Goal: Communication & Community: Answer question/provide support

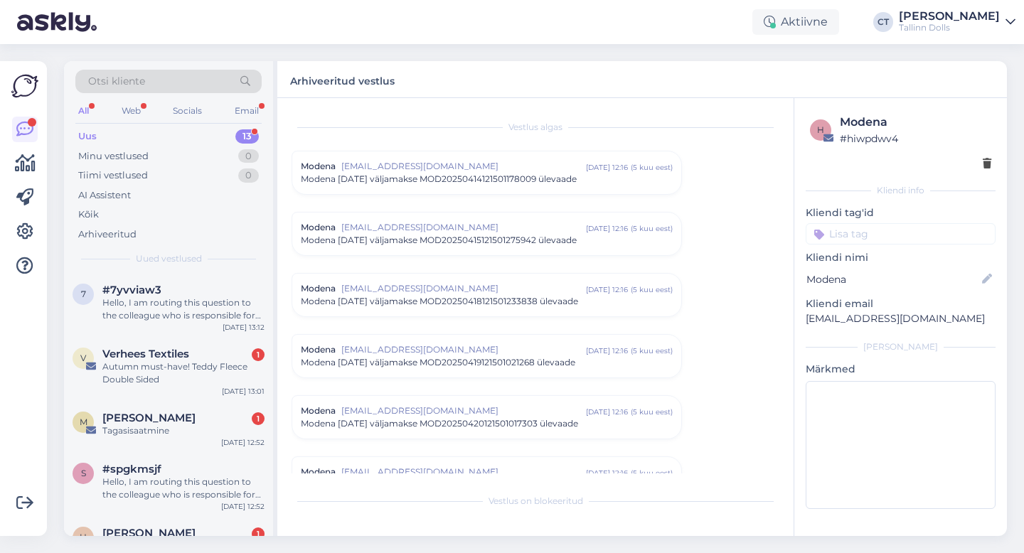
scroll to position [6251, 0]
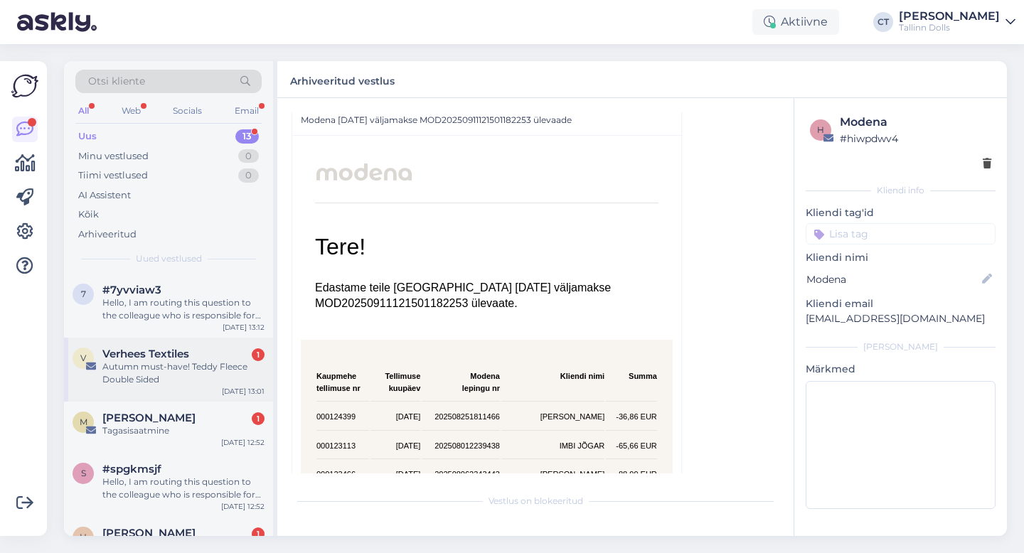
click at [195, 352] on div "Verhees Textiles 1" at bounding box center [183, 354] width 162 height 13
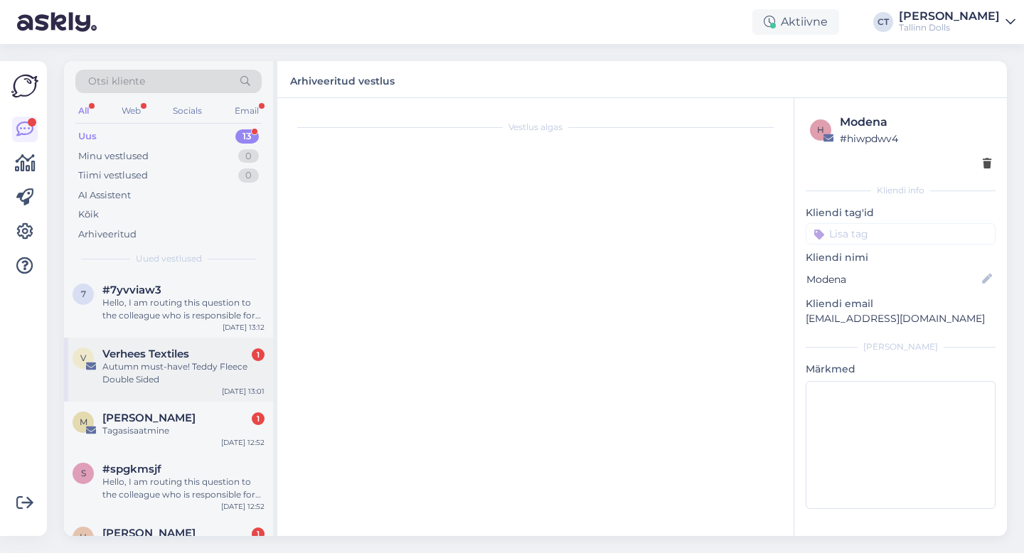
scroll to position [0, 0]
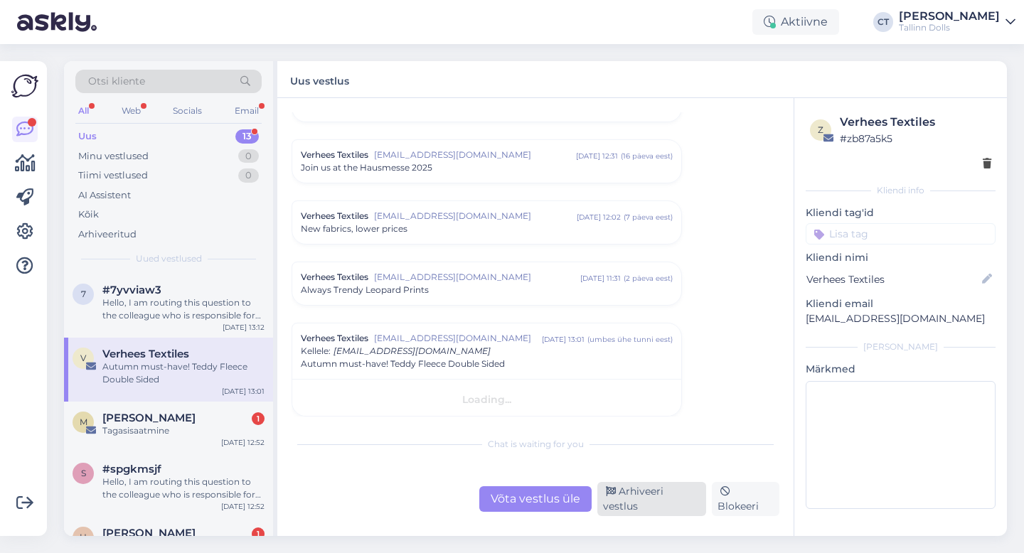
click at [648, 503] on div "Arhiveeri vestlus" at bounding box center [652, 499] width 109 height 34
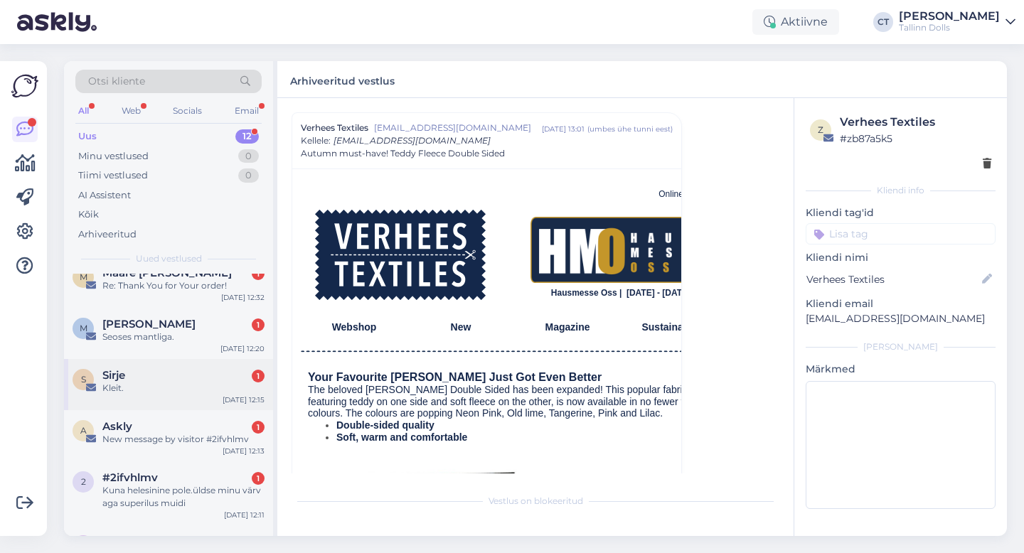
scroll to position [337, 0]
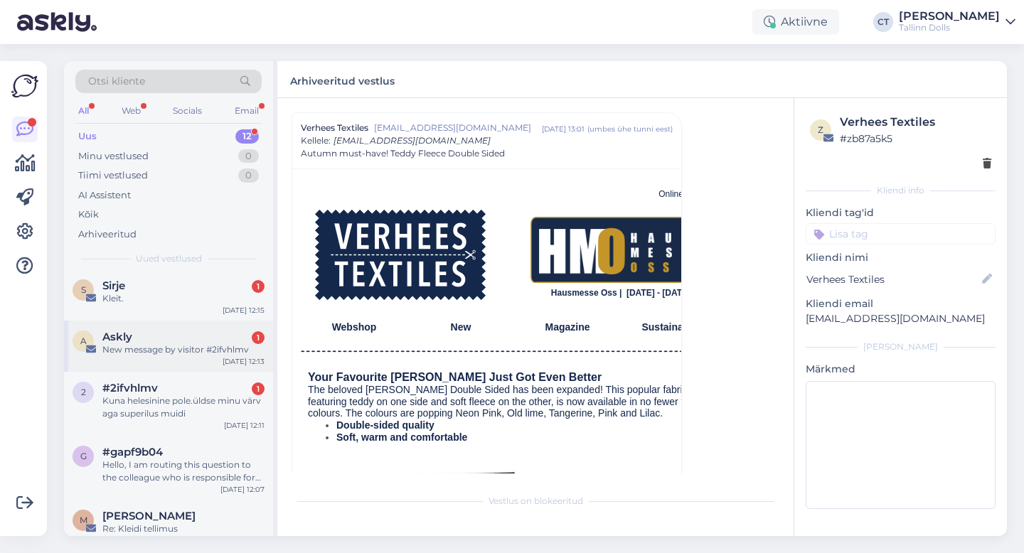
click at [218, 354] on div "New message by visitor #2ifvhlmv" at bounding box center [183, 350] width 162 height 13
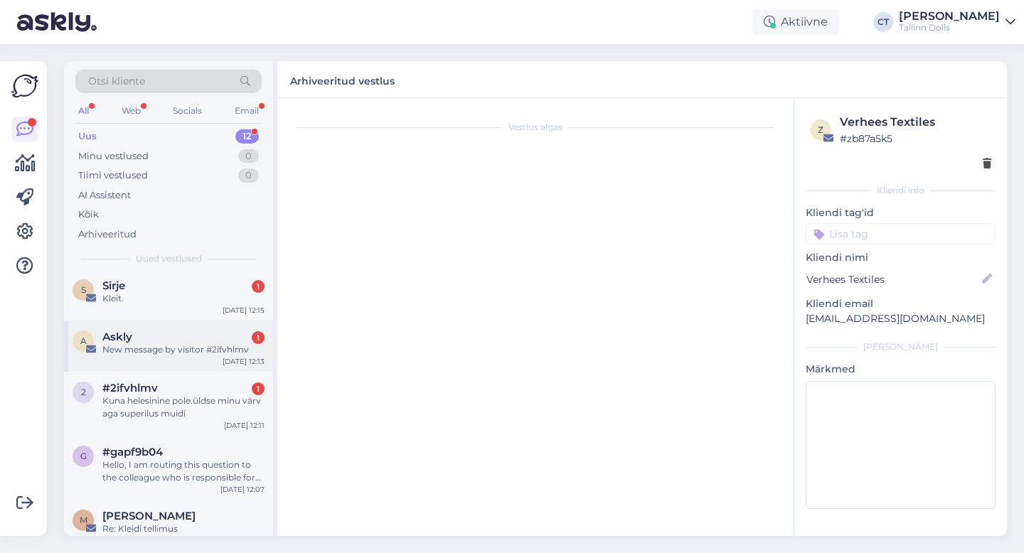
scroll to position [0, 0]
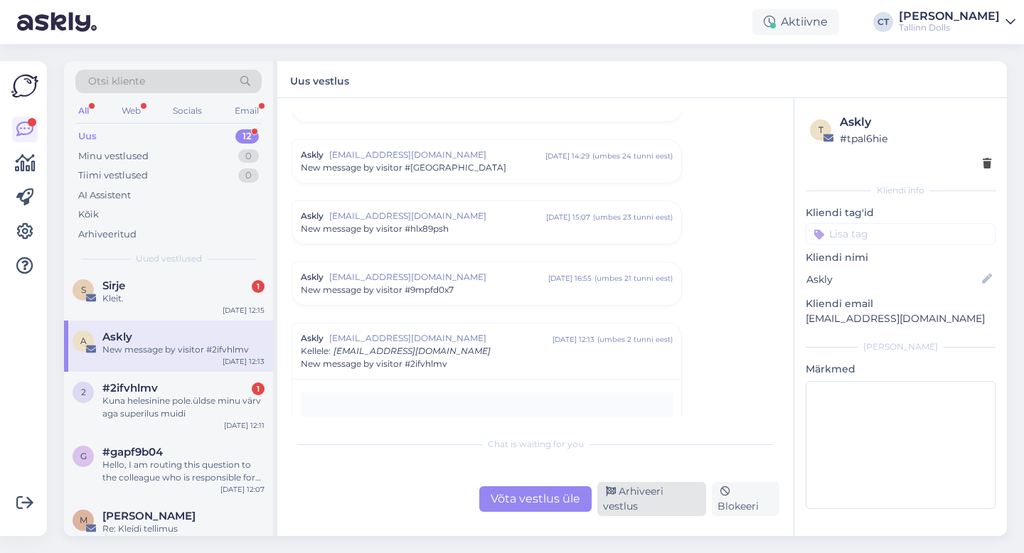
click at [611, 497] on icon at bounding box center [611, 492] width 10 height 10
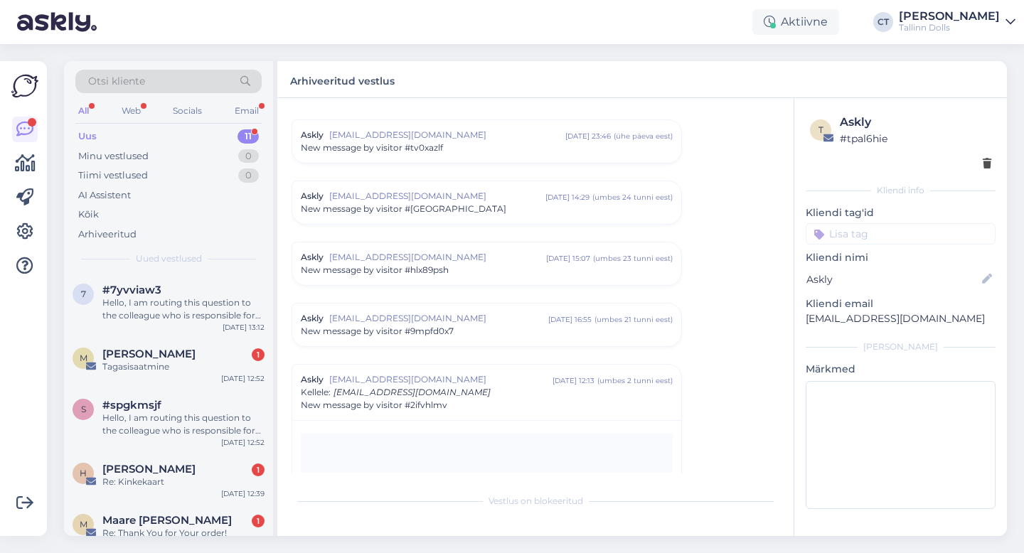
scroll to position [6226, 0]
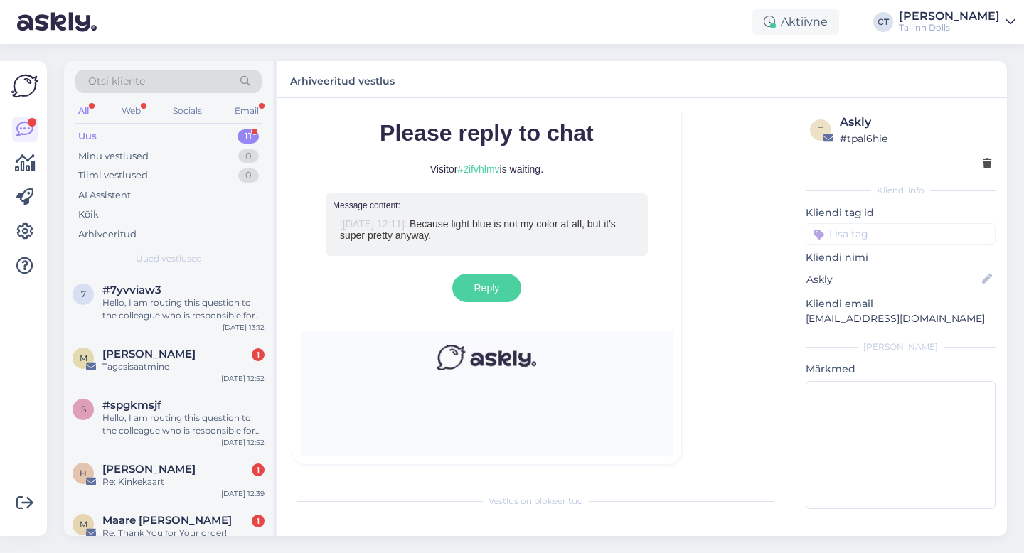
click at [141, 140] on div "Uus 11" at bounding box center [168, 137] width 186 height 20
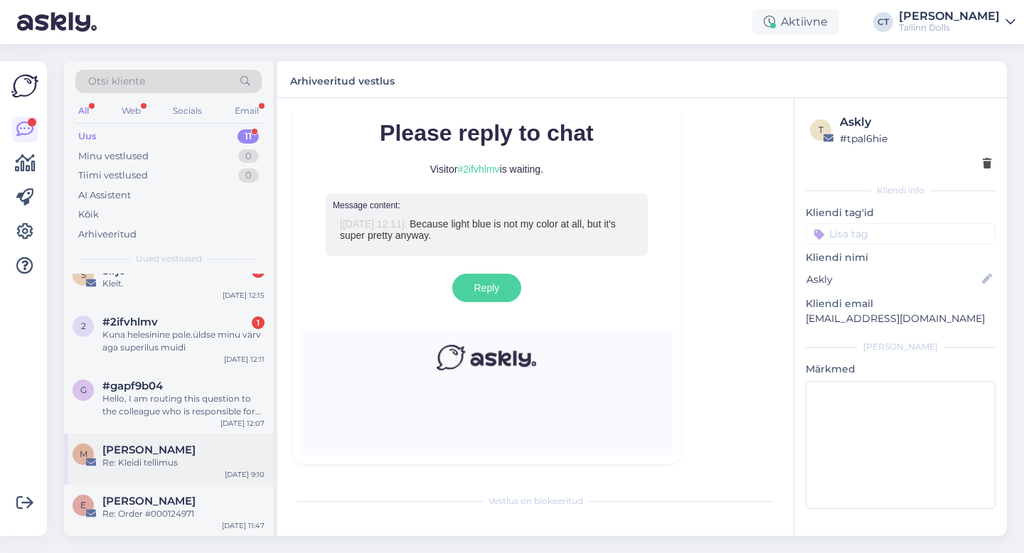
click at [173, 442] on div "M [PERSON_NAME] Re: Kleidi tellimus [DATE] 9:10" at bounding box center [168, 459] width 209 height 51
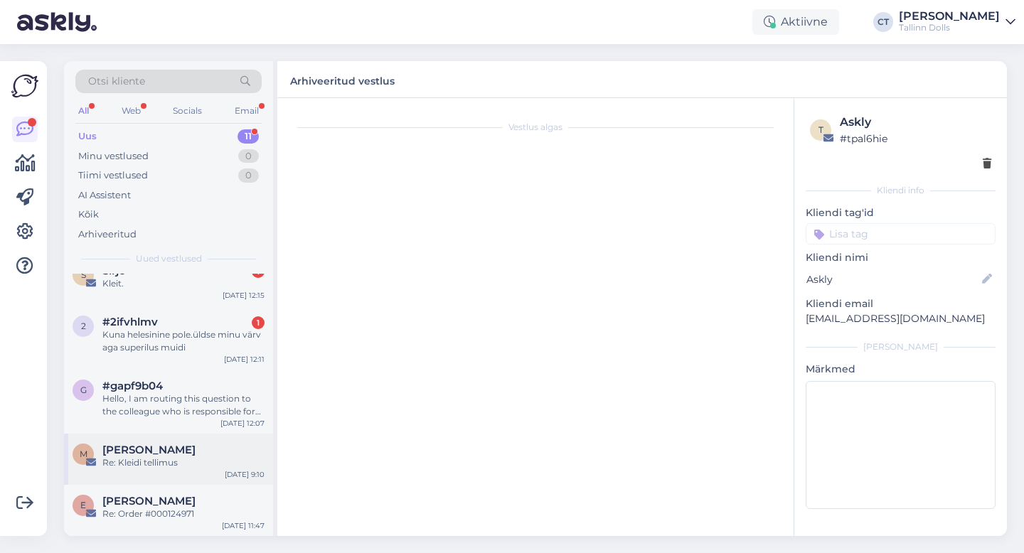
scroll to position [0, 0]
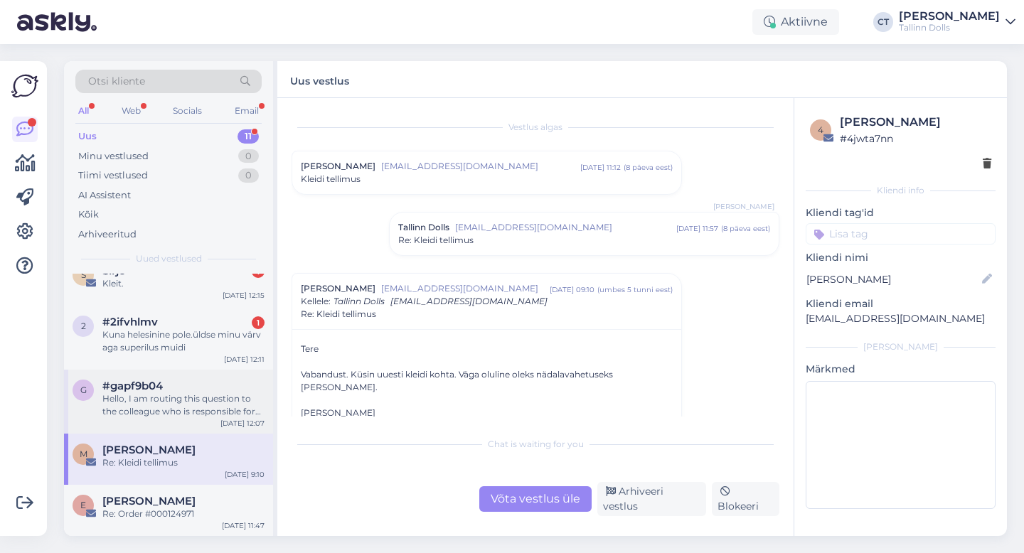
click at [179, 408] on div "Hello, I am routing this question to the colleague who is responsible for this …" at bounding box center [183, 406] width 162 height 26
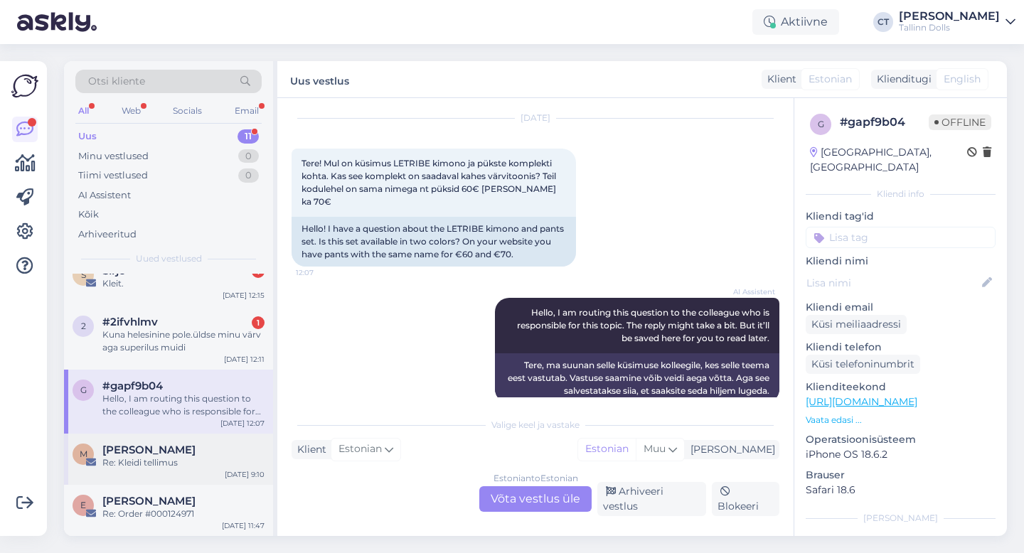
click at [176, 452] on div "[PERSON_NAME]" at bounding box center [183, 450] width 162 height 13
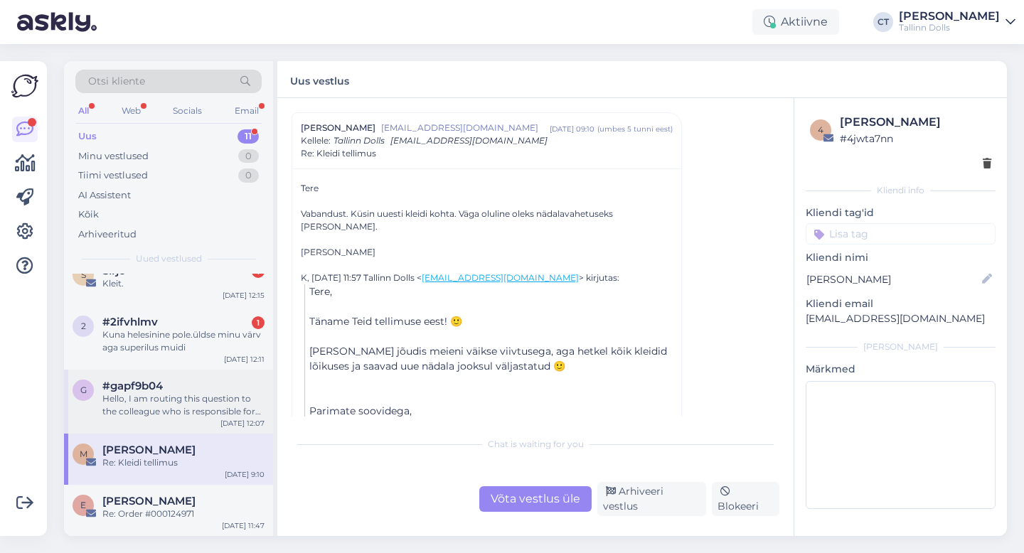
click at [167, 419] on div "g #gapf9b04 Hello, I am routing this question to the colleague who is responsib…" at bounding box center [168, 402] width 209 height 64
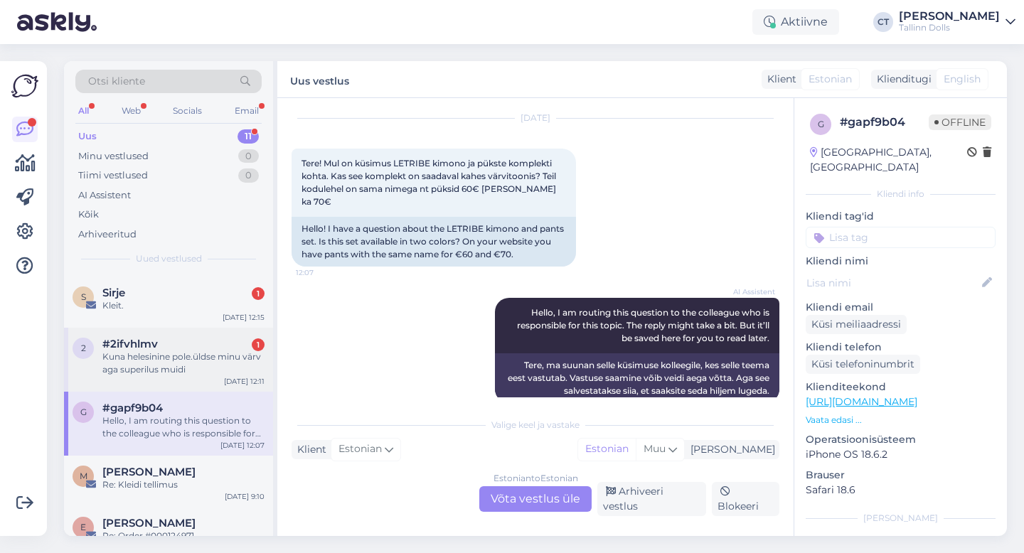
scroll to position [328, 0]
click at [198, 385] on div "2 #2ifvhlmv 1 Kuna helesinine pole.üldse minu värv aga superilus muidi [DATE] 1…" at bounding box center [168, 362] width 209 height 64
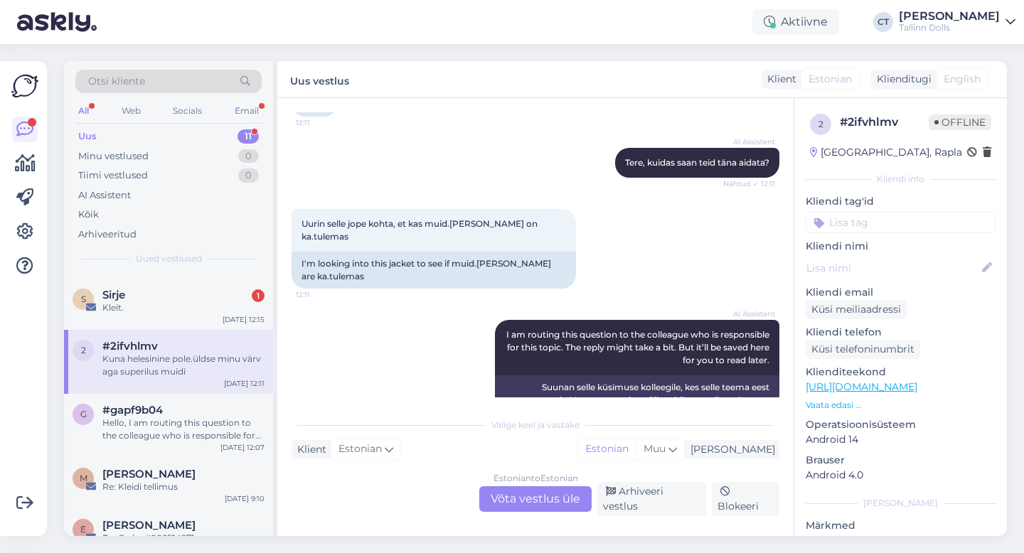
scroll to position [245, 0]
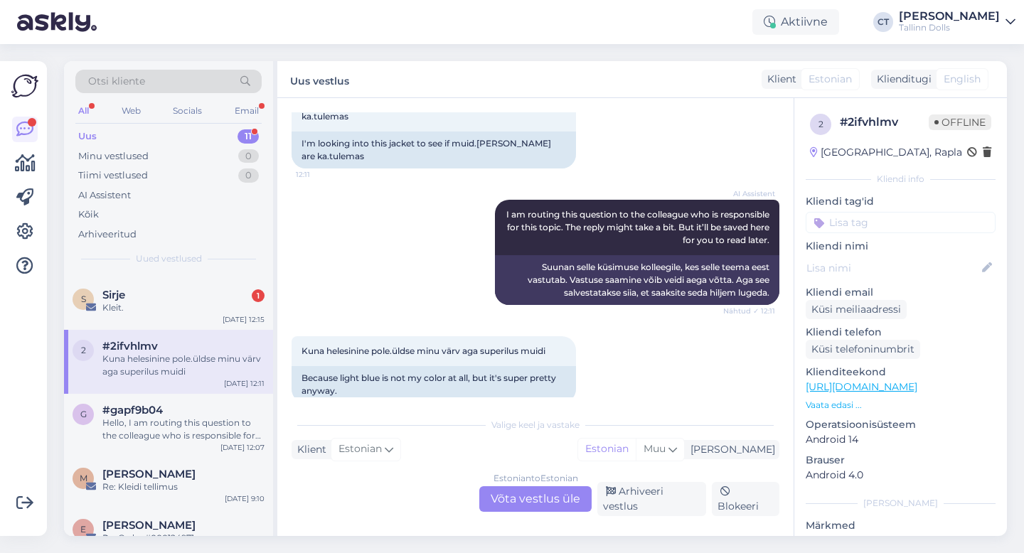
click at [515, 499] on div "Estonian to Estonian Võta vestlus üle" at bounding box center [535, 500] width 112 height 26
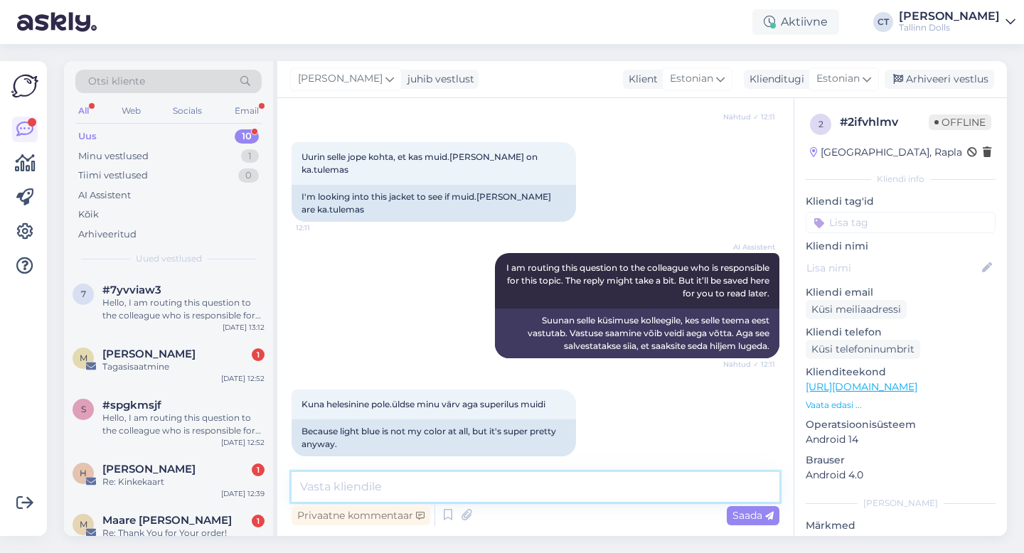
click at [518, 489] on textarea at bounding box center [536, 487] width 488 height 30
click at [331, 486] on textarea "Tere, teisi värve ei ole tulemas :" at bounding box center [536, 487] width 488 height 30
drag, startPoint x: 585, startPoint y: 482, endPoint x: 413, endPoint y: 483, distance: 172.9
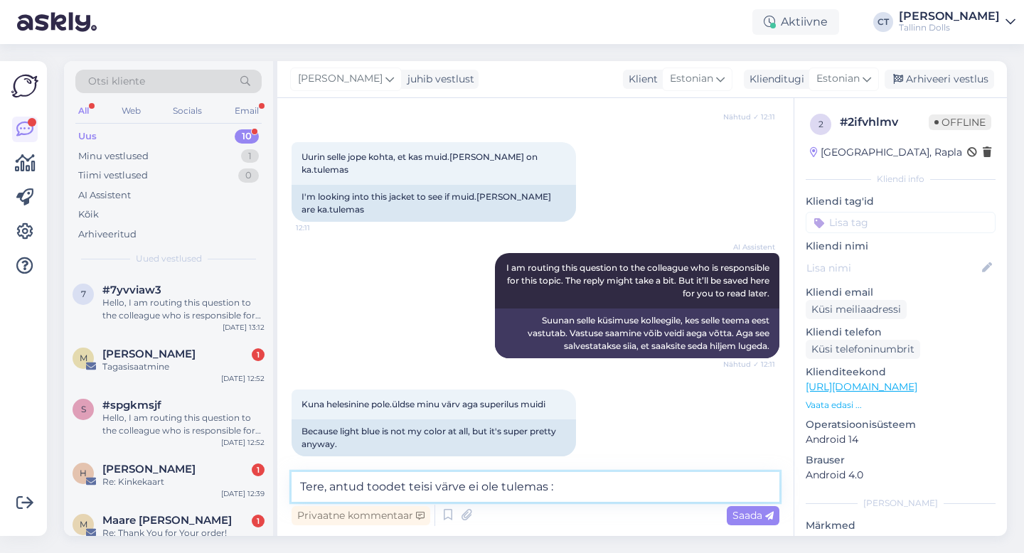
click at [413, 483] on textarea "Tere, antud toodet teisi värve ei ole tulemas :" at bounding box center [536, 487] width 488 height 30
type textarea "Tere, antud toodet me teistes toonides ei tee."
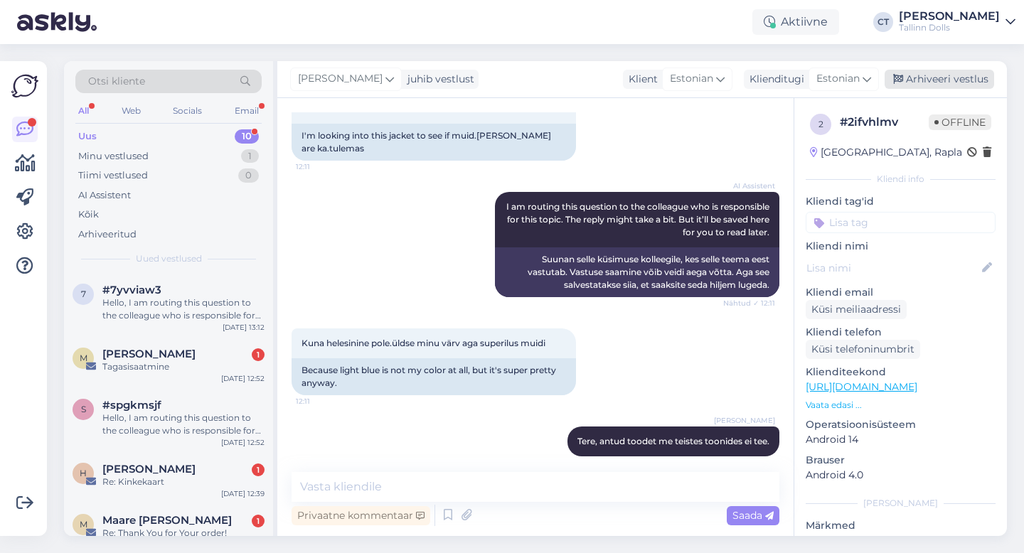
click at [940, 75] on div "Arhiveeri vestlus" at bounding box center [940, 79] width 110 height 19
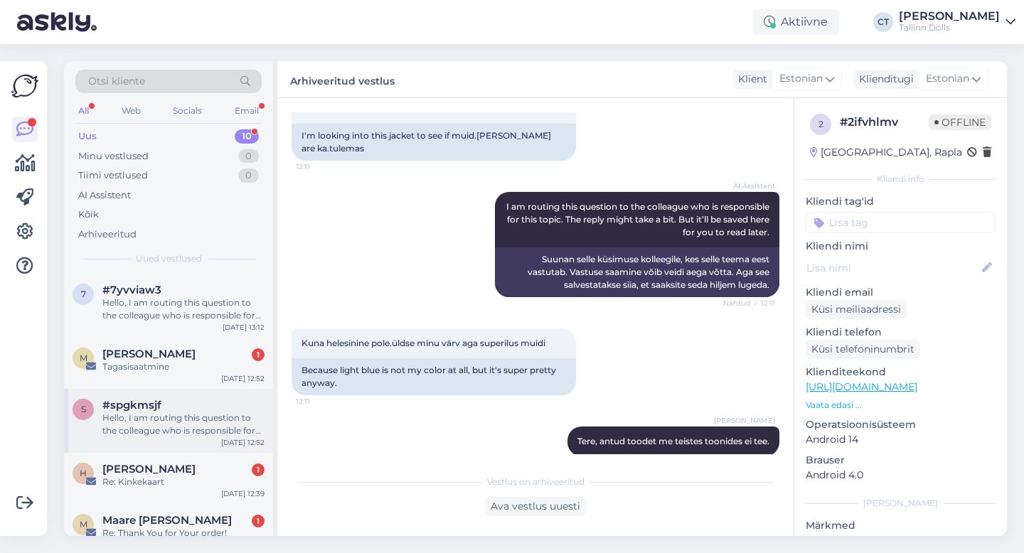
scroll to position [288, 0]
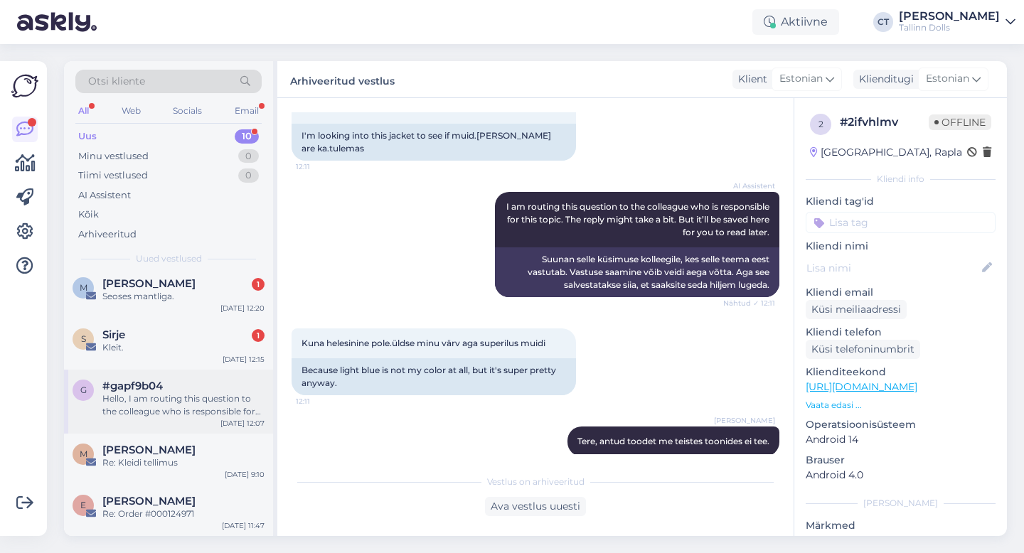
click at [182, 394] on div "Hello, I am routing this question to the colleague who is responsible for this …" at bounding box center [183, 406] width 162 height 26
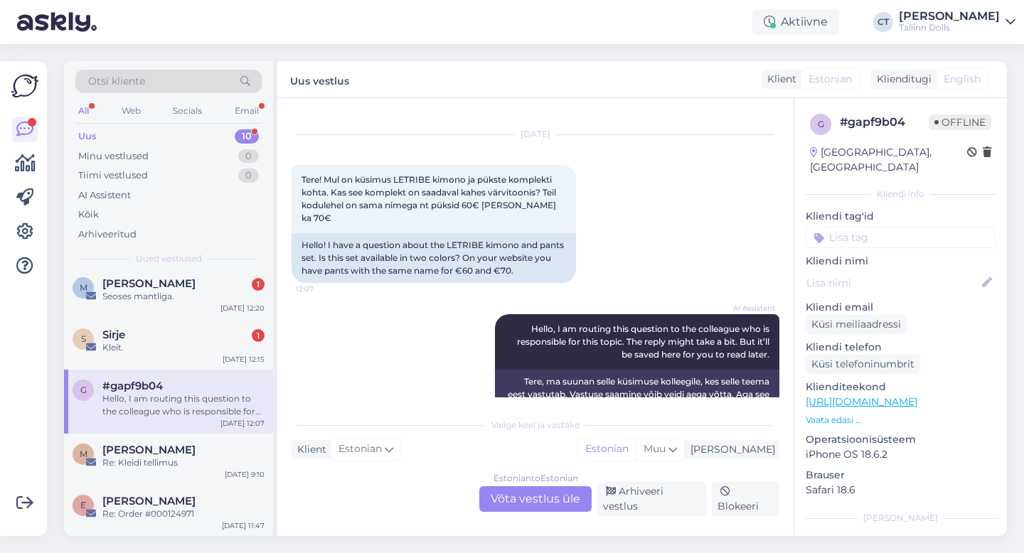
scroll to position [39, 0]
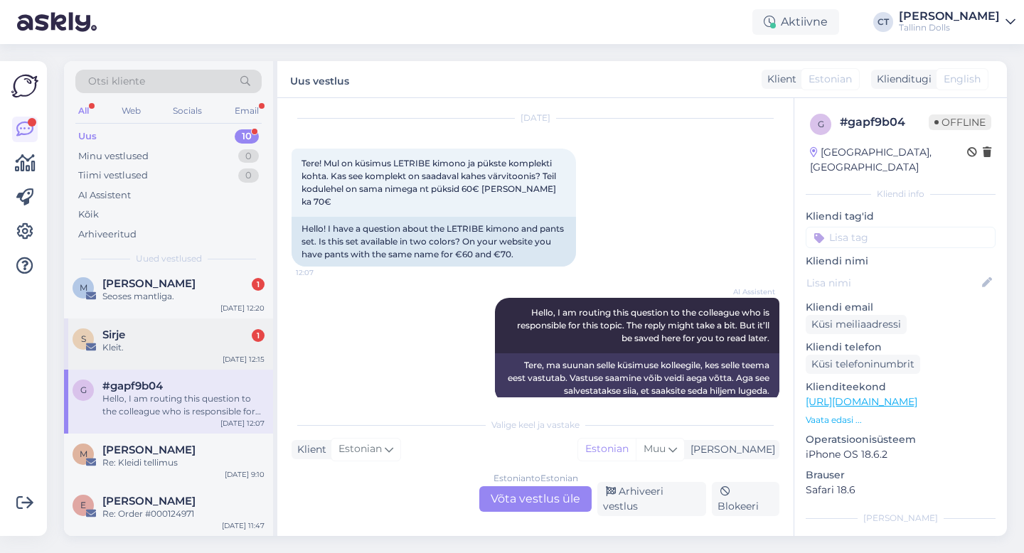
click at [132, 338] on div "Sirje 1" at bounding box center [183, 335] width 162 height 13
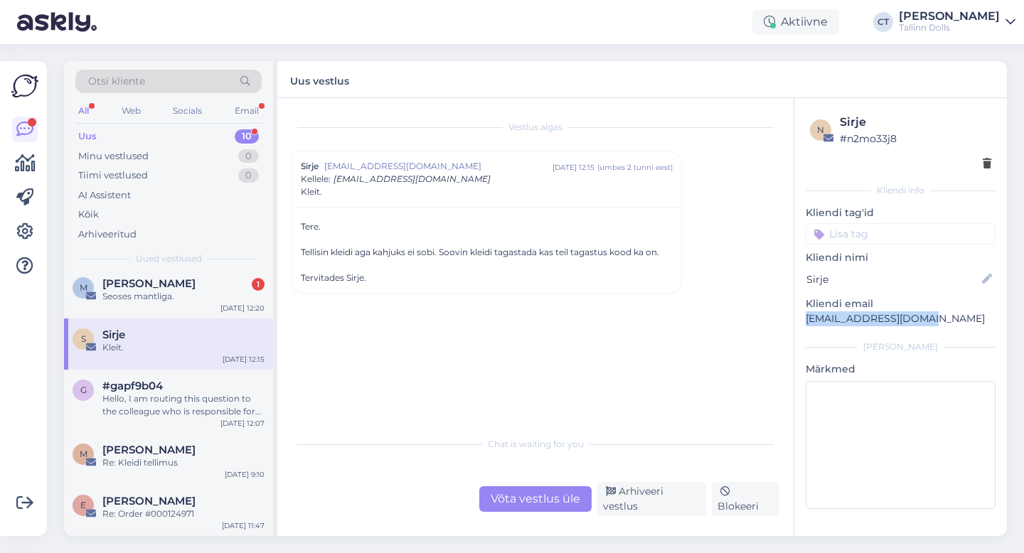
drag, startPoint x: 928, startPoint y: 319, endPoint x: 802, endPoint y: 319, distance: 126.6
click at [802, 319] on div "n Sirje # n2mo33j8 Kliendi info Kliendi tag'id Kliendi nimi [PERSON_NAME] email…" at bounding box center [901, 314] width 213 height 433
copy p "[EMAIL_ADDRESS][DOMAIN_NAME]"
click at [387, 450] on div "Chat is waiting for you" at bounding box center [536, 444] width 488 height 13
click at [499, 492] on div "Võta vestlus üle" at bounding box center [535, 500] width 112 height 26
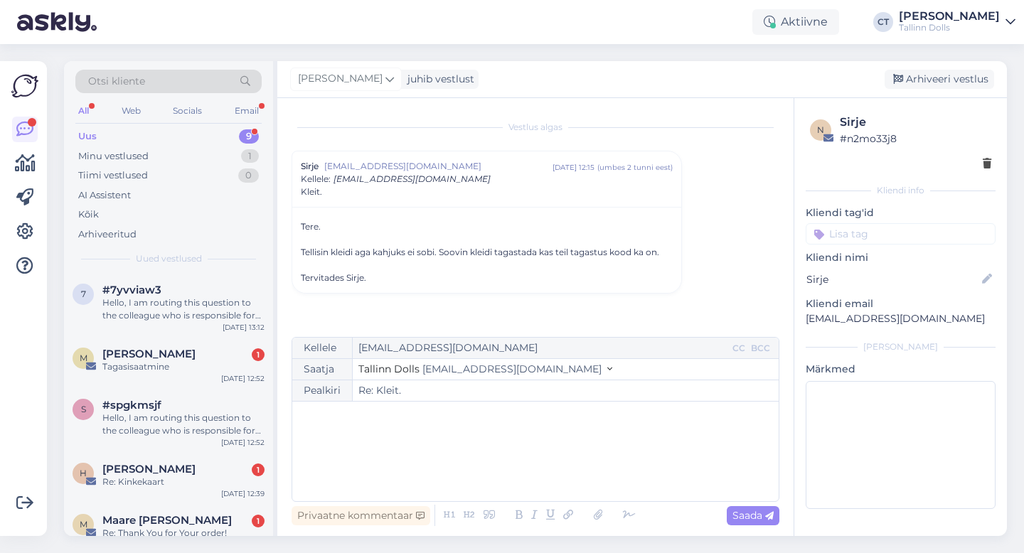
click at [524, 462] on div "﻿" at bounding box center [536, 451] width 472 height 85
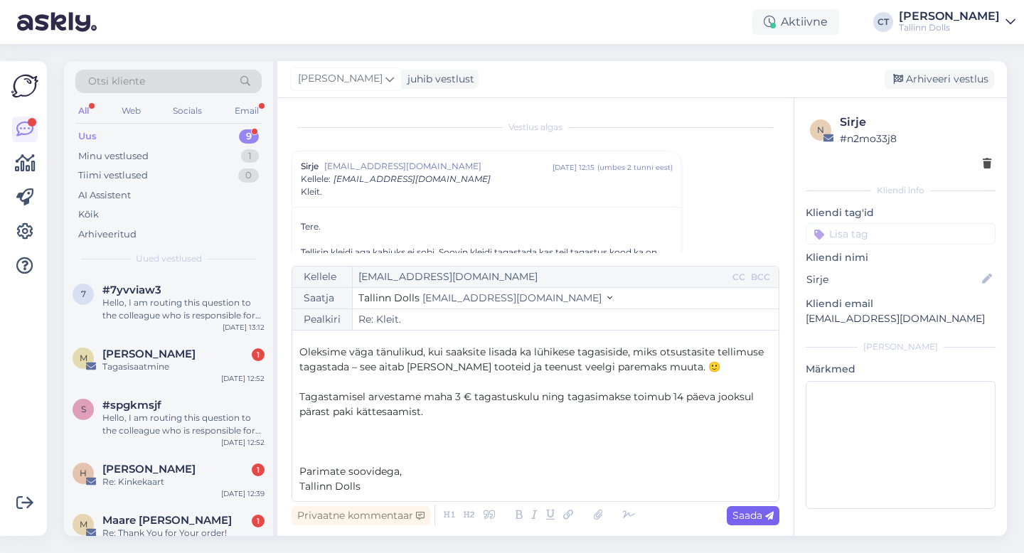
click at [753, 517] on span "Saada" at bounding box center [753, 515] width 41 height 13
type input "Re: Re: Kleit."
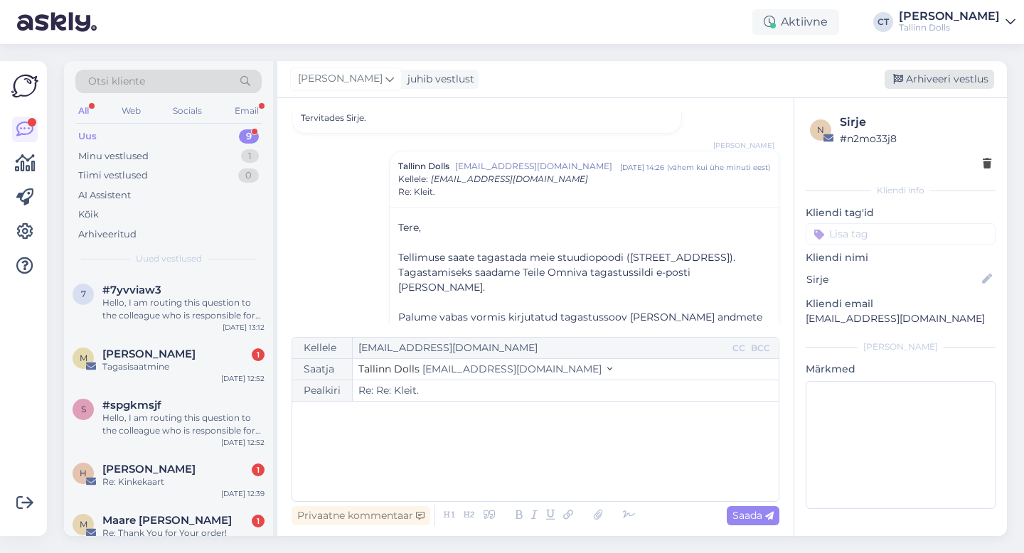
click at [932, 80] on div "Arhiveeri vestlus" at bounding box center [940, 79] width 110 height 19
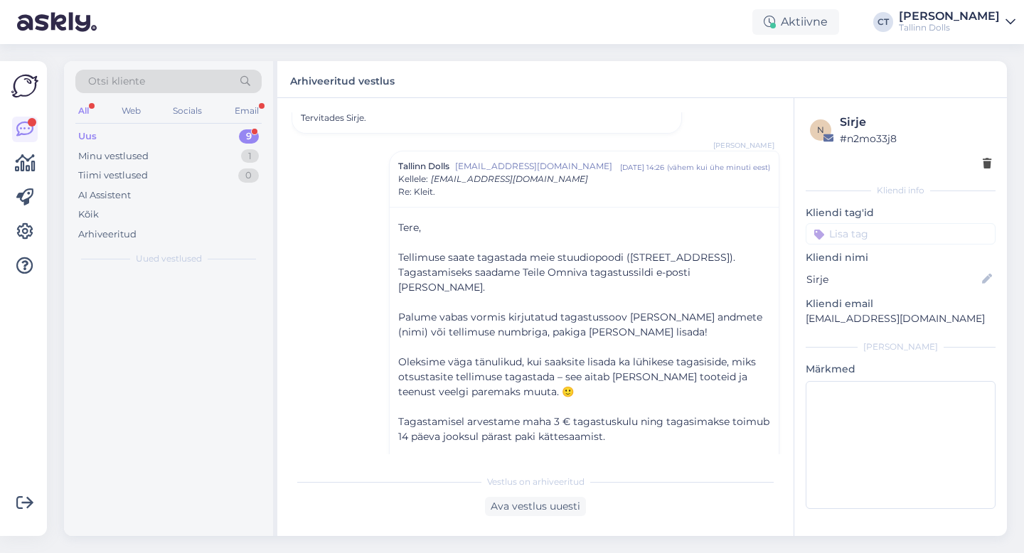
scroll to position [198, 0]
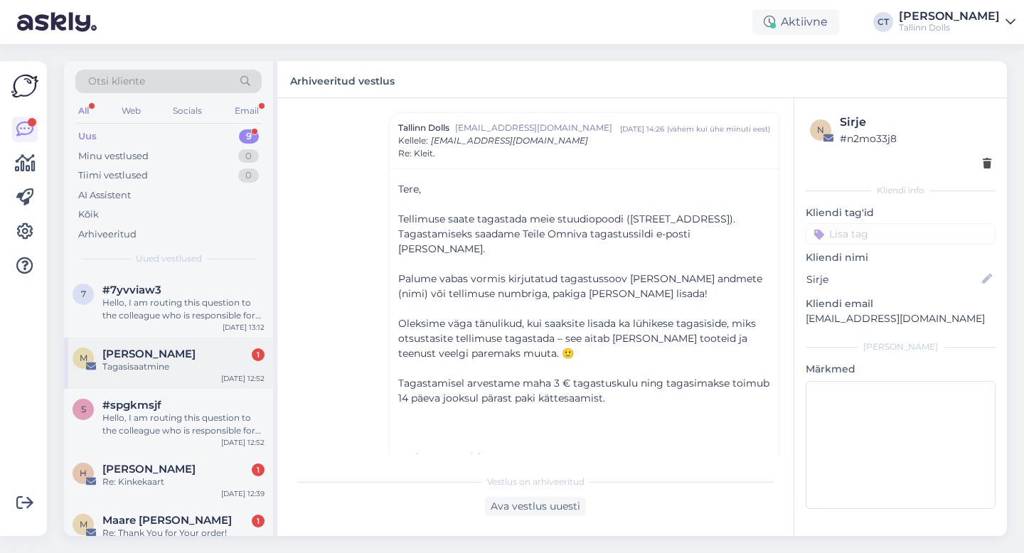
click at [209, 370] on div "Tagasisaatmine" at bounding box center [183, 367] width 162 height 13
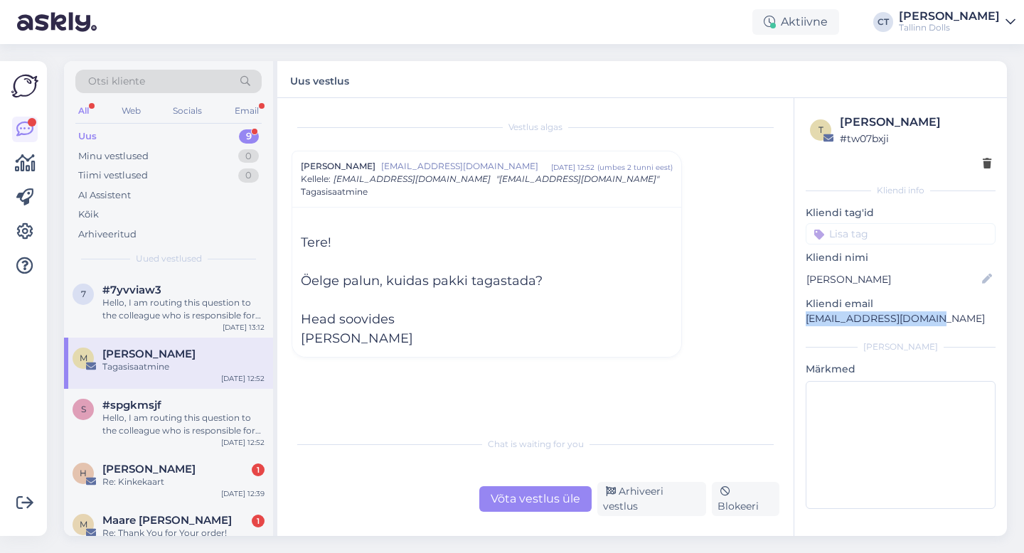
drag, startPoint x: 936, startPoint y: 319, endPoint x: 806, endPoint y: 319, distance: 129.5
click at [806, 319] on p "[EMAIL_ADDRESS][DOMAIN_NAME]" at bounding box center [901, 319] width 190 height 15
copy p "[EMAIL_ADDRESS][DOMAIN_NAME]"
click at [529, 505] on div "Võta vestlus üle" at bounding box center [535, 500] width 112 height 26
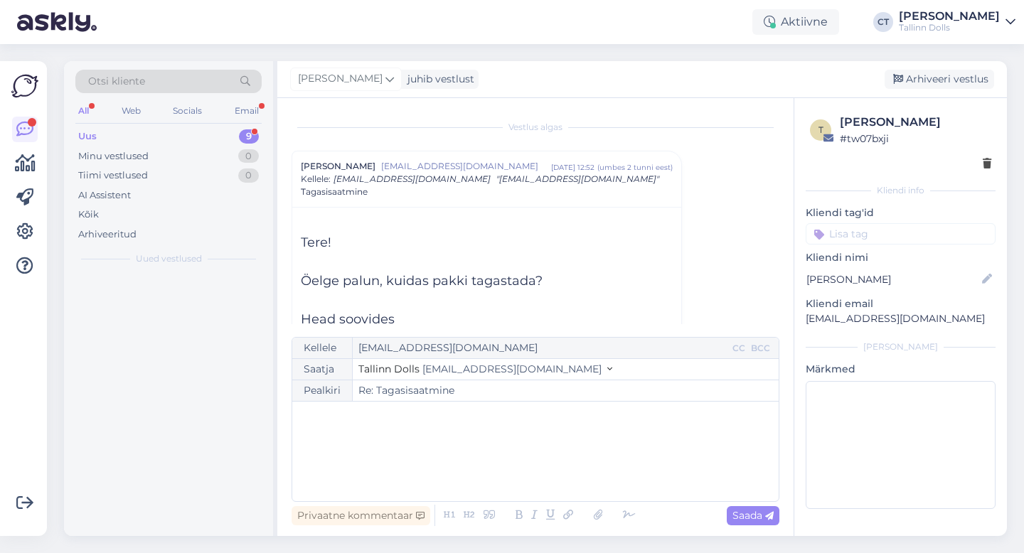
scroll to position [38, 0]
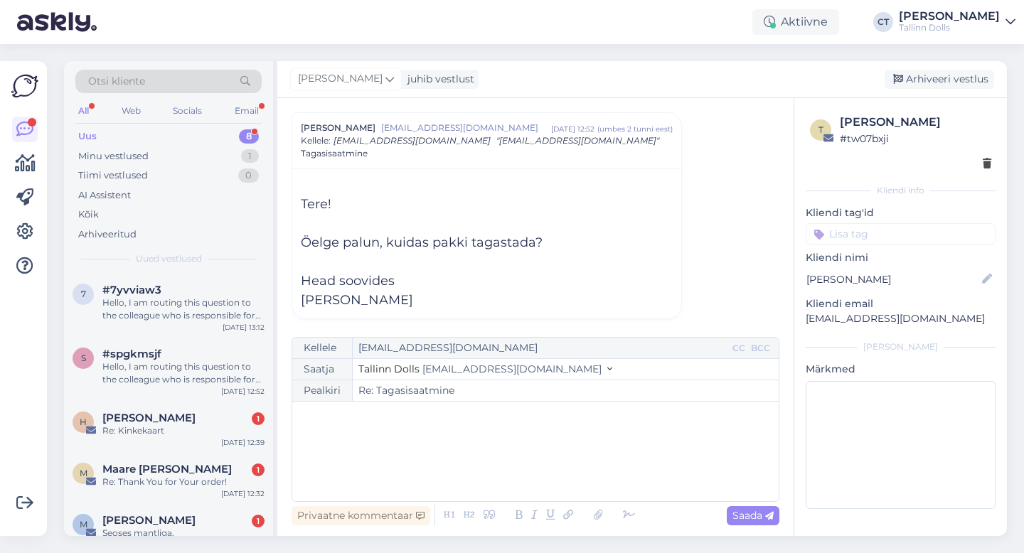
click at [539, 463] on div "﻿" at bounding box center [536, 451] width 472 height 85
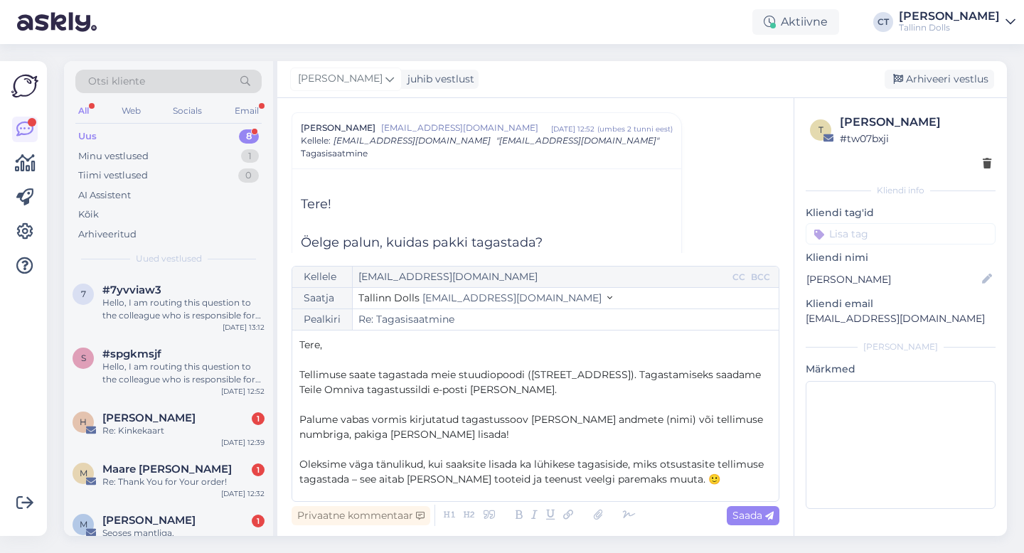
scroll to position [112, 0]
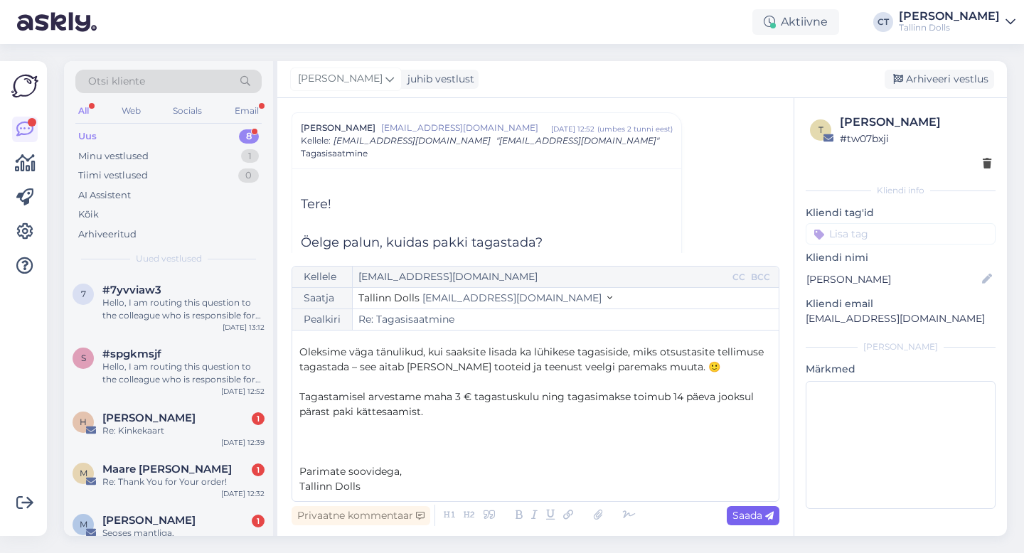
click at [758, 519] on span "Saada" at bounding box center [753, 515] width 41 height 13
type input "Re: Tagasisaatmine"
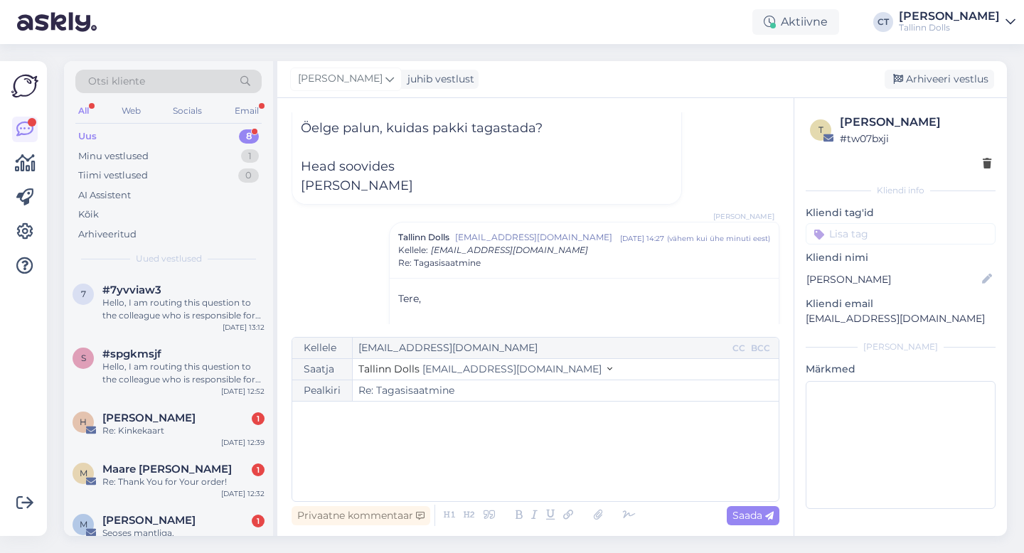
click at [928, 89] on div "[PERSON_NAME] juhib vestlust [GEOGRAPHIC_DATA] vestlus" at bounding box center [642, 79] width 730 height 37
click at [928, 85] on div "Arhiveeri vestlus" at bounding box center [940, 79] width 110 height 19
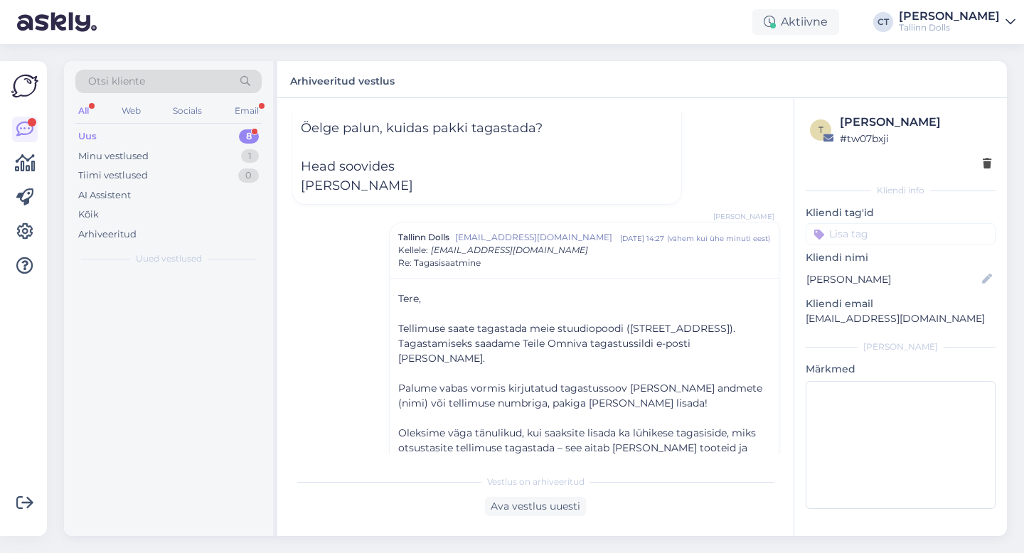
scroll to position [263, 0]
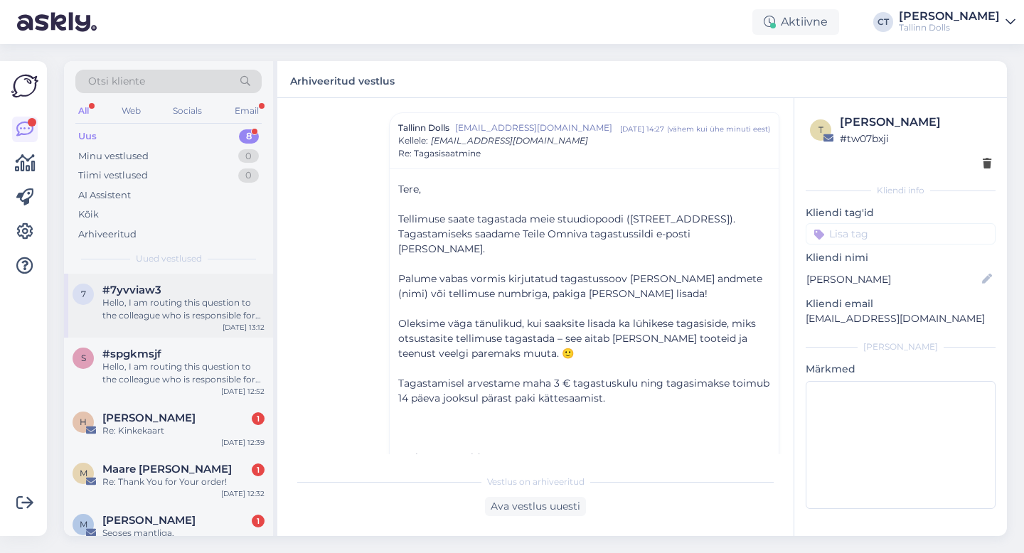
click at [173, 312] on div "Hello, I am routing this question to the colleague who is responsible for this …" at bounding box center [183, 310] width 162 height 26
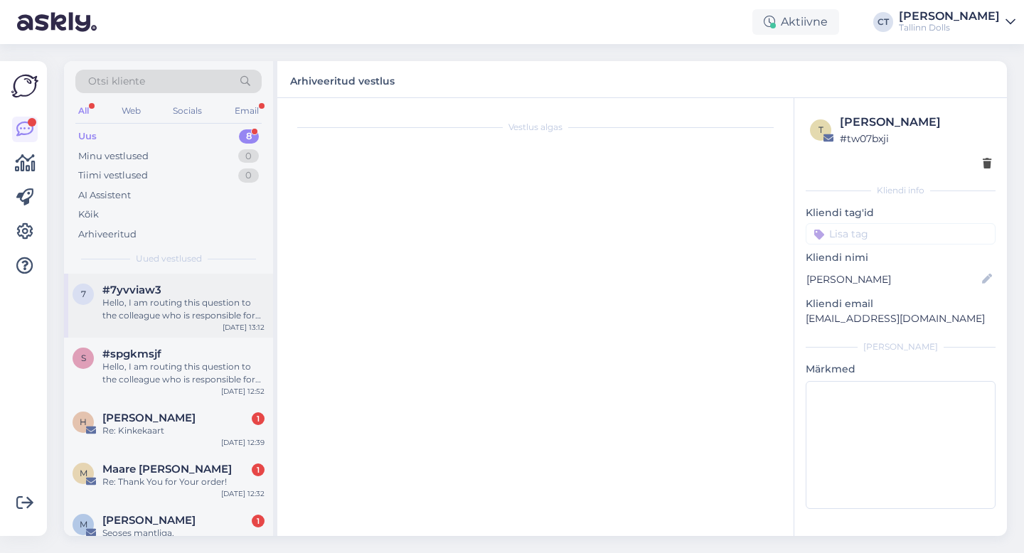
scroll to position [14, 0]
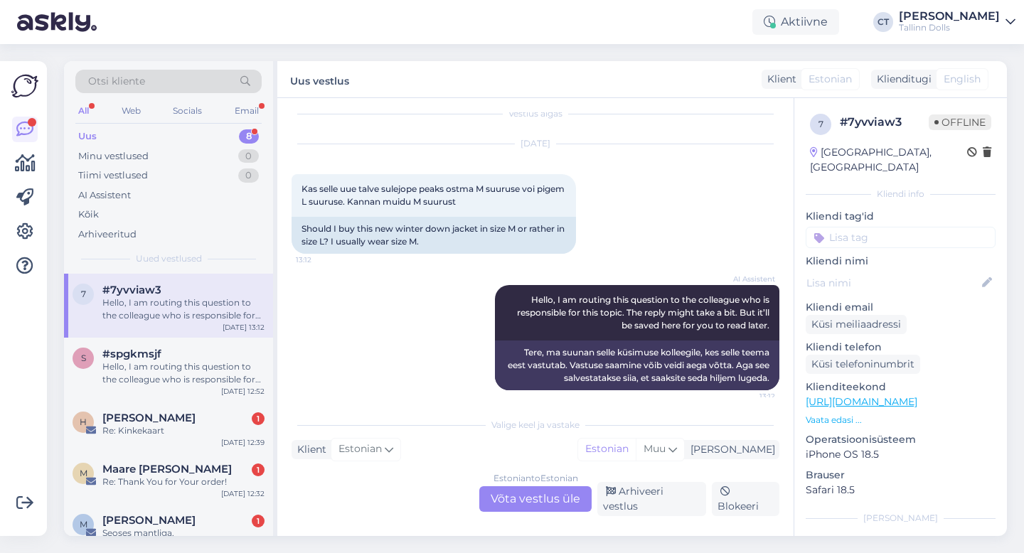
click at [518, 499] on div "Estonian to Estonian Võta vestlus üle" at bounding box center [535, 500] width 112 height 26
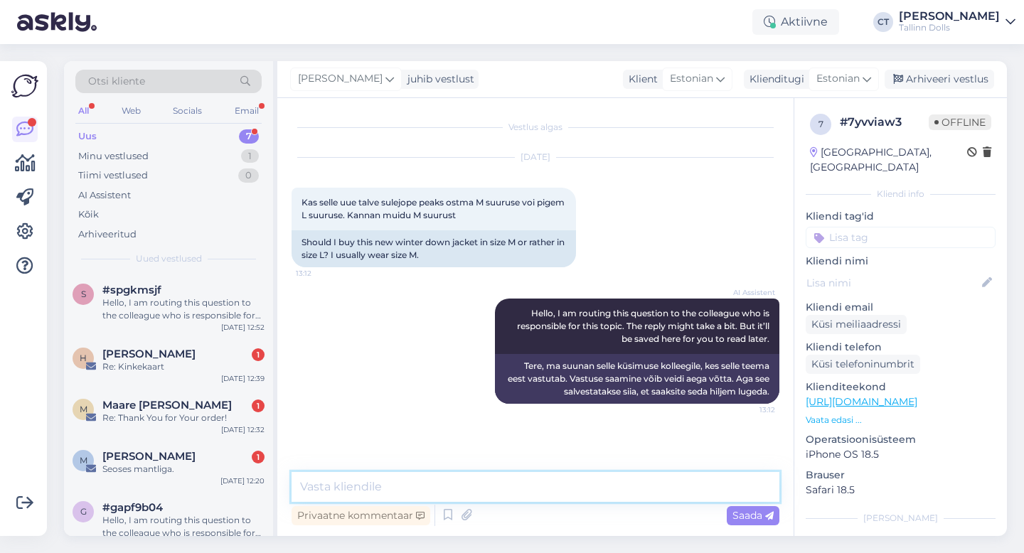
click at [524, 493] on textarea at bounding box center [536, 487] width 488 height 30
type textarea "S"
type textarea "T"
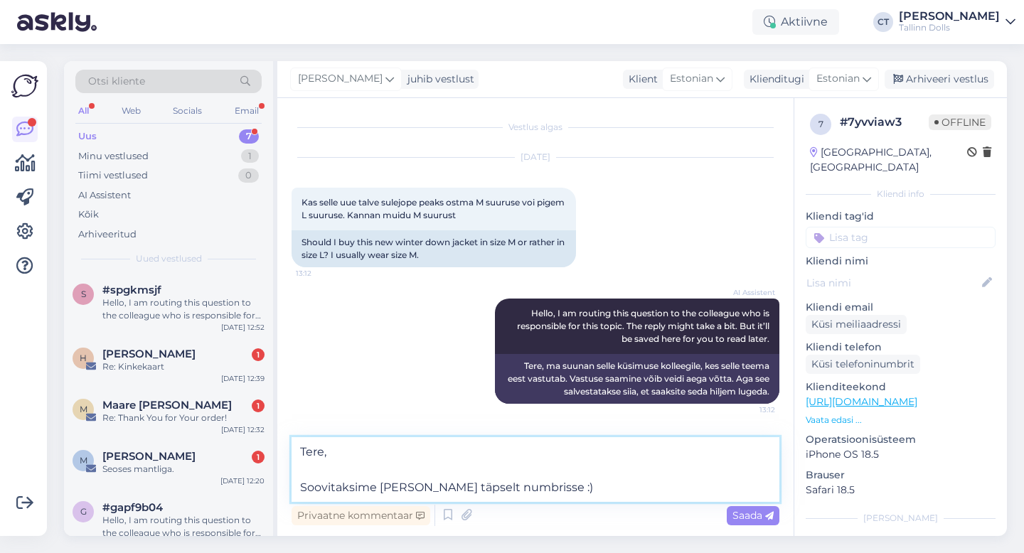
type textarea "Tere, Soovitaksime [PERSON_NAME] täpselt numbrisse :)"
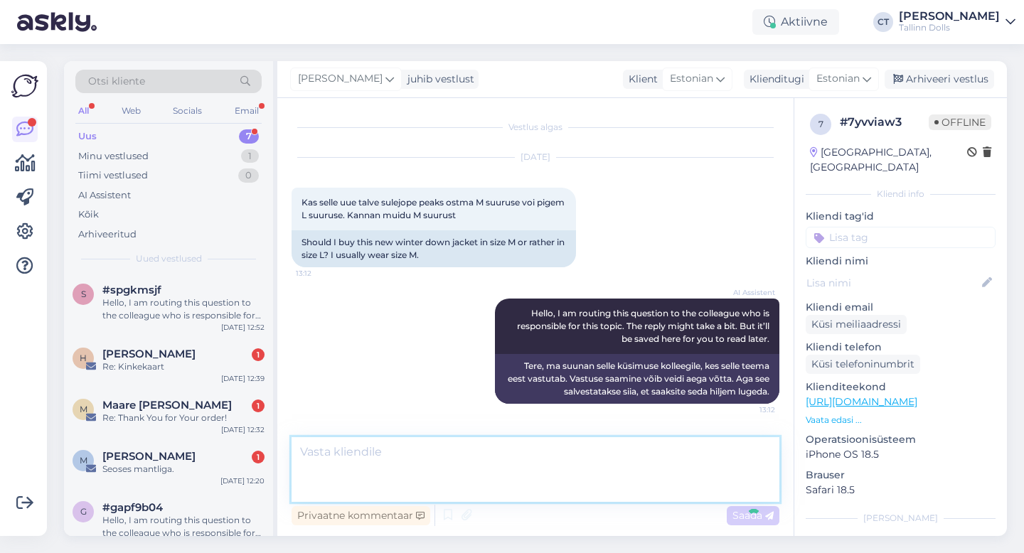
scroll to position [47, 0]
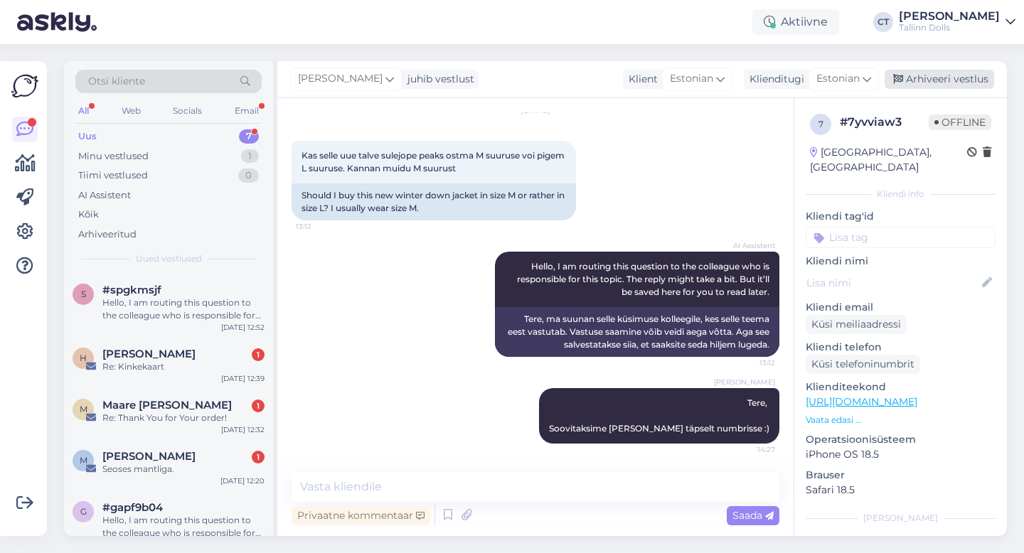
click at [955, 78] on div "Arhiveeri vestlus" at bounding box center [940, 79] width 110 height 19
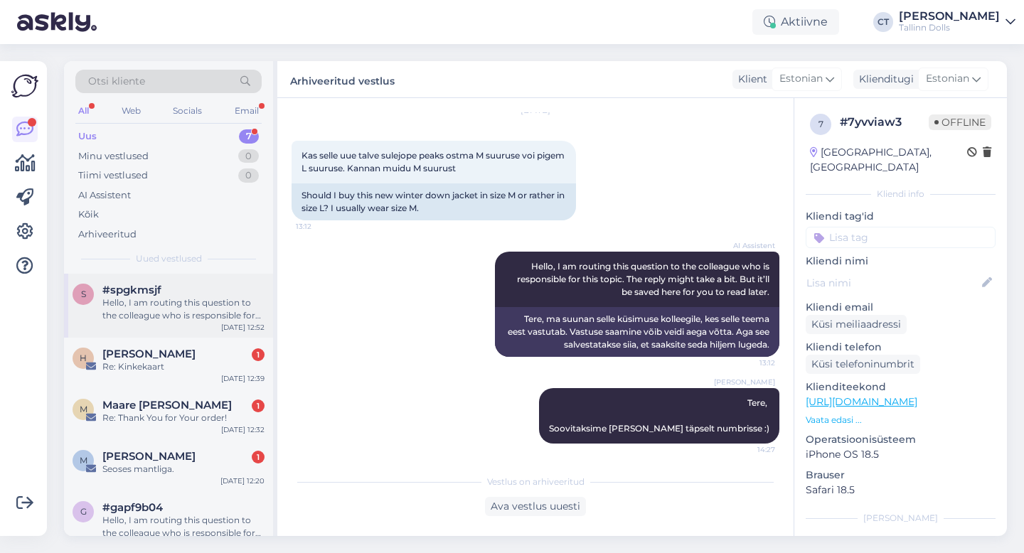
click at [207, 301] on div "Hello, I am routing this question to the colleague who is responsible for this …" at bounding box center [183, 310] width 162 height 26
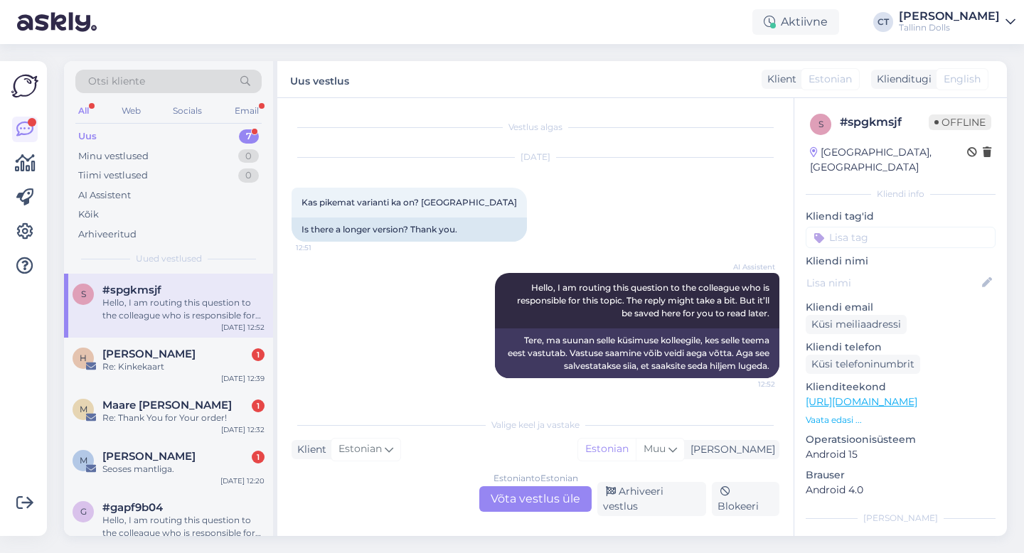
click at [568, 507] on div "Estonian to Estonian Võta vestlus üle" at bounding box center [535, 500] width 112 height 26
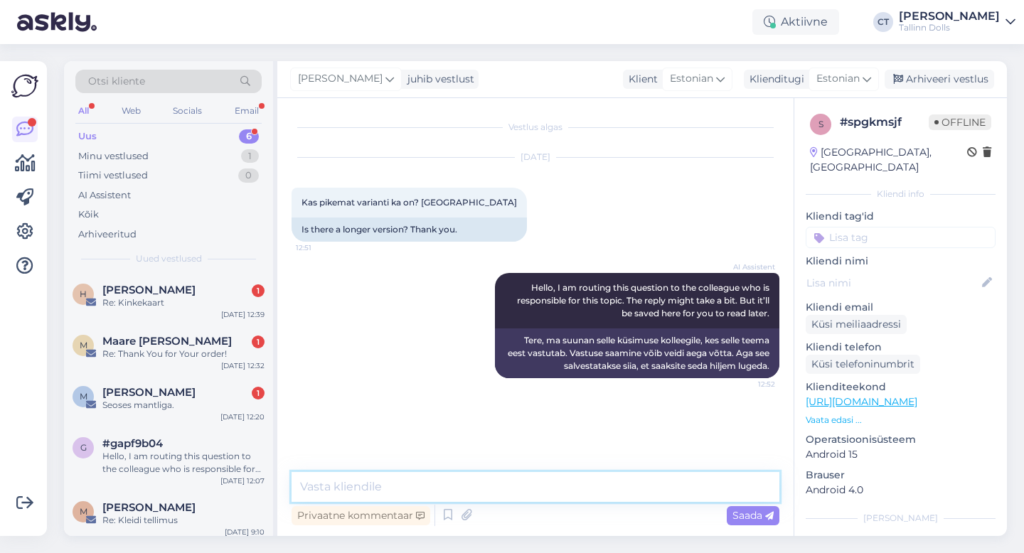
click at [572, 487] on textarea at bounding box center [536, 487] width 488 height 30
type textarea "Tere, mis tootele?"
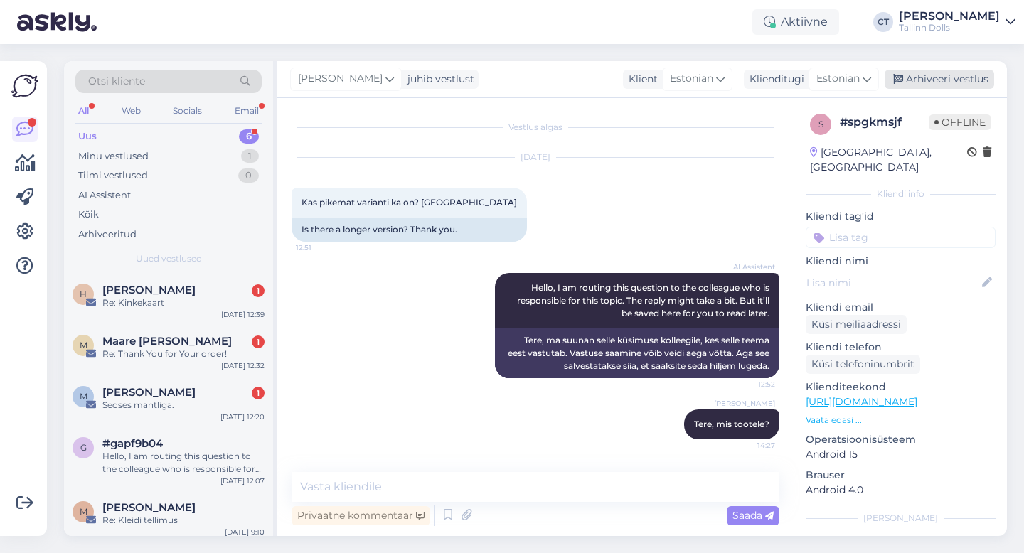
click at [954, 84] on div "Arhiveeri vestlus" at bounding box center [940, 79] width 110 height 19
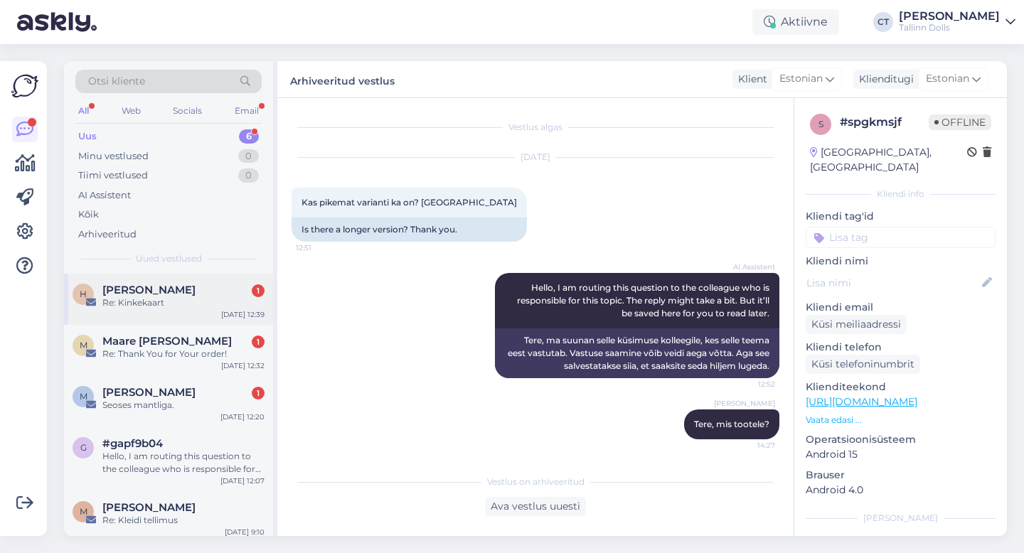
click at [236, 297] on div "Re: Kinkekaart" at bounding box center [183, 303] width 162 height 13
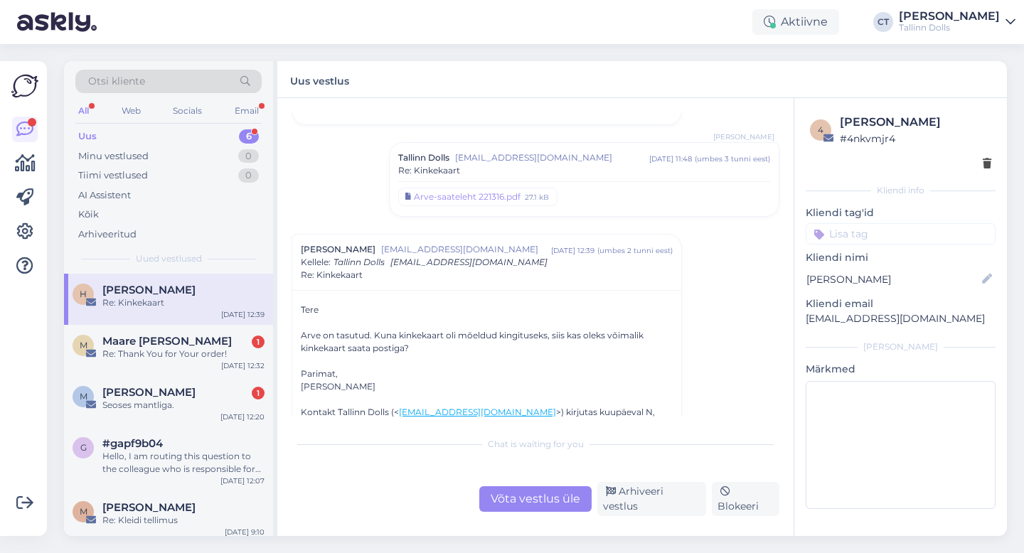
scroll to position [225, 0]
click at [541, 505] on div "Võta vestlus üle" at bounding box center [535, 500] width 112 height 26
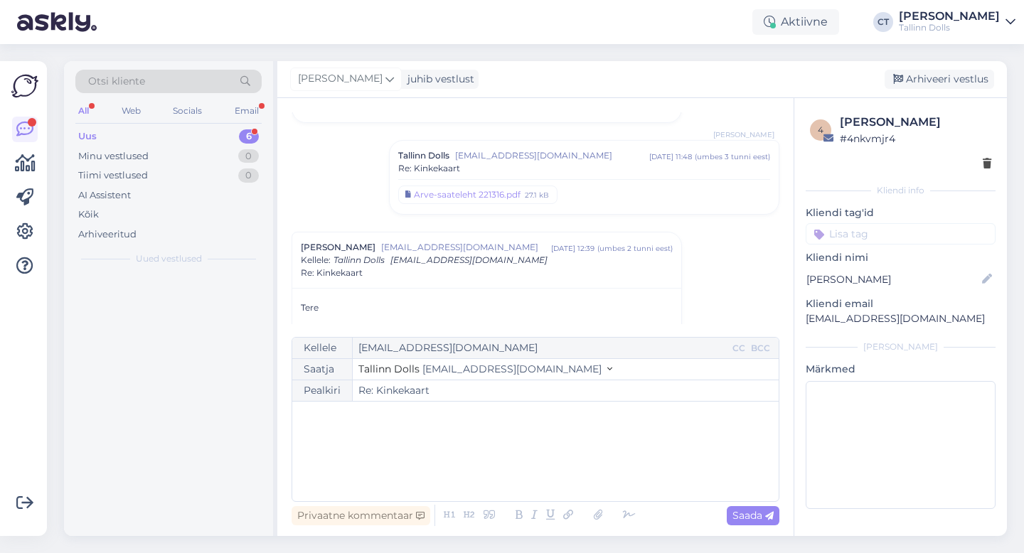
scroll to position [344, 0]
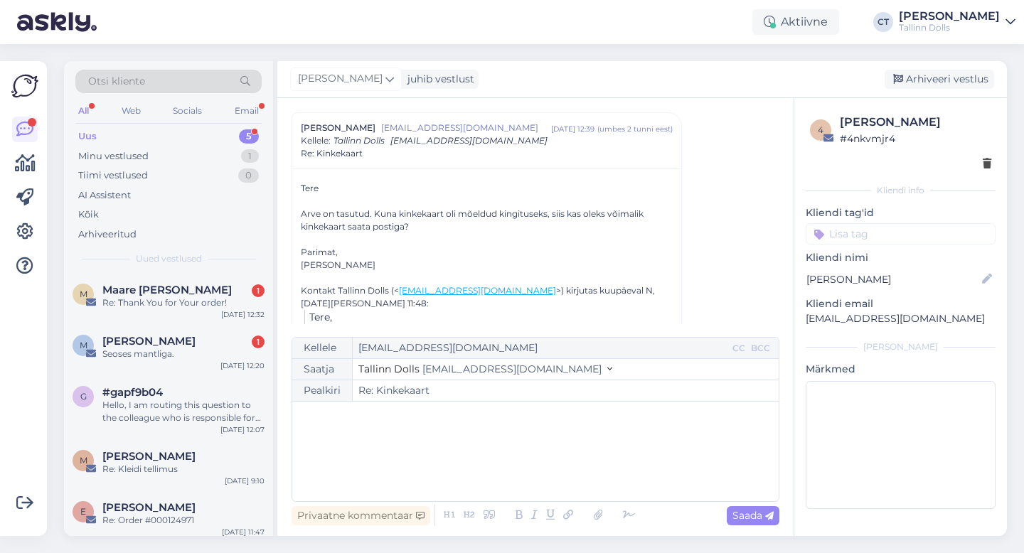
click at [538, 466] on div "﻿" at bounding box center [536, 451] width 472 height 85
click at [460, 438] on div "﻿" at bounding box center [536, 451] width 472 height 85
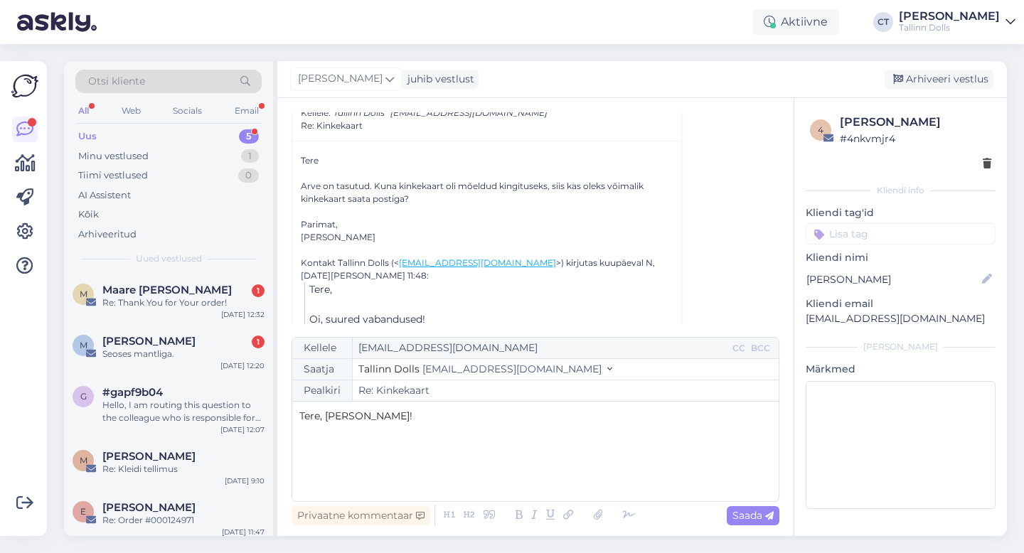
scroll to position [343, 0]
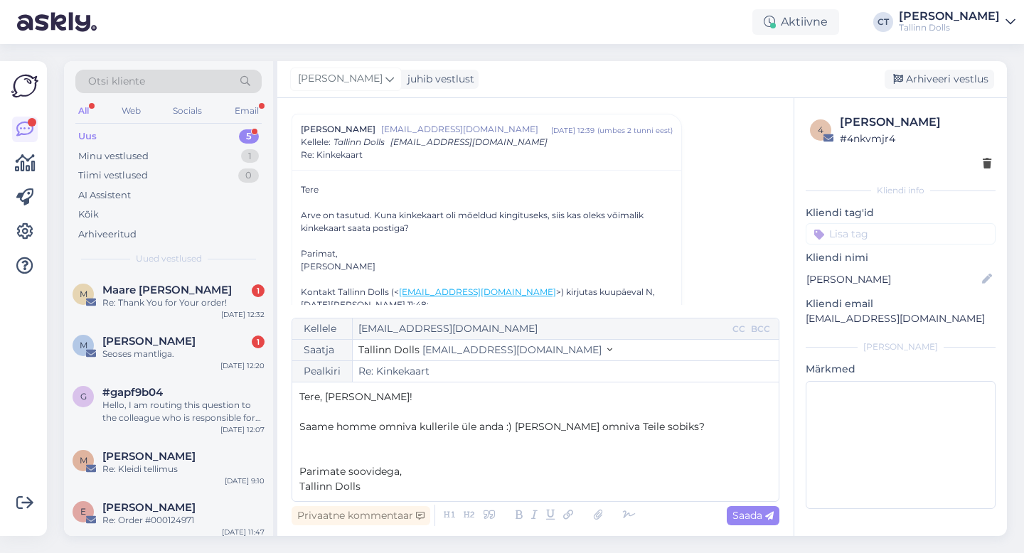
click at [303, 431] on span "Saame homme omniva kullerile üle anda :) [PERSON_NAME] omniva Teile sobiks?" at bounding box center [503, 426] width 406 height 13
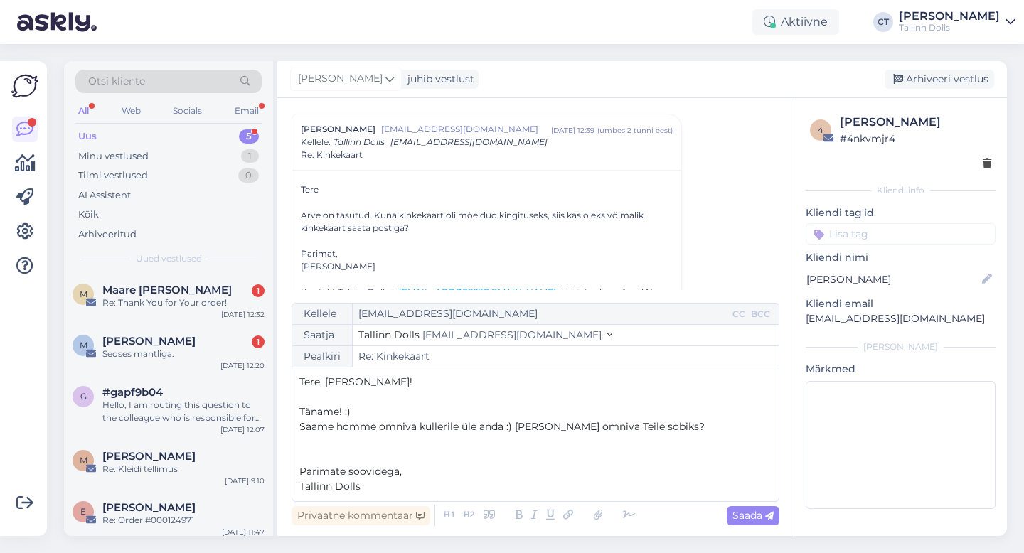
click at [518, 426] on span "Saame homme omniva kullerile üle anda :) [PERSON_NAME] omniva Teile sobiks?" at bounding box center [503, 426] width 406 height 13
click at [747, 519] on span "Saada" at bounding box center [753, 515] width 41 height 13
type input "Re: Kinkekaart"
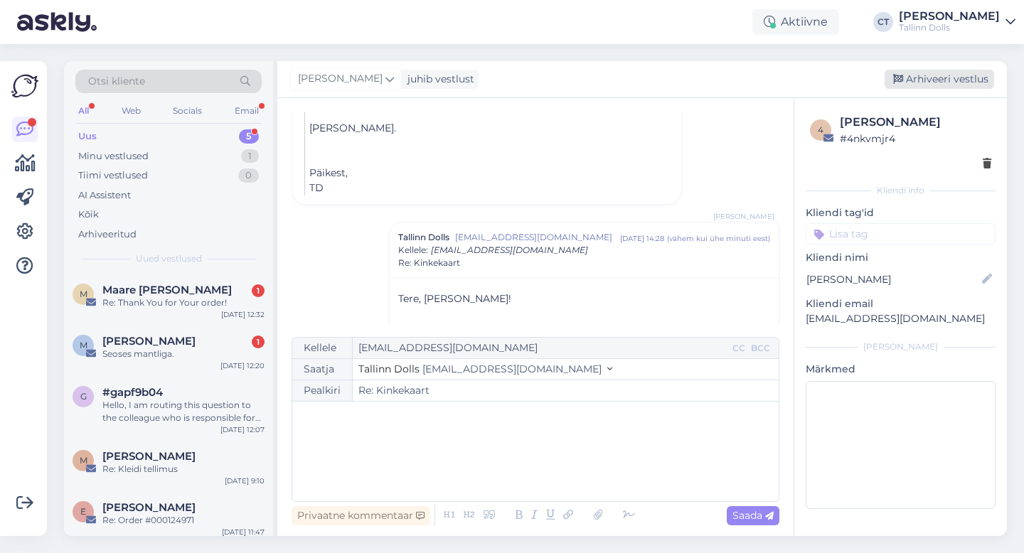
click at [936, 73] on div "Arhiveeri vestlus" at bounding box center [940, 79] width 110 height 19
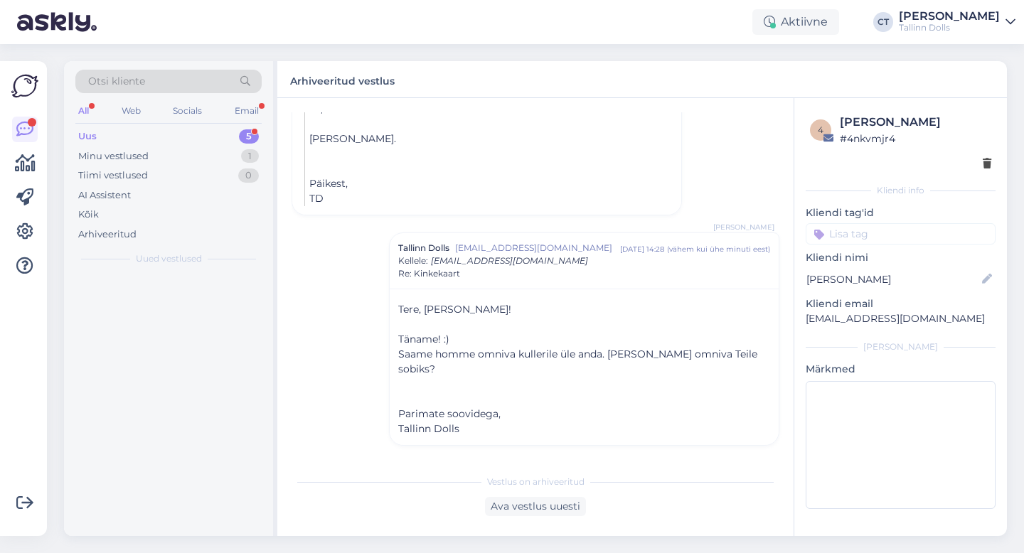
scroll to position [568, 0]
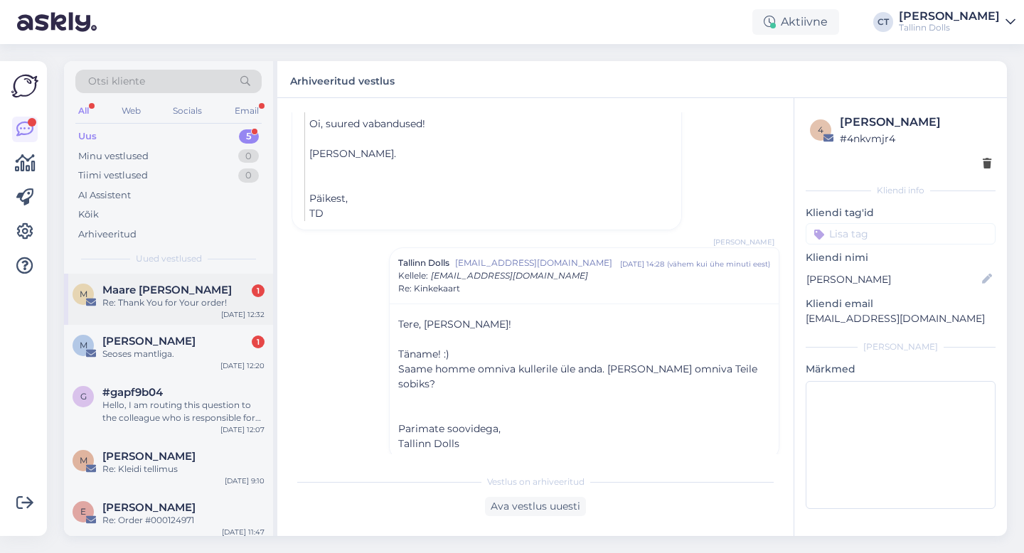
click at [146, 318] on div "M Maare [PERSON_NAME] 1 Re: Thank You for Your order! [DATE] 12:32" at bounding box center [168, 299] width 209 height 51
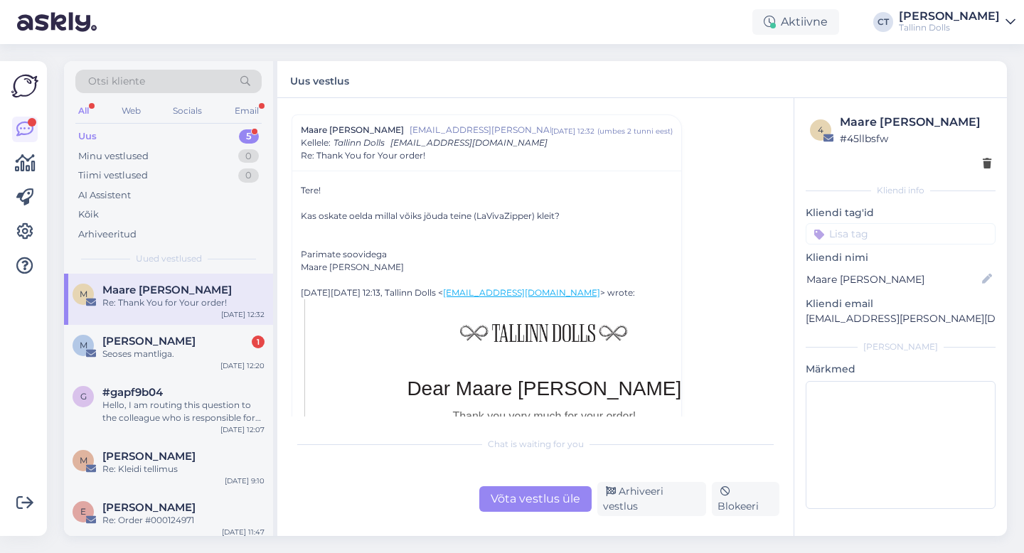
scroll to position [292, 0]
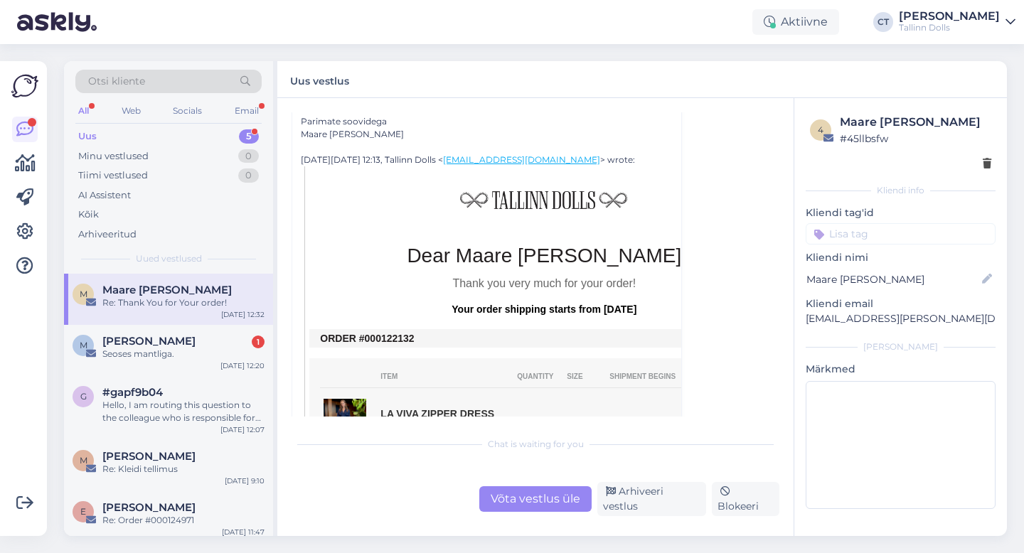
click at [509, 516] on div "Vestlus algas Maare [PERSON_NAME] [EMAIL_ADDRESS][PERSON_NAME][DOMAIN_NAME] [DA…" at bounding box center [535, 317] width 516 height 438
click at [509, 507] on div "Võta vestlus üle" at bounding box center [535, 500] width 112 height 26
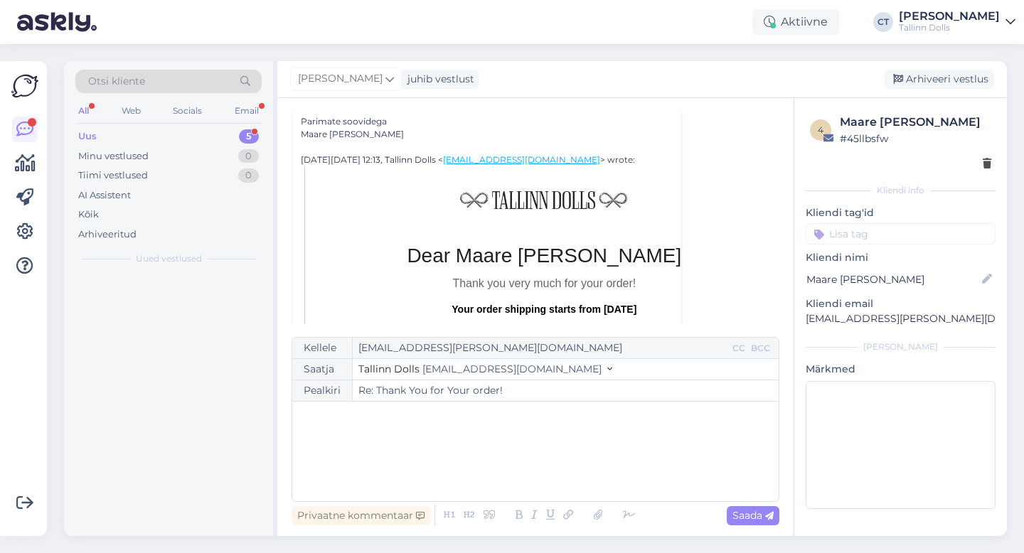
scroll to position [161, 0]
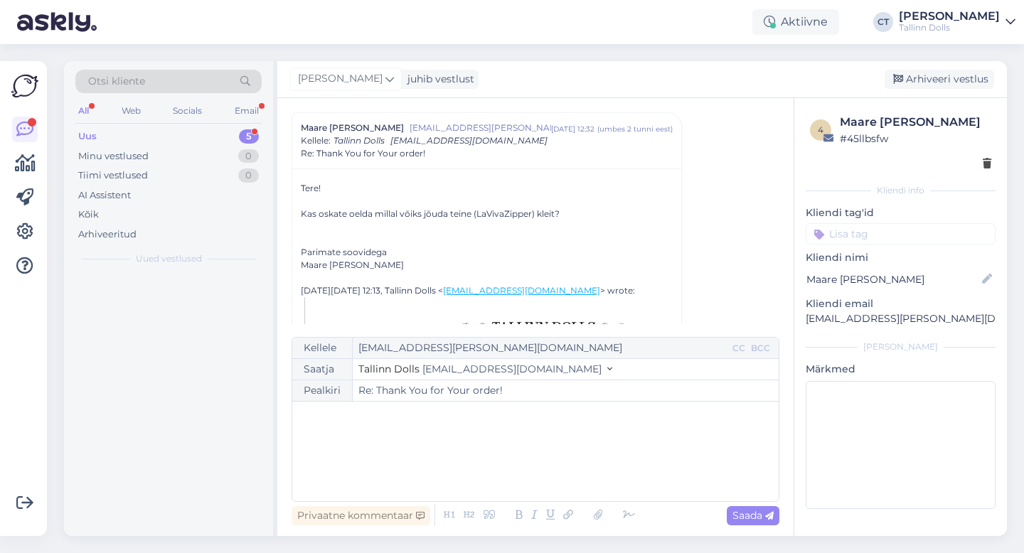
click at [497, 466] on div "﻿" at bounding box center [536, 451] width 472 height 85
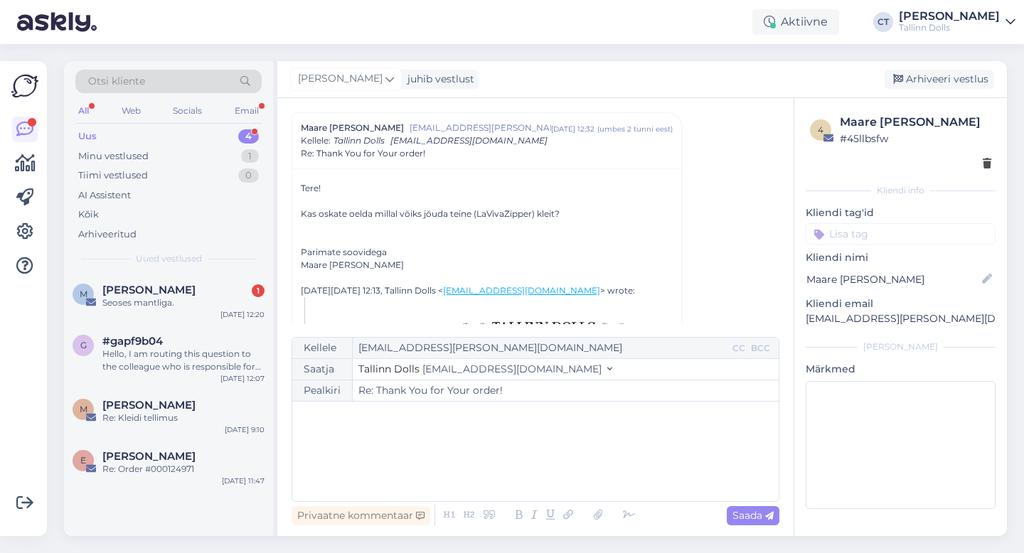
scroll to position [162, 0]
click at [457, 461] on div "﻿" at bounding box center [536, 451] width 472 height 85
click at [423, 448] on div "﻿" at bounding box center [536, 451] width 472 height 85
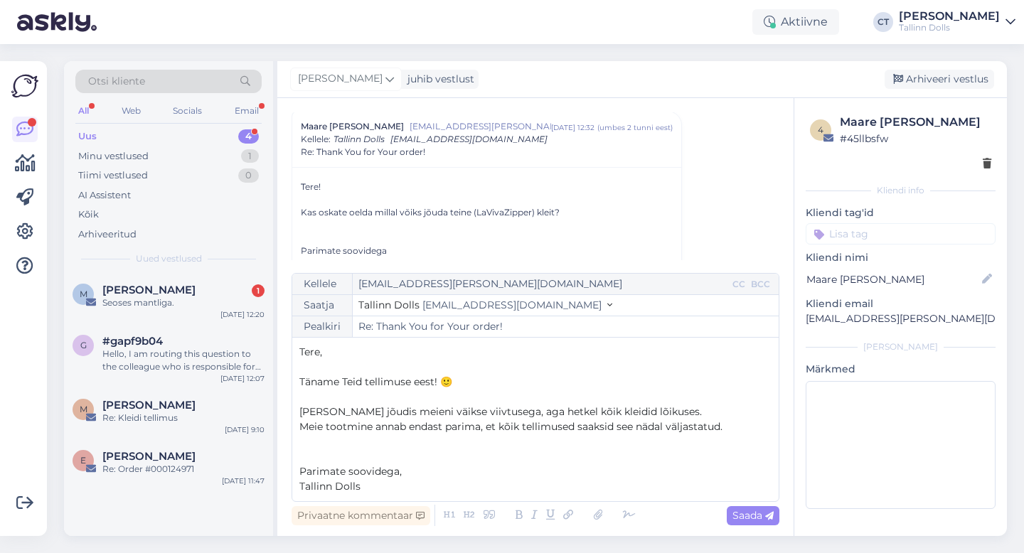
click at [682, 412] on p "[PERSON_NAME] jõudis meieni väikse viivtusega, aga hetkel kõik kleidid lõikuses." at bounding box center [536, 412] width 472 height 15
click at [734, 433] on p "Meie tootmine annab endast parima, et kõik tellimused saaksid see nädal väljast…" at bounding box center [536, 427] width 472 height 15
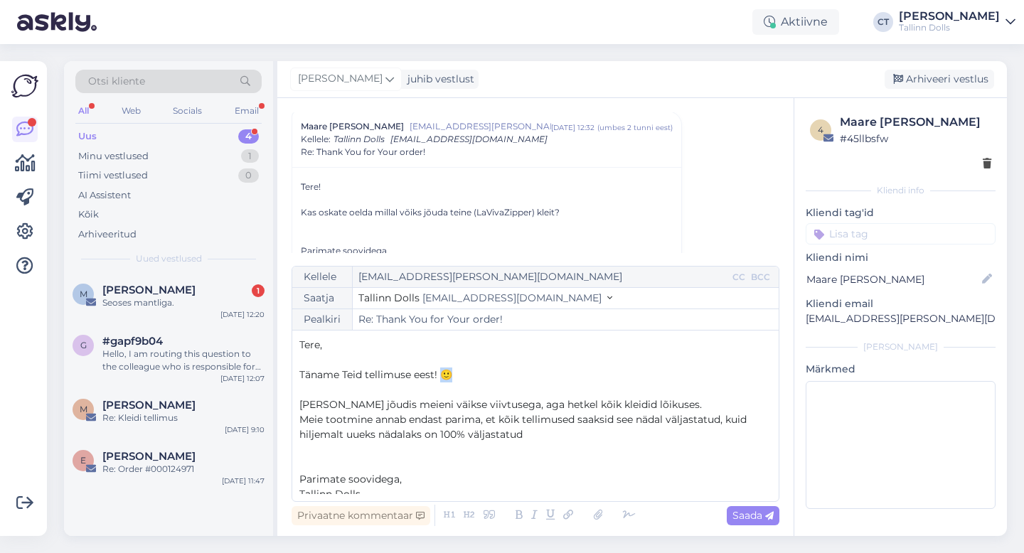
drag, startPoint x: 465, startPoint y: 373, endPoint x: 442, endPoint y: 373, distance: 22.8
click at [442, 373] on p "Täname Teid tellimuse eest! 🙂" at bounding box center [536, 375] width 472 height 15
copy span "🙂"
click at [554, 437] on p "Meie tootmine annab endast parima, et kõik tellimused saaksid see nädal väljast…" at bounding box center [536, 428] width 472 height 30
click at [748, 519] on span "Saada" at bounding box center [753, 515] width 41 height 13
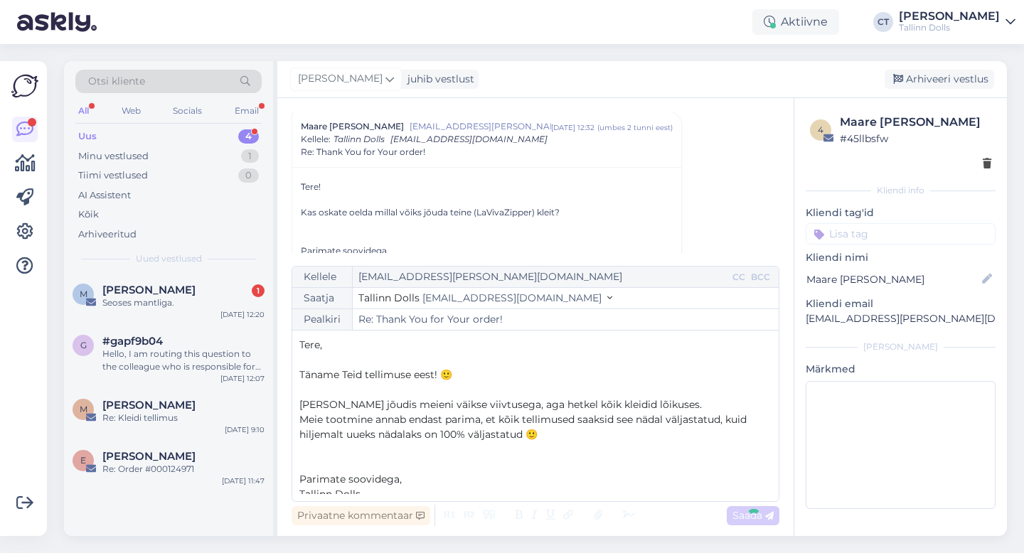
type input "Re: Re: Thank You for Your order!"
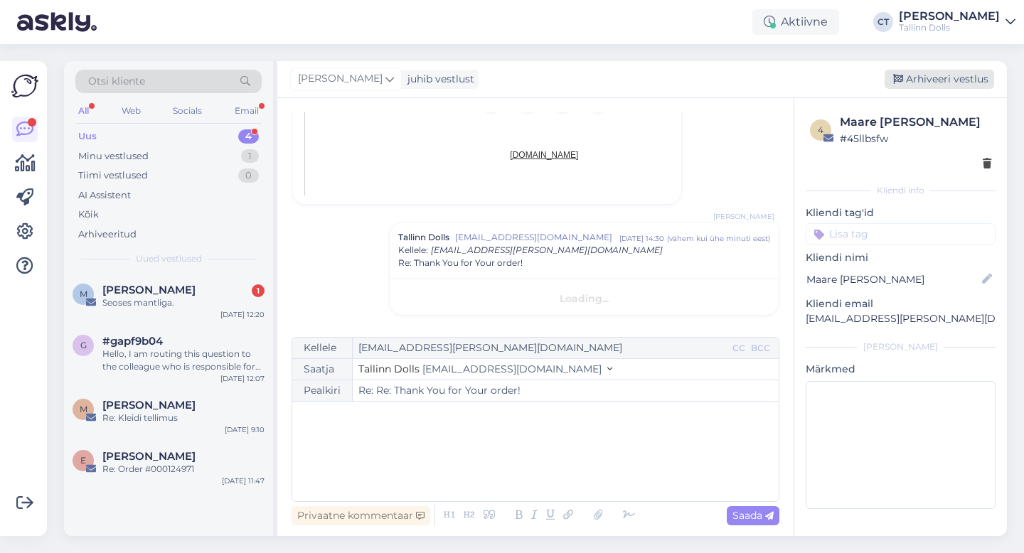
click at [942, 83] on div "Arhiveeri vestlus" at bounding box center [940, 79] width 110 height 19
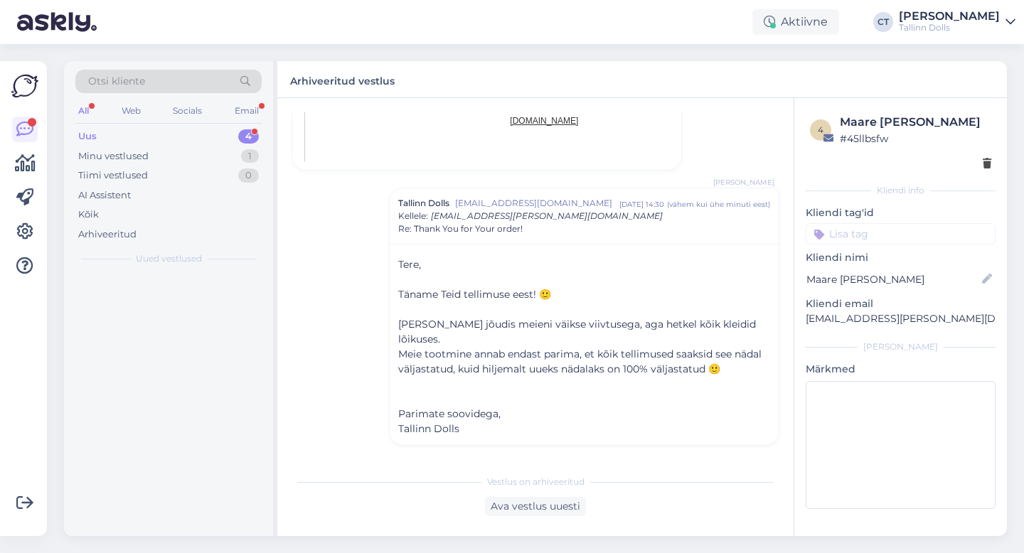
scroll to position [1029, 0]
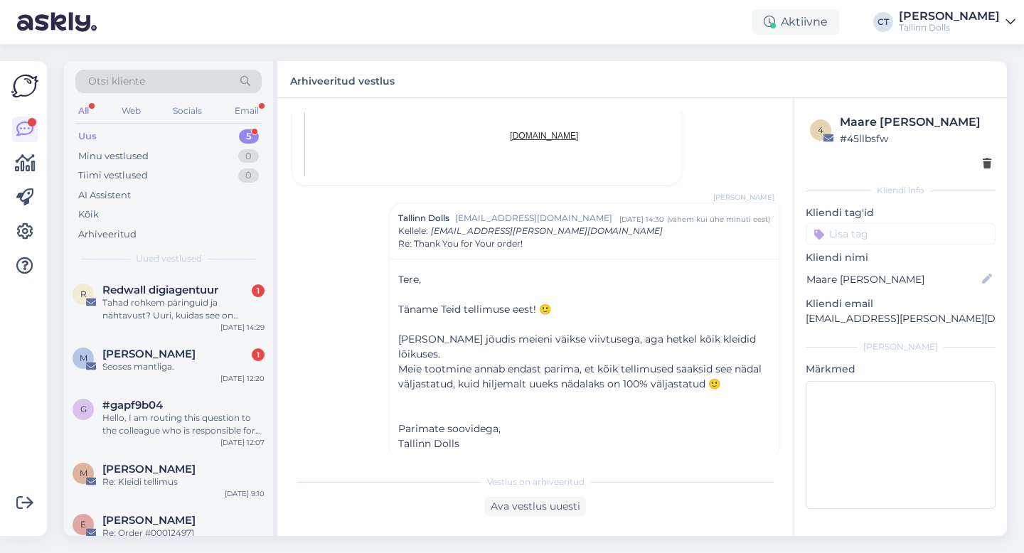
click at [167, 301] on div "Tahad rohkem päringuid ja nähtavust? Uuri, kuidas see on võimalik" at bounding box center [183, 310] width 162 height 26
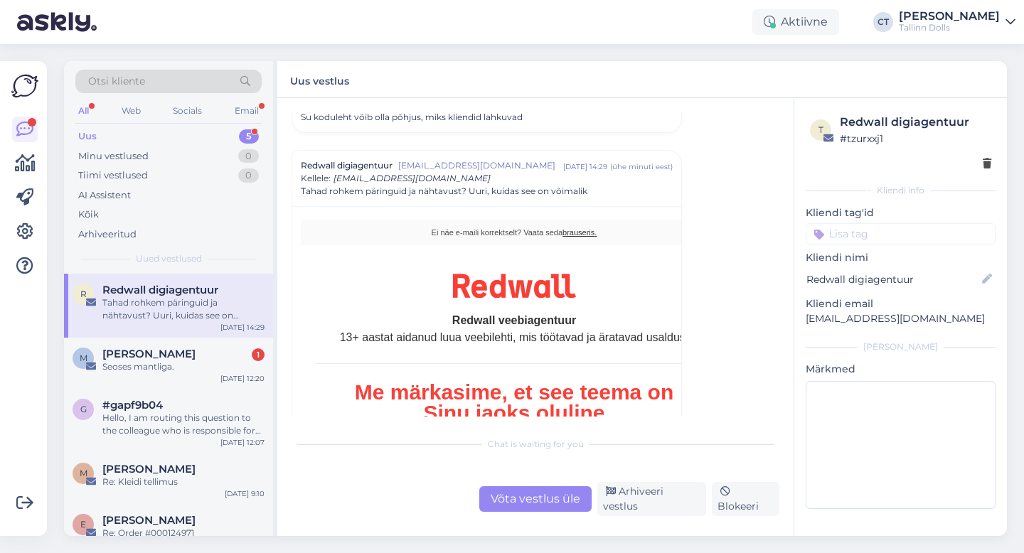
scroll to position [147, 0]
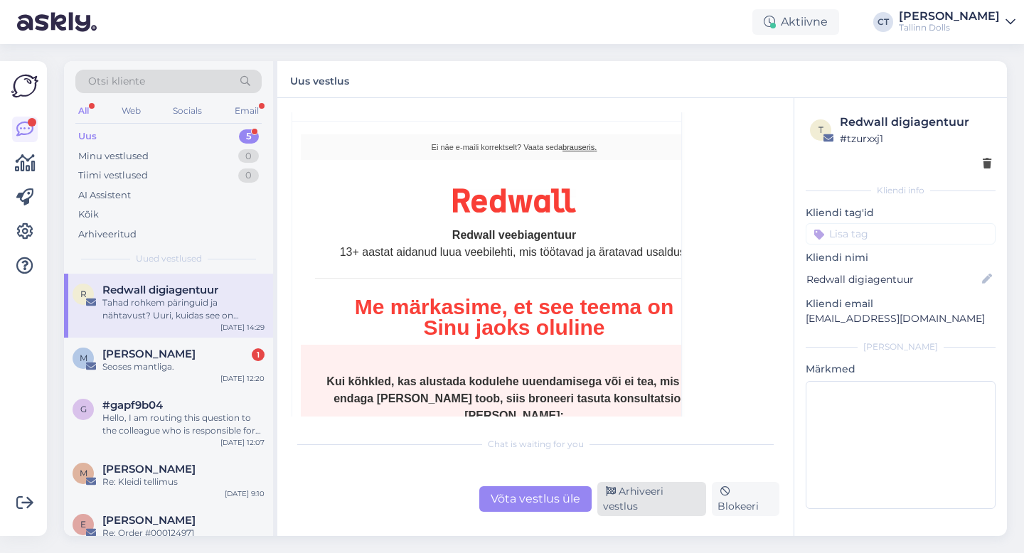
click at [638, 498] on div "Arhiveeri vestlus" at bounding box center [652, 499] width 109 height 34
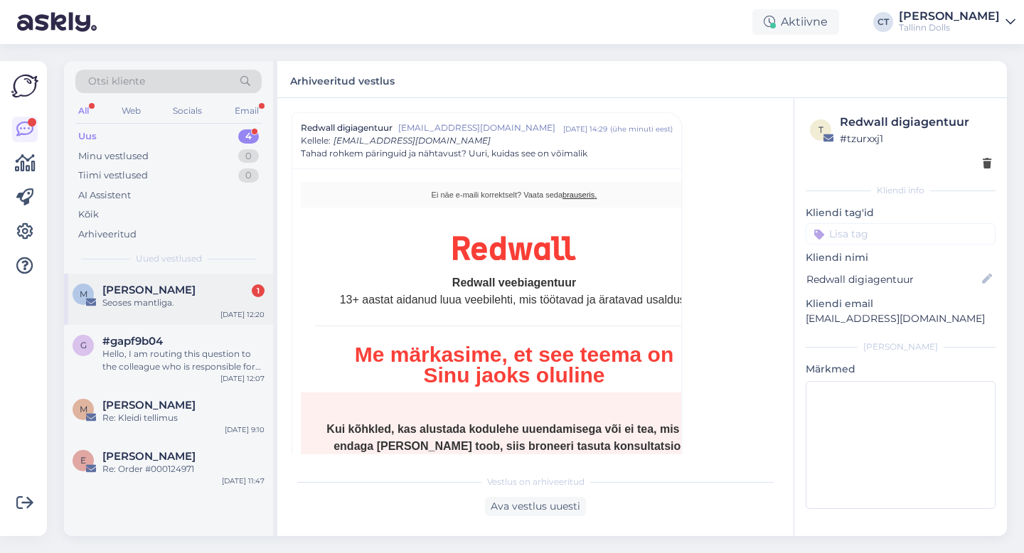
click at [156, 300] on div "Seoses mantliga." at bounding box center [183, 303] width 162 height 13
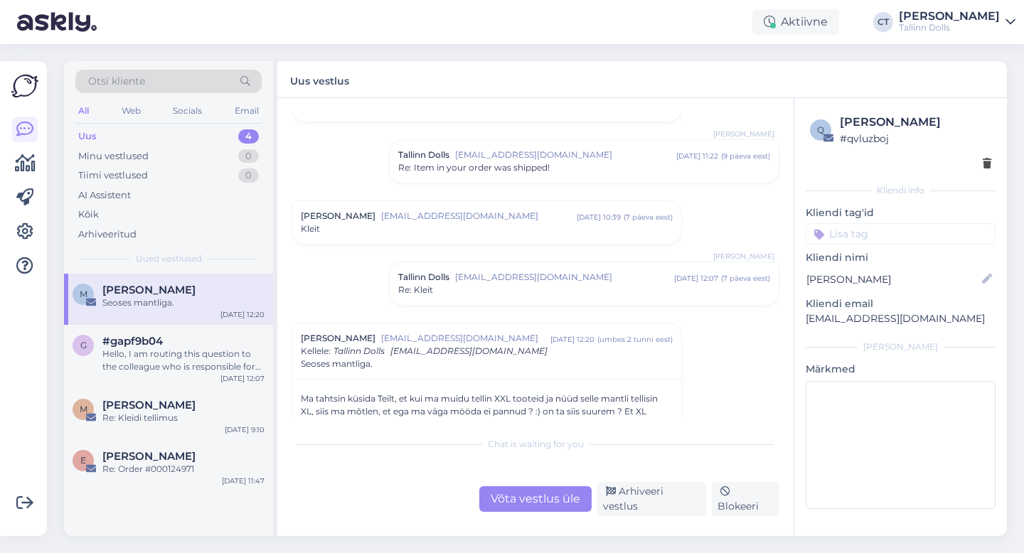
scroll to position [2146, 0]
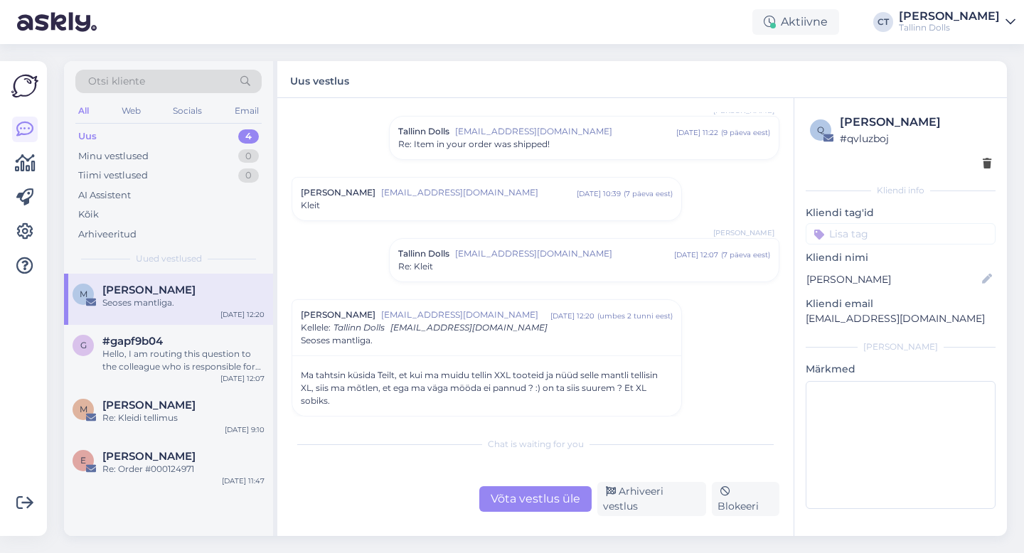
click at [531, 501] on div "Võta vestlus üle" at bounding box center [535, 500] width 112 height 26
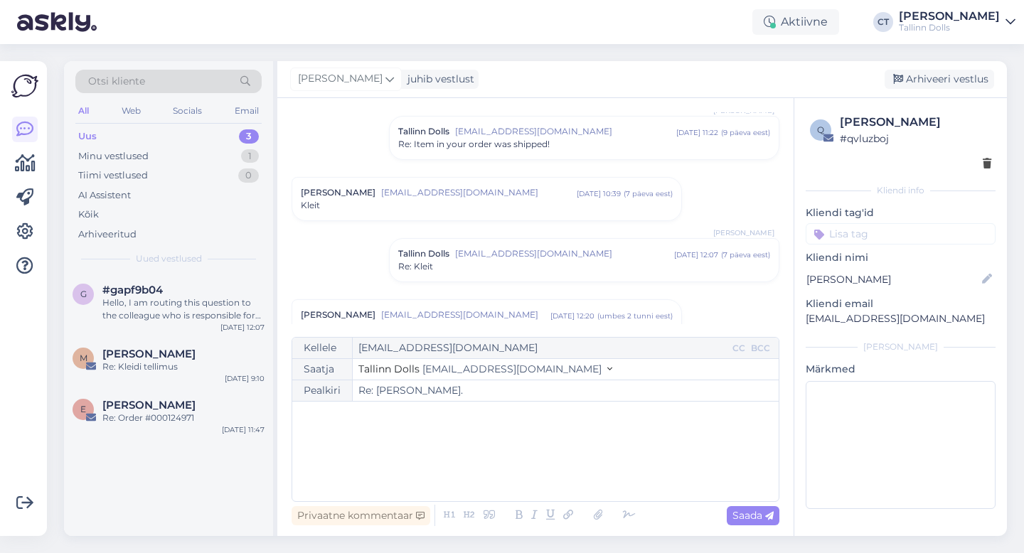
scroll to position [2247, 0]
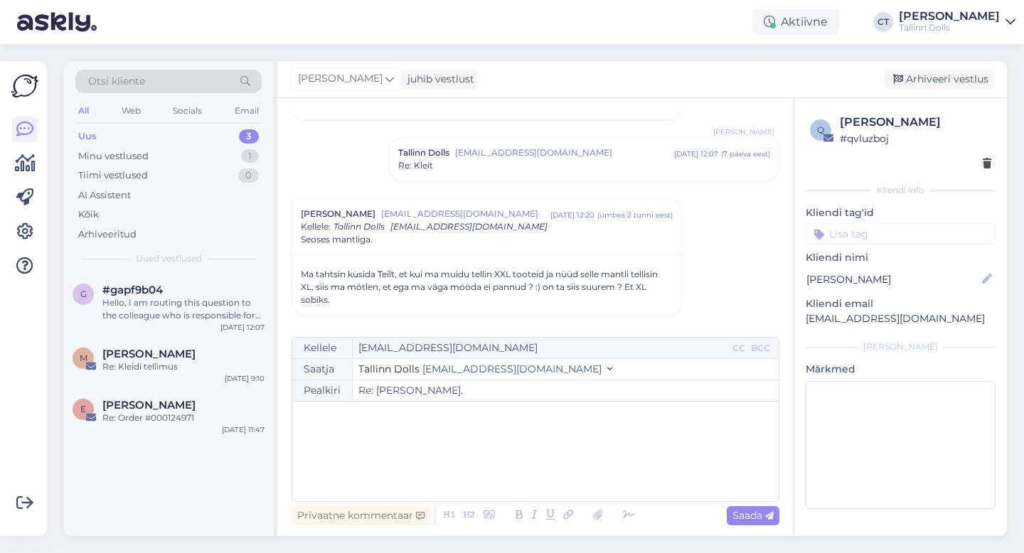
click at [530, 465] on div "﻿" at bounding box center [536, 451] width 472 height 85
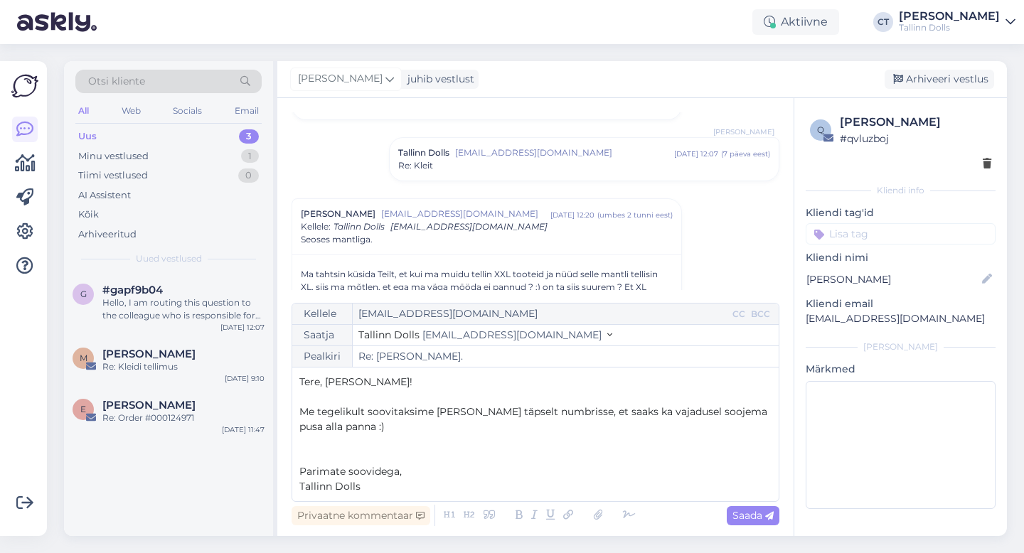
scroll to position [2281, 0]
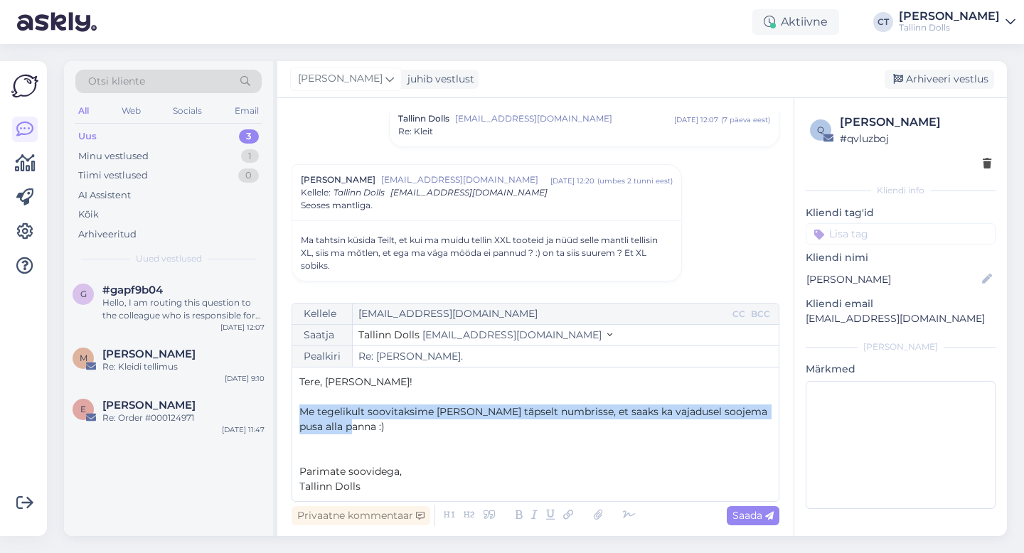
drag, startPoint x: 364, startPoint y: 431, endPoint x: 292, endPoint y: 407, distance: 75.8
click at [292, 407] on div "Kellele [EMAIL_ADDRESS][DOMAIN_NAME] CC BCC Saatja Tallinn Dolls [EMAIL_ADDRESS…" at bounding box center [536, 402] width 488 height 199
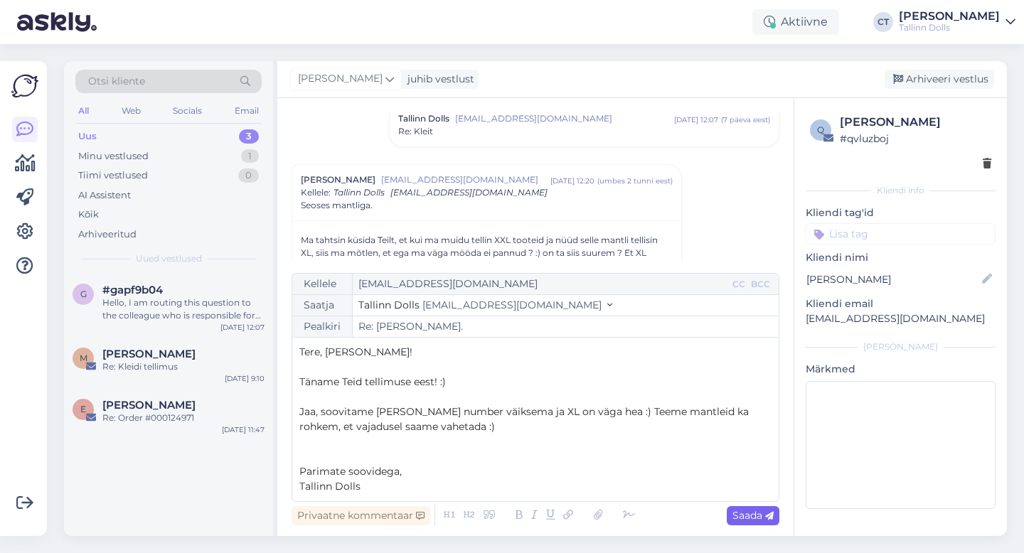
click at [751, 518] on span "Saada" at bounding box center [753, 515] width 41 height 13
type input "Re: [PERSON_NAME]."
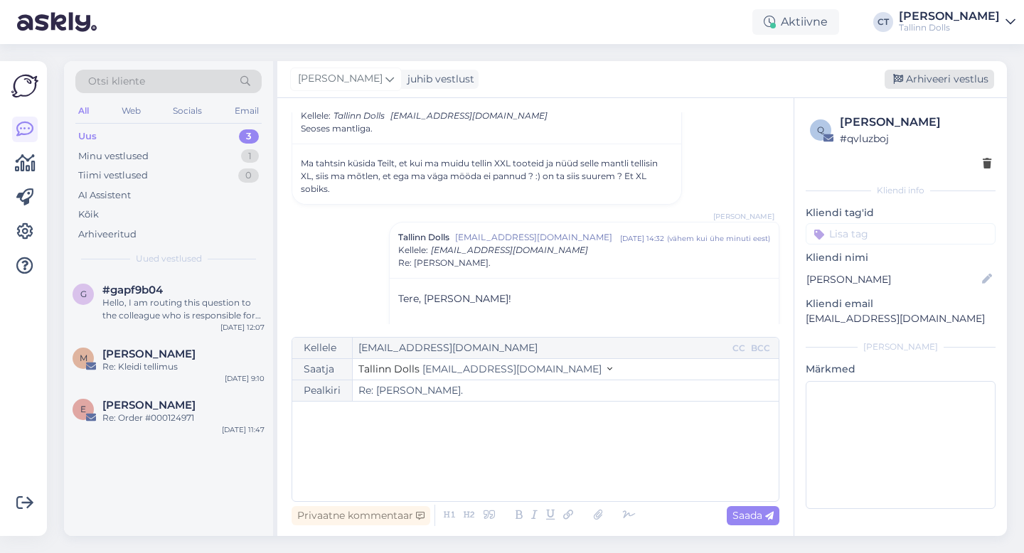
click at [953, 74] on div "Arhiveeri vestlus" at bounding box center [940, 79] width 110 height 19
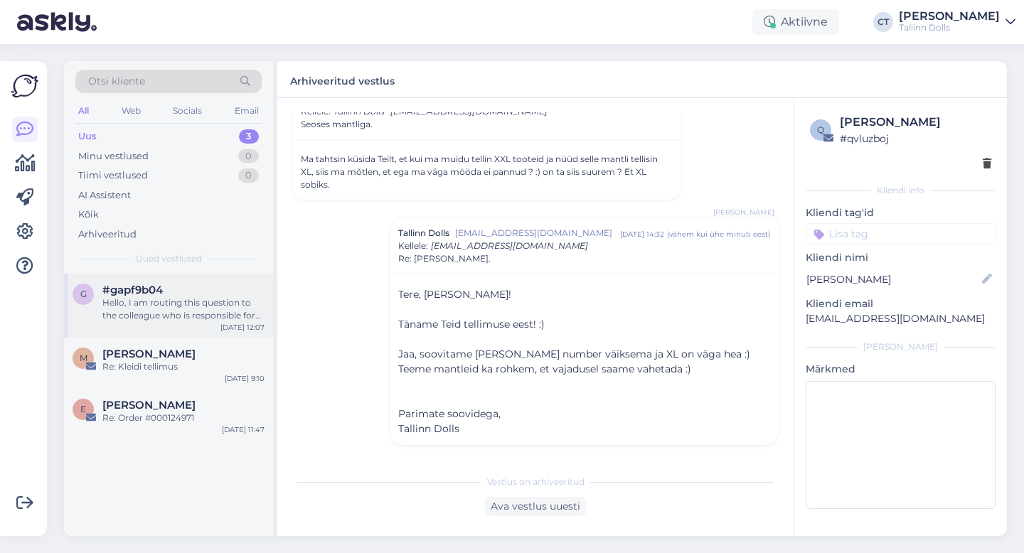
click at [180, 293] on div "#gapf9b04" at bounding box center [183, 290] width 162 height 13
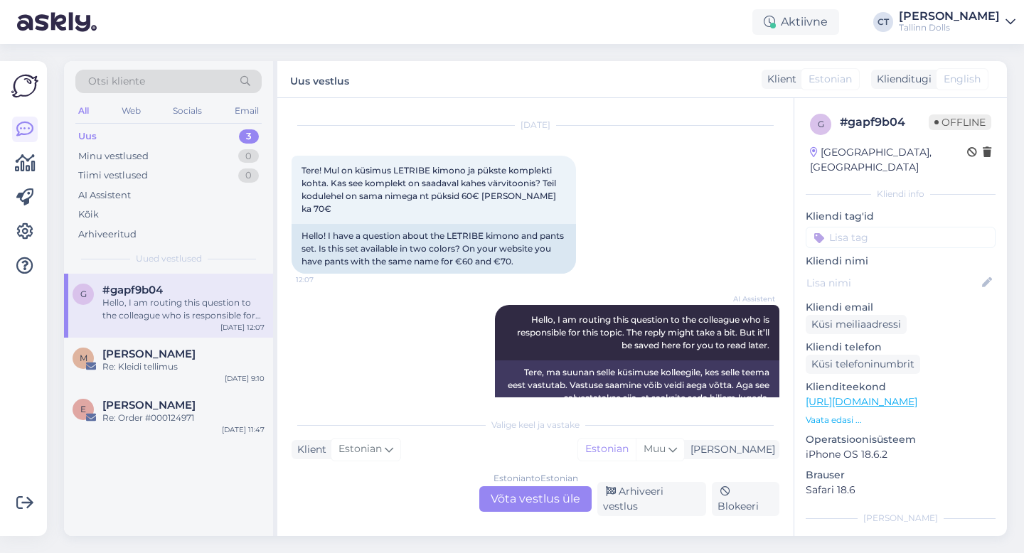
scroll to position [39, 0]
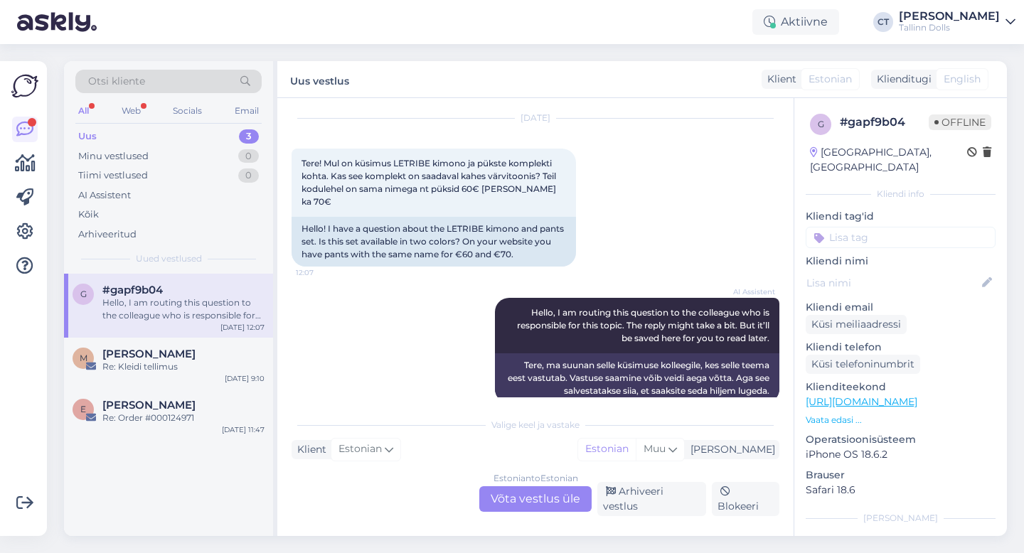
click at [528, 501] on div "Estonian to Estonian Võta vestlus üle" at bounding box center [535, 500] width 112 height 26
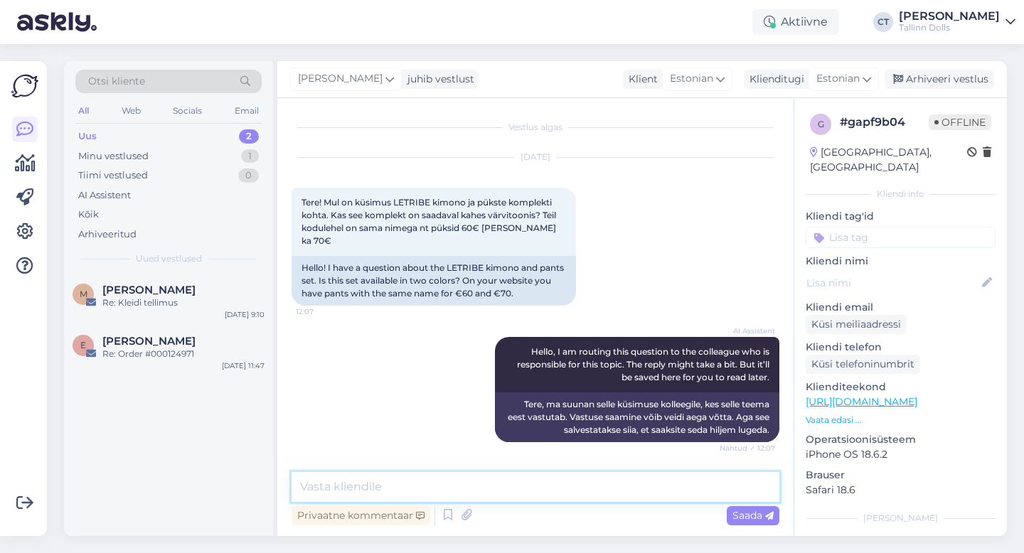
click at [531, 485] on textarea at bounding box center [536, 487] width 488 height 30
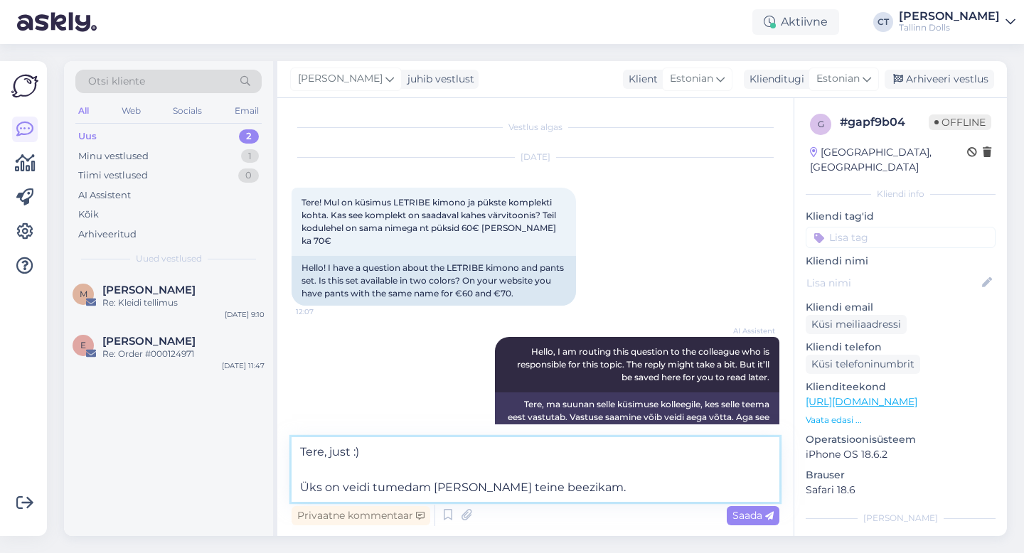
type textarea "Tere, just :) Üks on veidi tumedam [PERSON_NAME] teine beezikam."
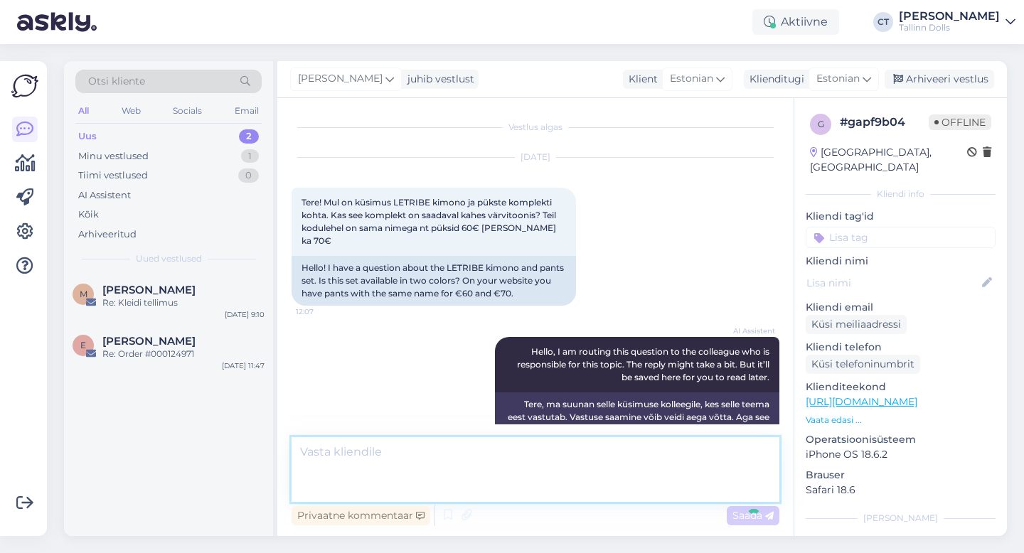
scroll to position [73, 0]
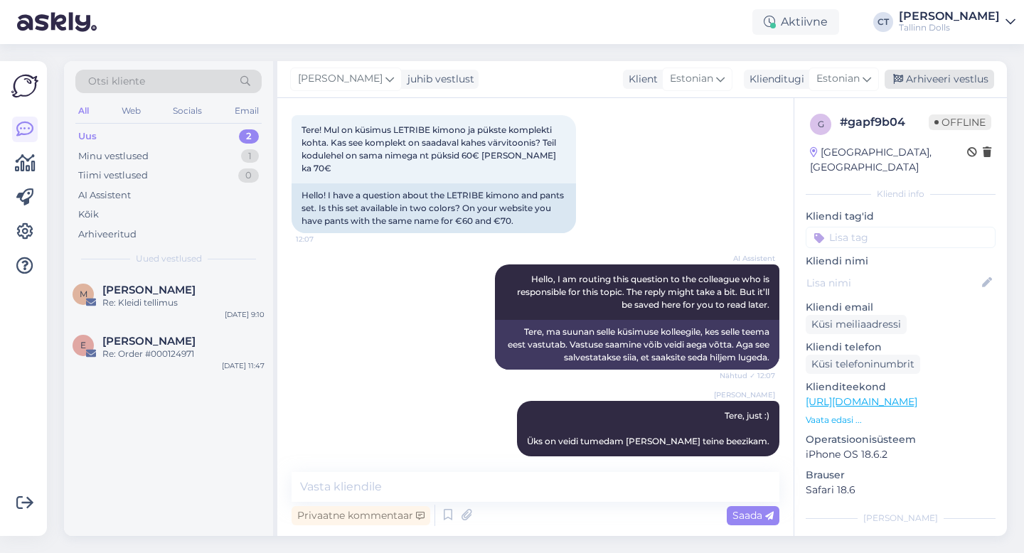
click at [958, 78] on div "Arhiveeri vestlus" at bounding box center [940, 79] width 110 height 19
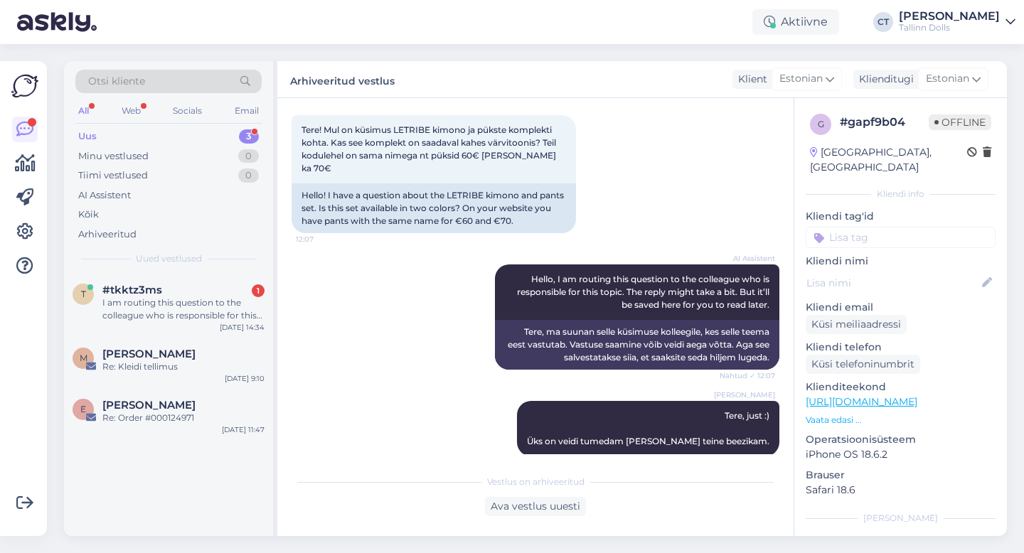
click at [125, 129] on div "Uus 3" at bounding box center [168, 137] width 186 height 20
click at [169, 287] on div "#tkktz3ms" at bounding box center [183, 290] width 162 height 13
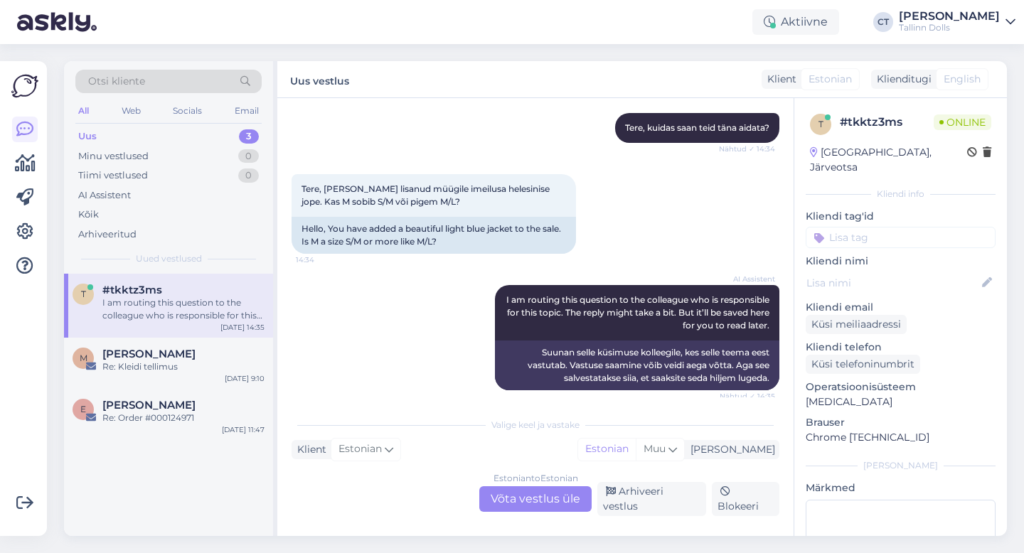
click at [531, 497] on div "Estonian to Estonian Võta vestlus üle" at bounding box center [535, 500] width 112 height 26
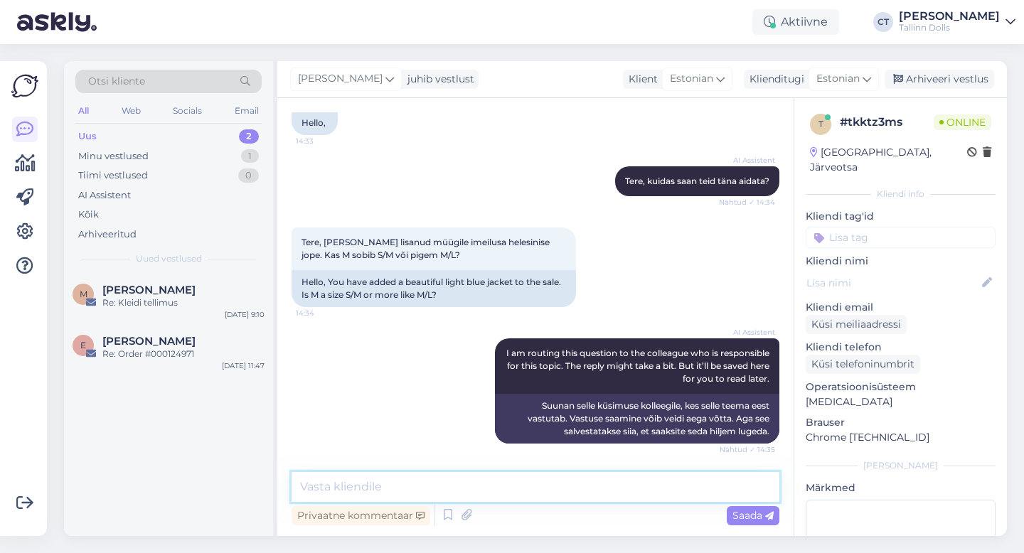
click at [532, 494] on textarea at bounding box center [536, 487] width 488 height 30
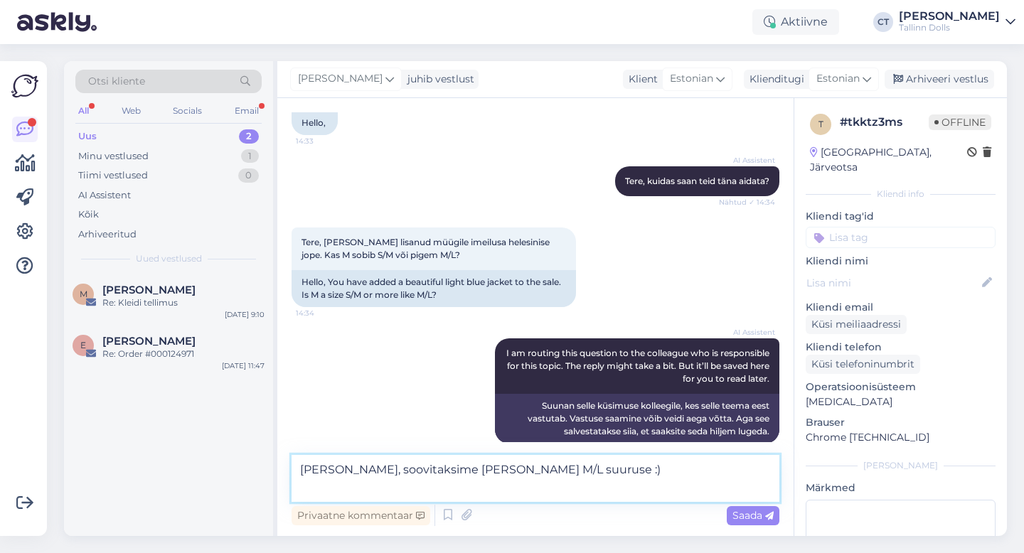
scroll to position [124, 0]
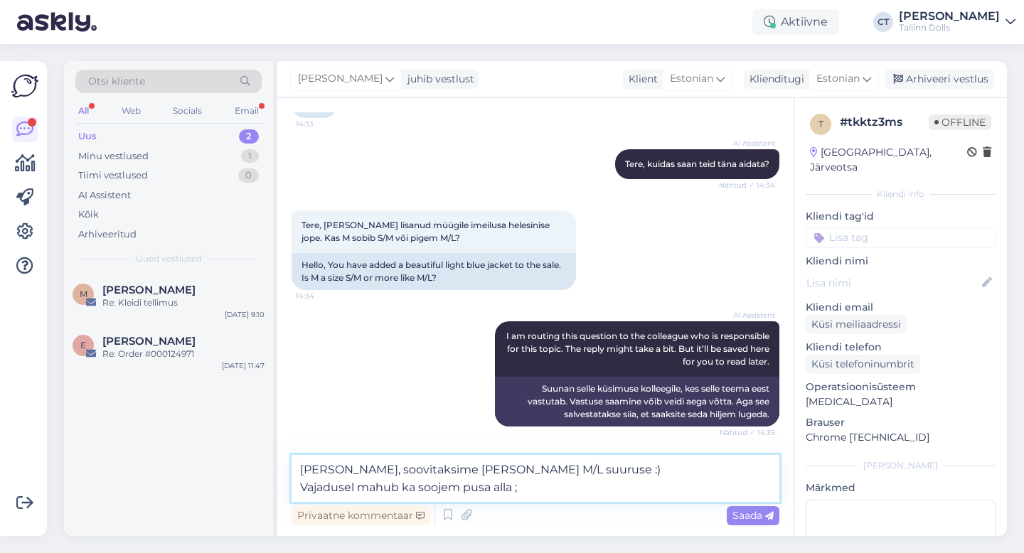
type textarea "[PERSON_NAME], soovitaksime [PERSON_NAME] M/L suuruse :) Vajadusel mahub ka soo…"
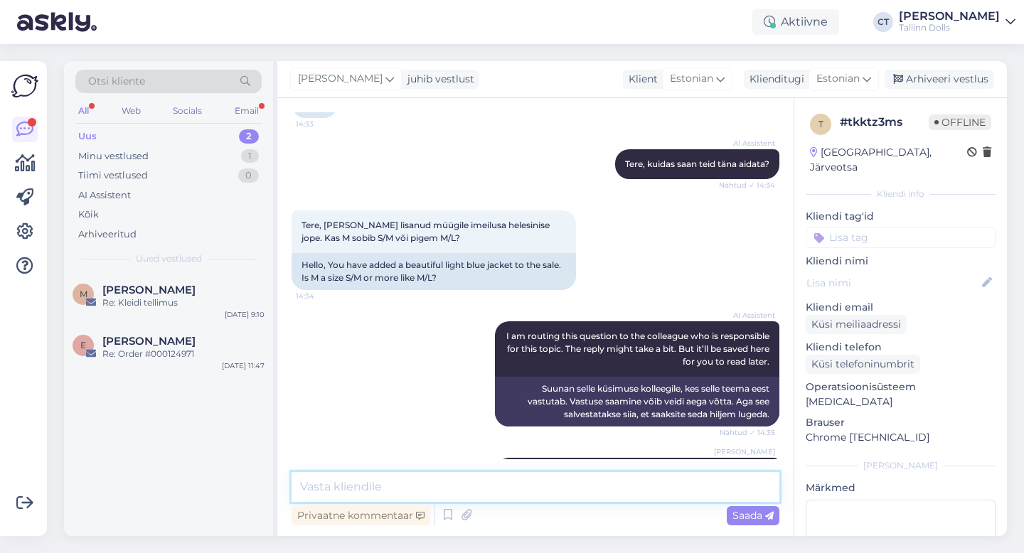
scroll to position [181, 0]
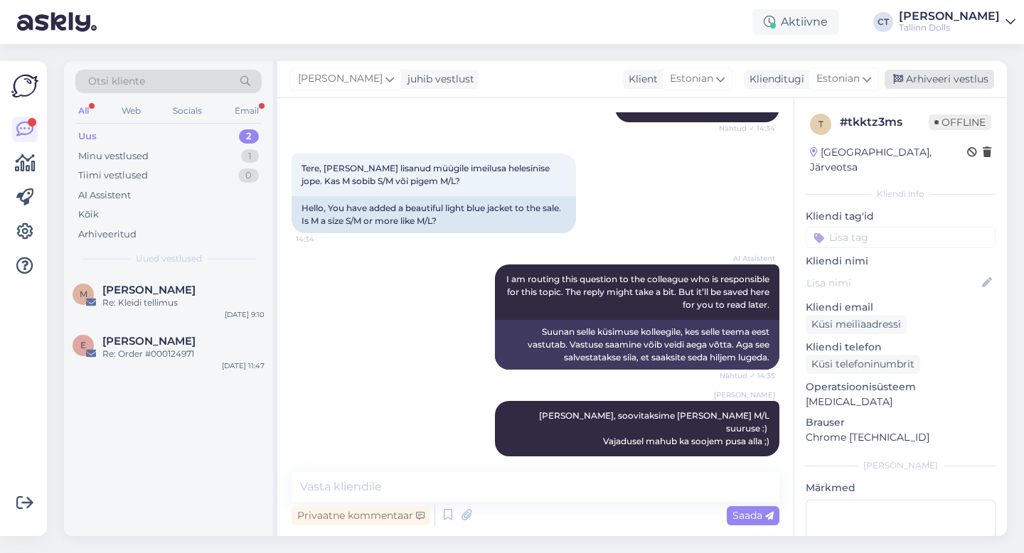
click at [946, 73] on div "Arhiveeri vestlus" at bounding box center [940, 79] width 110 height 19
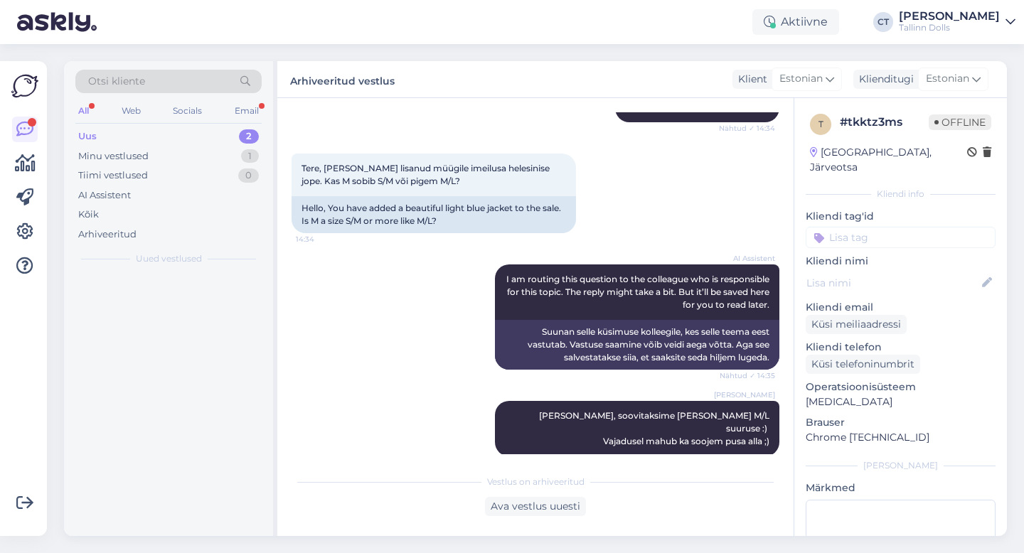
scroll to position [186, 0]
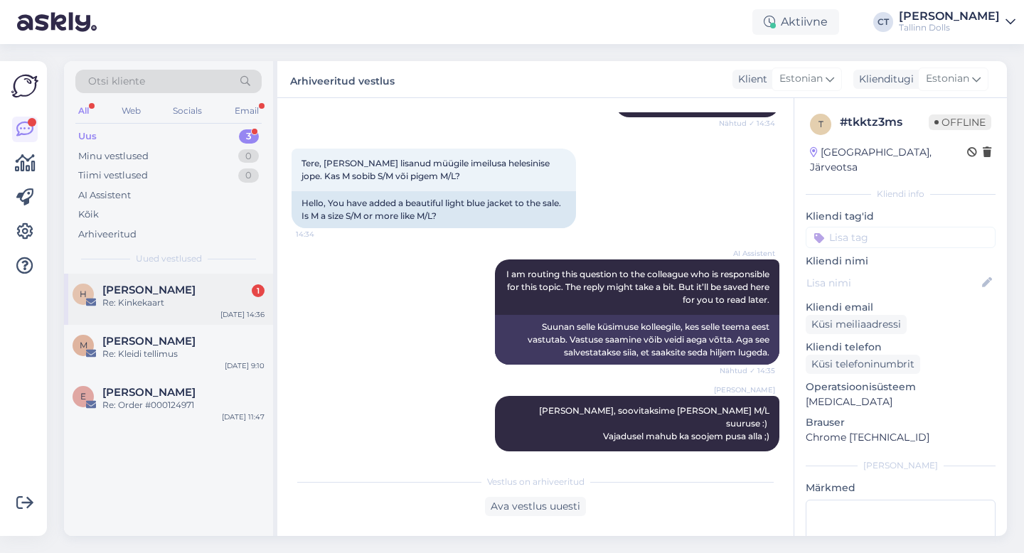
click at [142, 293] on span "[PERSON_NAME]" at bounding box center [148, 290] width 93 height 13
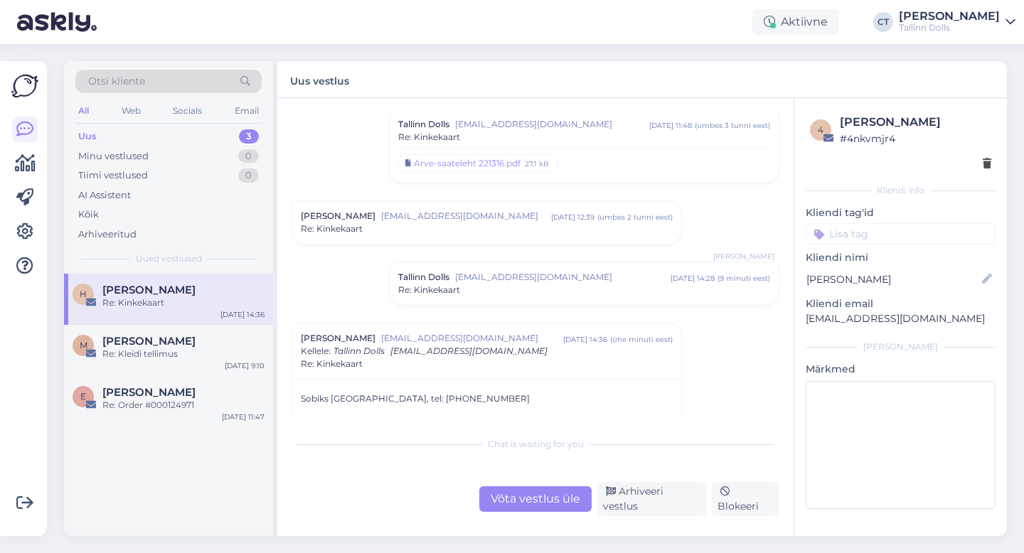
scroll to position [345, 0]
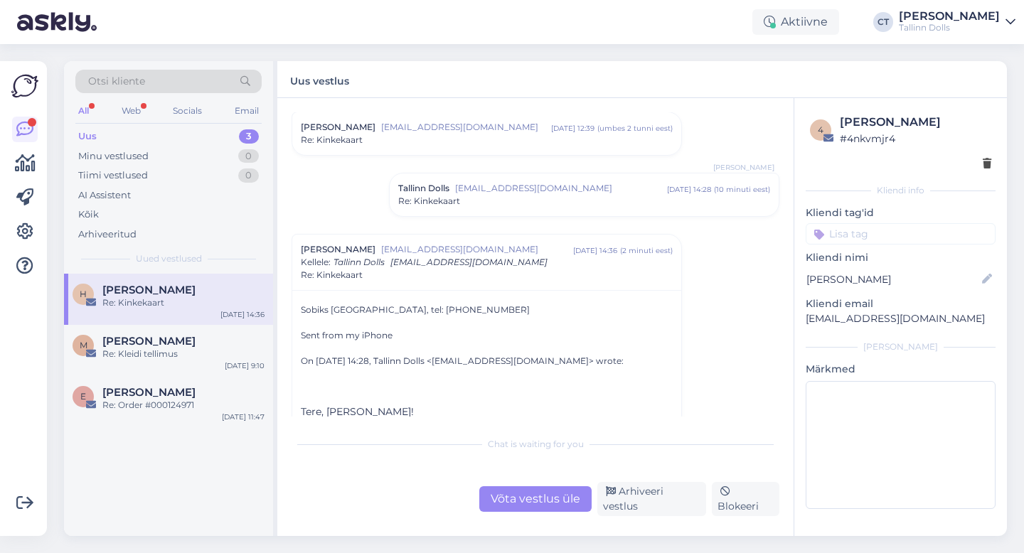
click at [521, 499] on div "Võta vestlus üle" at bounding box center [535, 500] width 112 height 26
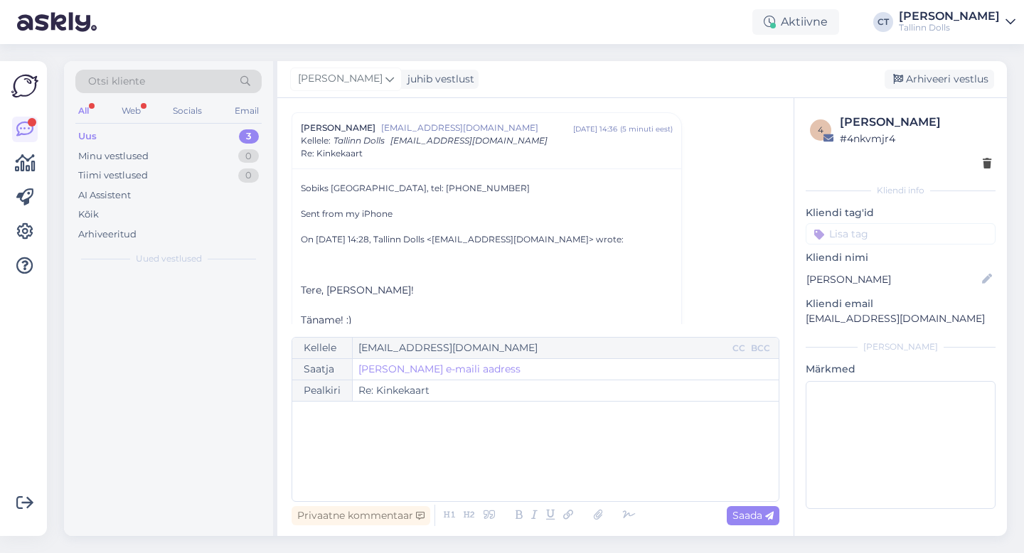
click at [529, 476] on div "﻿" at bounding box center [536, 451] width 472 height 85
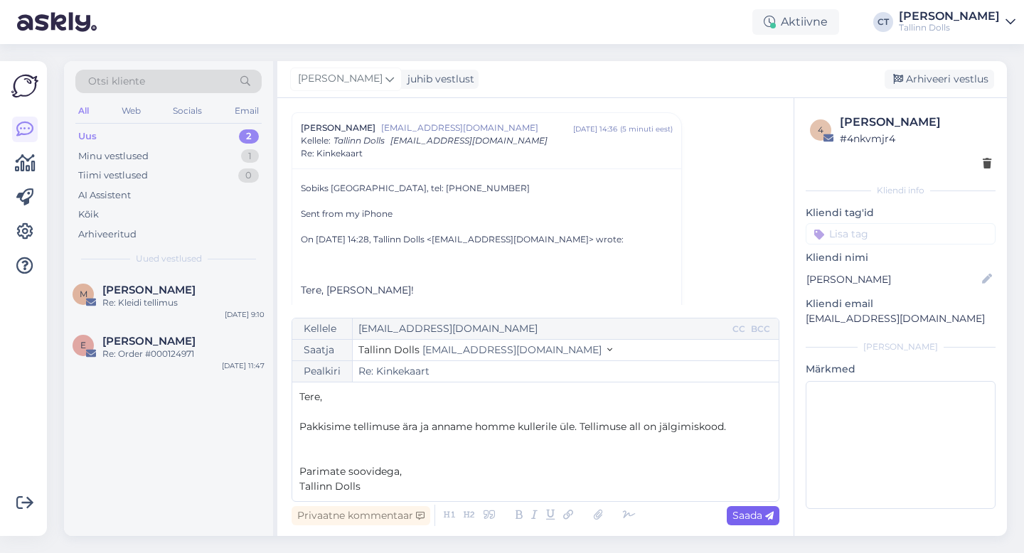
click at [751, 516] on span "Saada" at bounding box center [753, 515] width 41 height 13
type input "Re: Re: Kinkekaart"
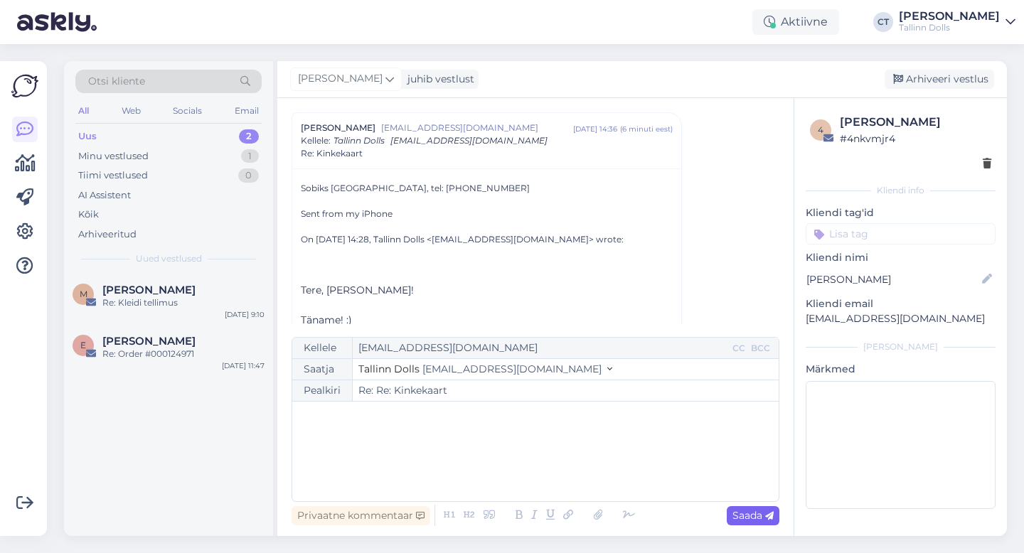
scroll to position [704, 0]
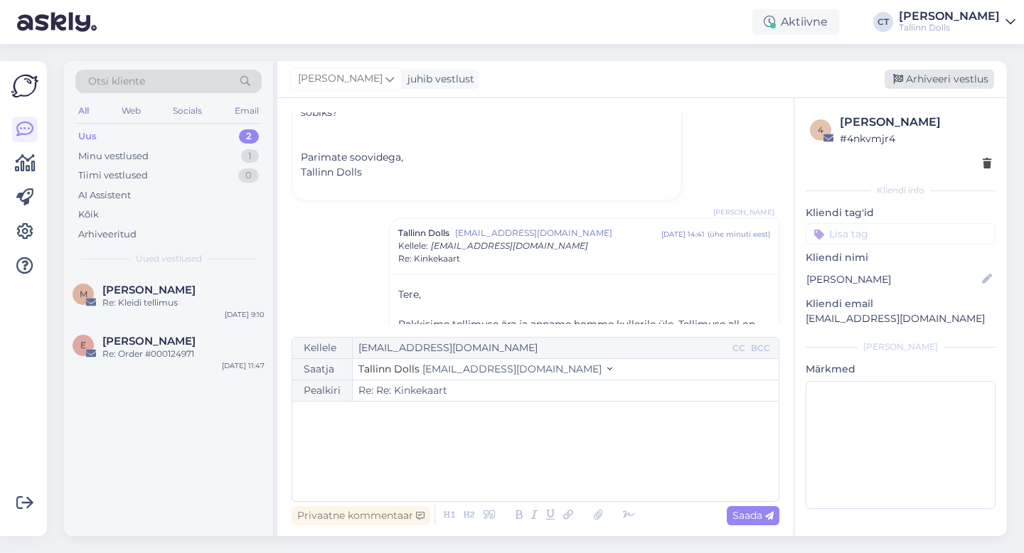
click at [936, 76] on div "Arhiveeri vestlus" at bounding box center [940, 79] width 110 height 19
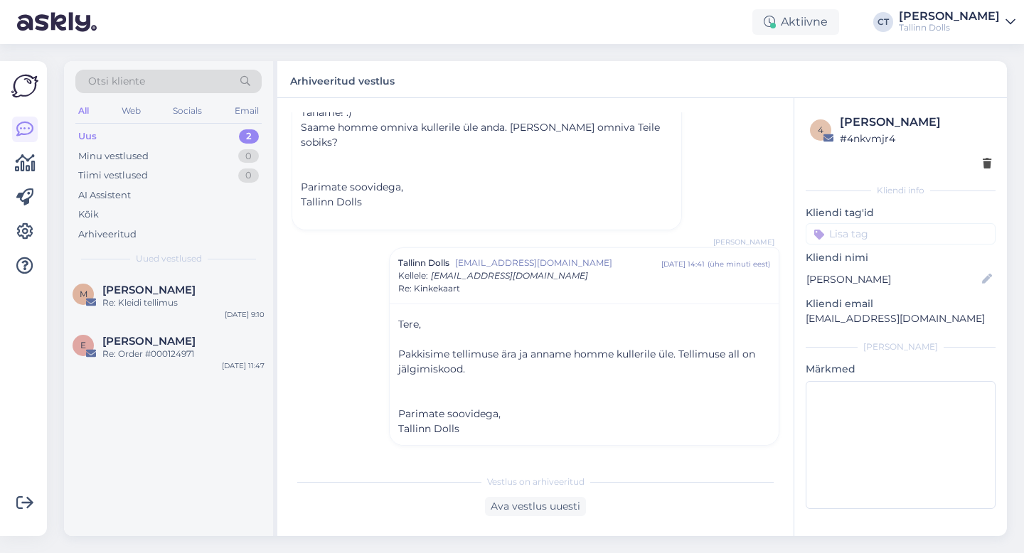
scroll to position [659, 0]
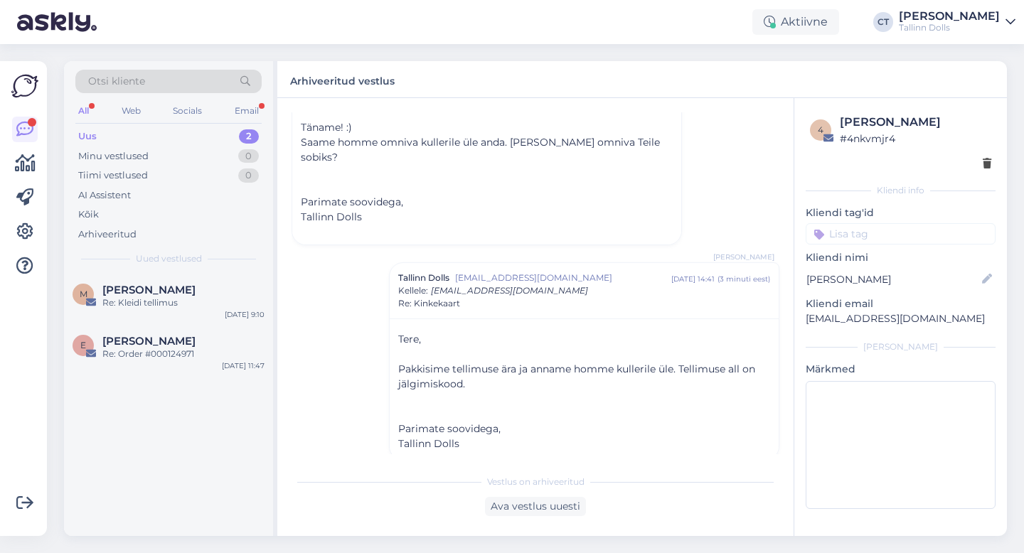
click at [111, 134] on div "Uus 2" at bounding box center [168, 137] width 186 height 20
click at [164, 301] on div "Re: [PERSON_NAME]." at bounding box center [183, 303] width 162 height 13
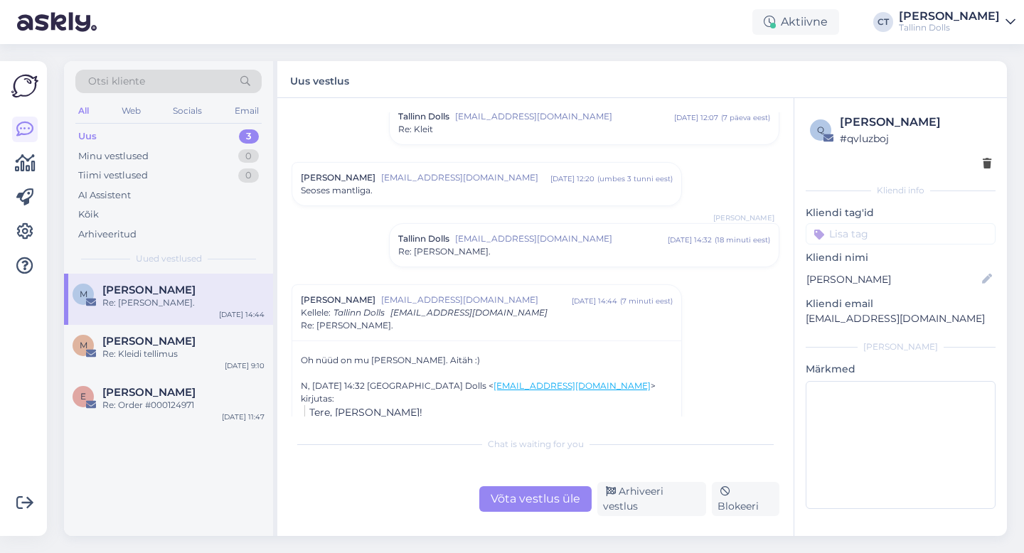
scroll to position [2291, 0]
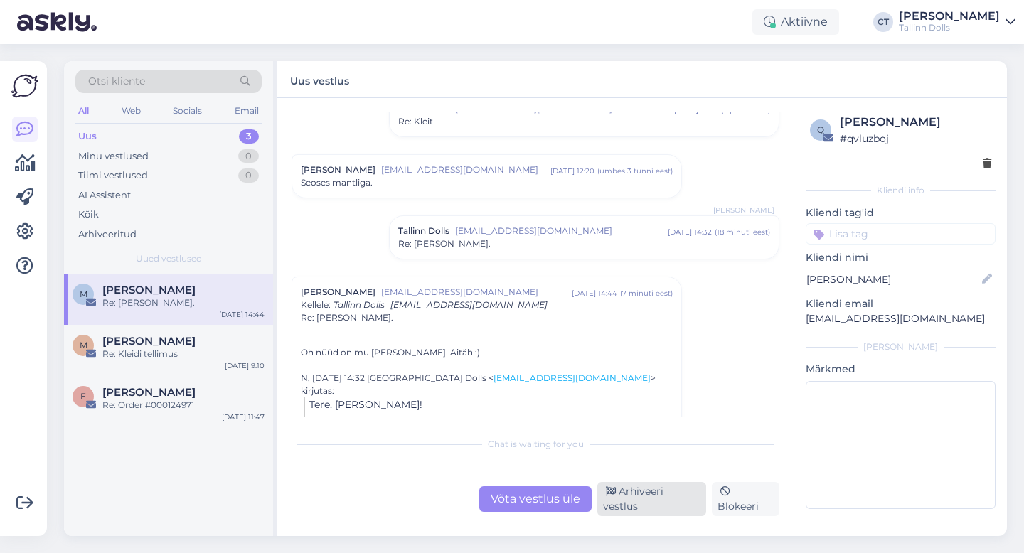
click at [638, 501] on div "Arhiveeri vestlus" at bounding box center [652, 499] width 109 height 34
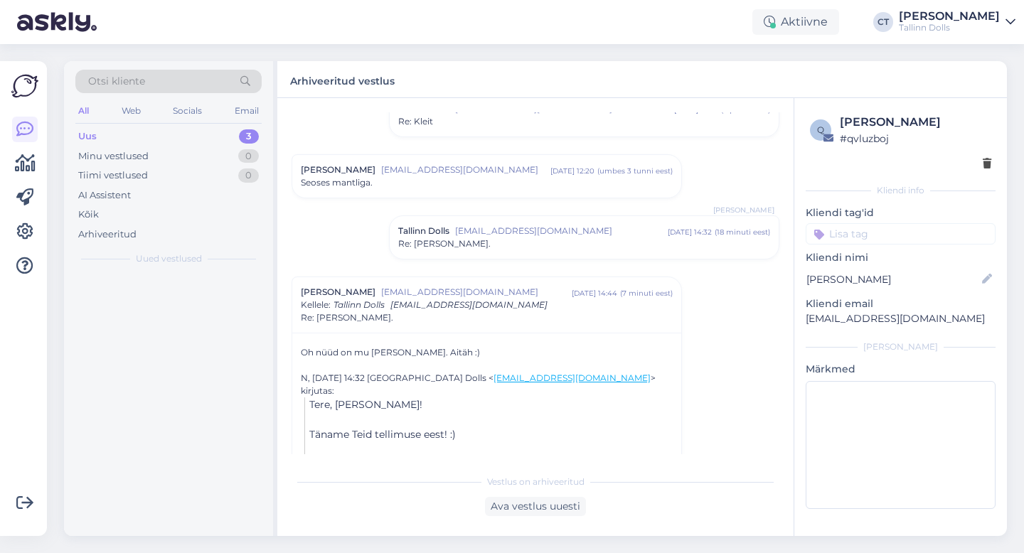
scroll to position [2388, 0]
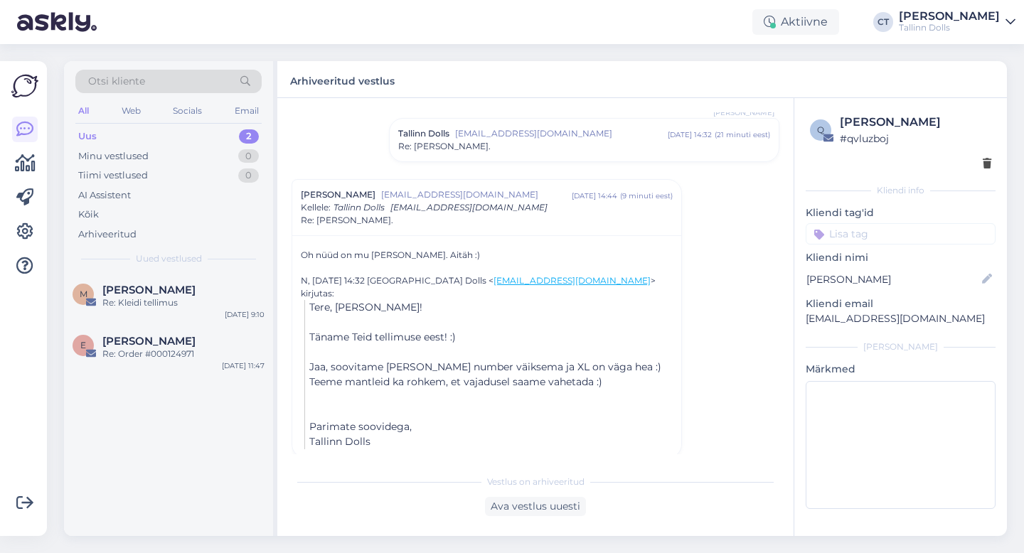
click at [110, 124] on div "Otsi kliente All Web Socials Email Uus 2 Minu vestlused 0 Tiimi vestlused 0 AI …" at bounding box center [168, 167] width 209 height 213
click at [110, 134] on div "Uus 2" at bounding box center [168, 137] width 186 height 20
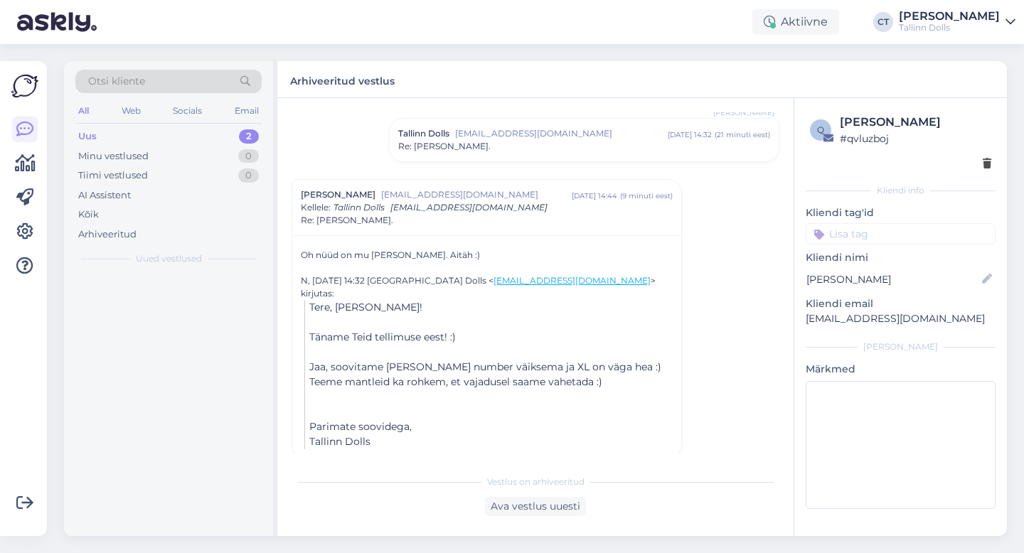
click at [764, 257] on div "Vestlus [PERSON_NAME] [EMAIL_ADDRESS][DOMAIN_NAME] [DATE] 09:04 ( 4 kuu eest ) …" at bounding box center [542, 283] width 501 height 342
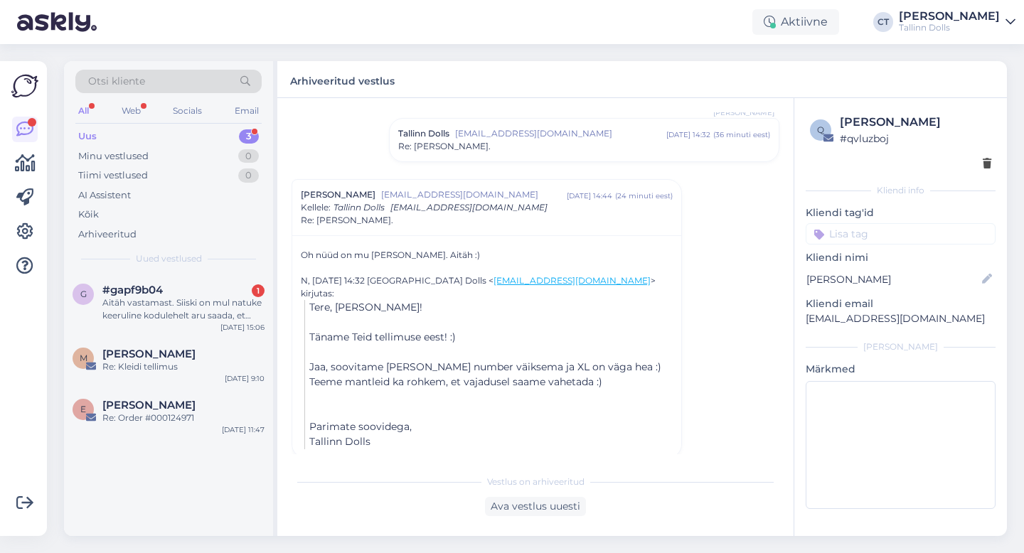
click at [134, 139] on div "Uus 3" at bounding box center [168, 137] width 186 height 20
click at [163, 295] on span "#gapf9b04" at bounding box center [132, 290] width 60 height 13
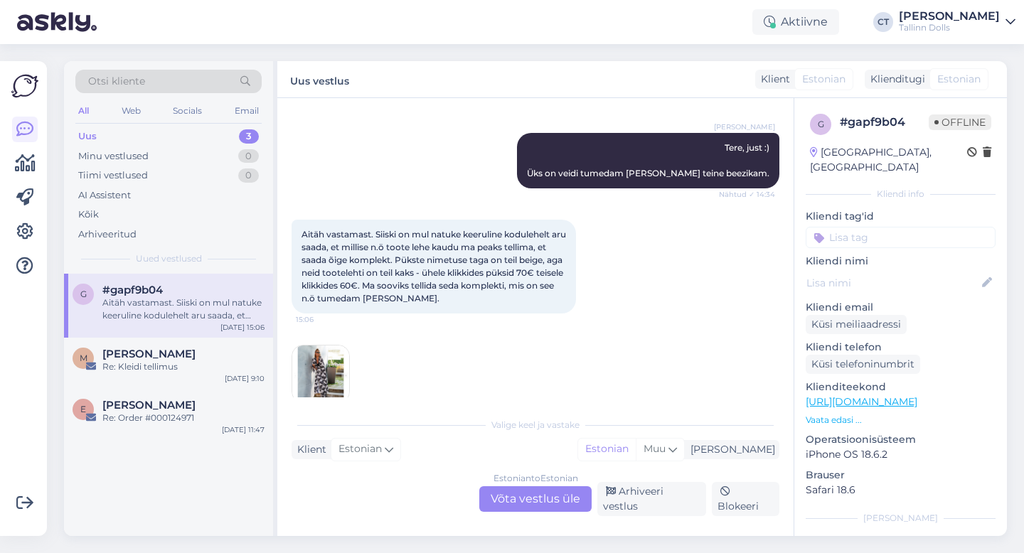
click at [172, 78] on div "Otsi kliente" at bounding box center [168, 81] width 186 height 23
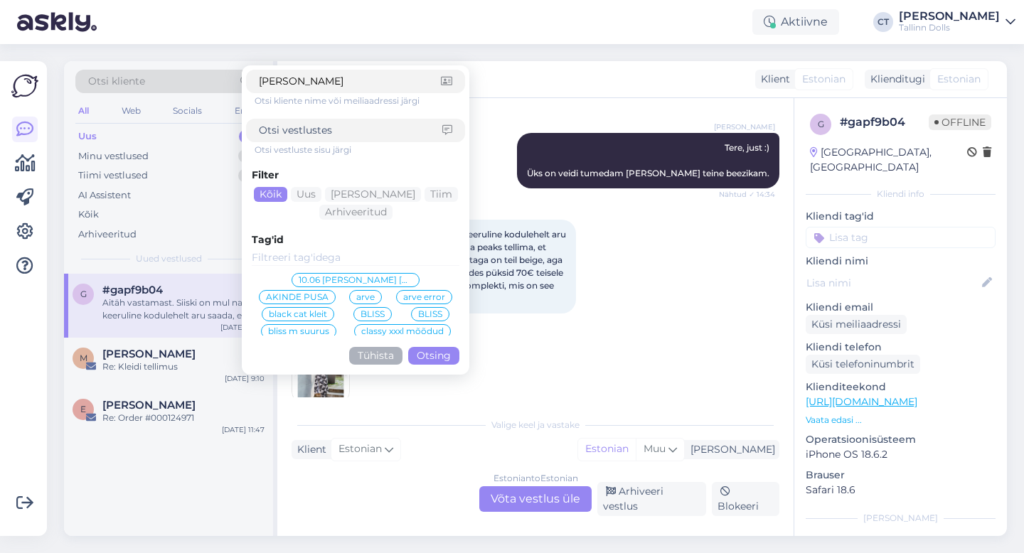
type input "[PERSON_NAME]"
click button "Otsing" at bounding box center [433, 356] width 51 height 18
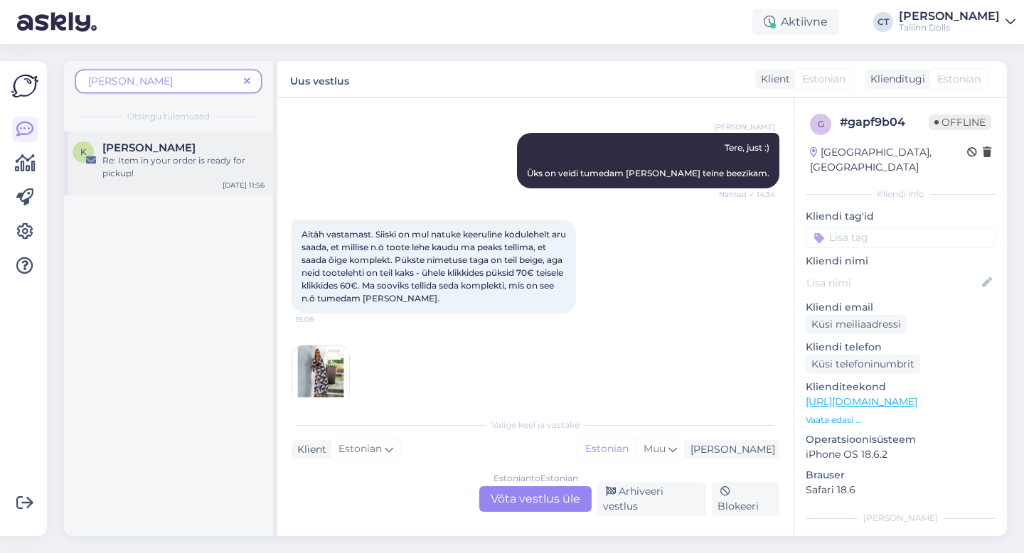
click at [141, 162] on div "Re: Item in your order is ready for pickup!" at bounding box center [183, 167] width 162 height 26
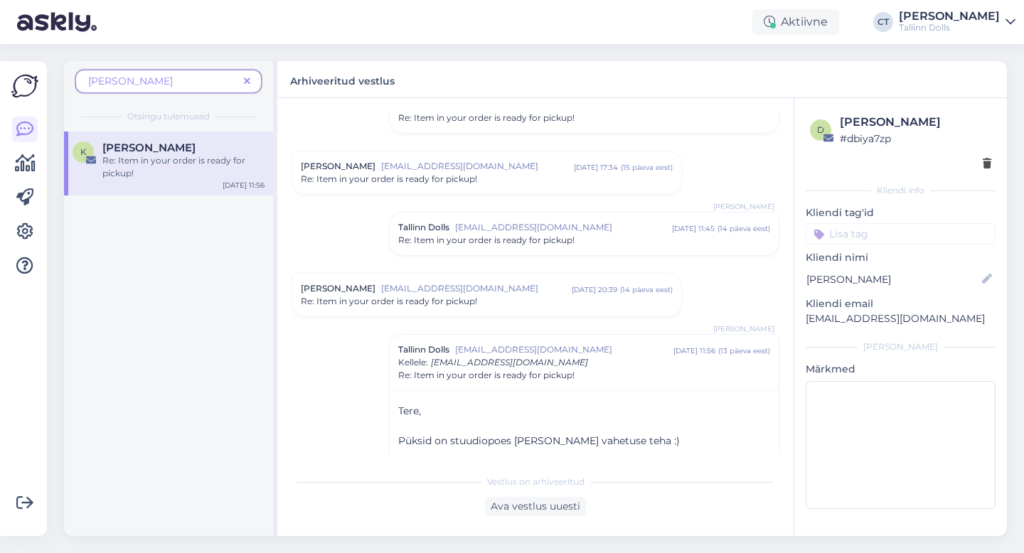
scroll to position [684, 0]
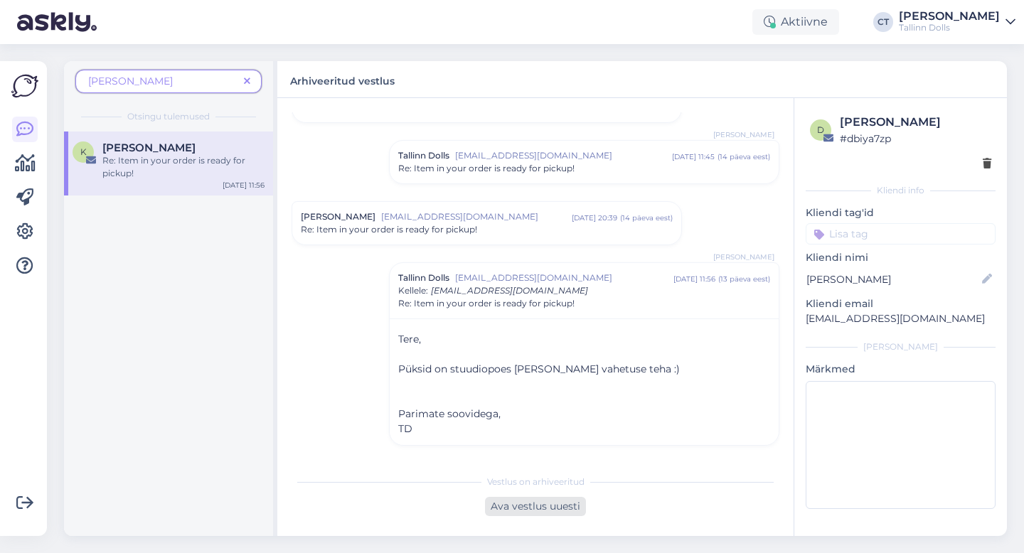
click at [548, 508] on div "Ava vestlus uuesti" at bounding box center [535, 506] width 101 height 19
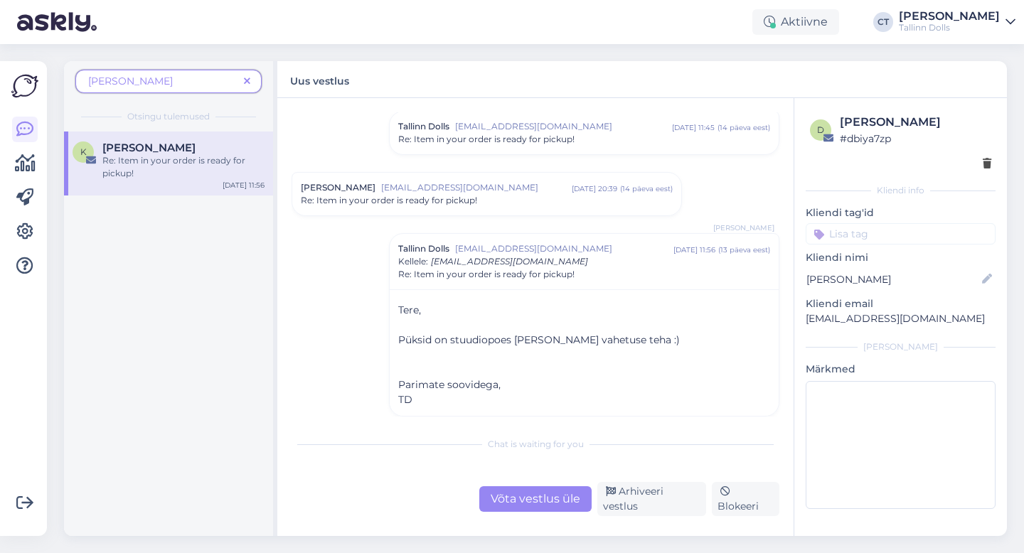
click at [185, 179] on div "Re: Item in your order is ready for pickup!" at bounding box center [183, 167] width 162 height 26
click at [480, 199] on div "Re: Item in your order is ready for pickup!" at bounding box center [487, 200] width 372 height 13
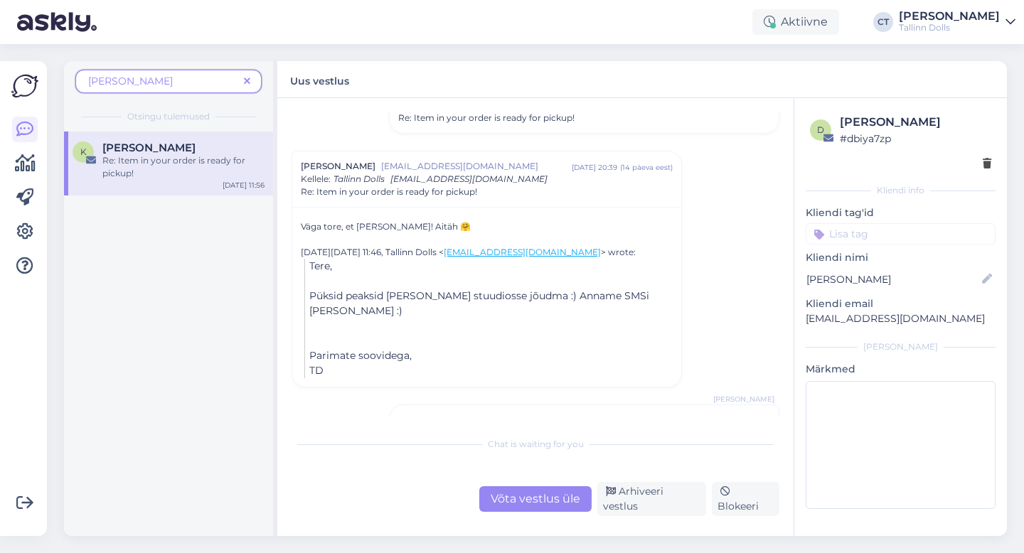
scroll to position [891, 0]
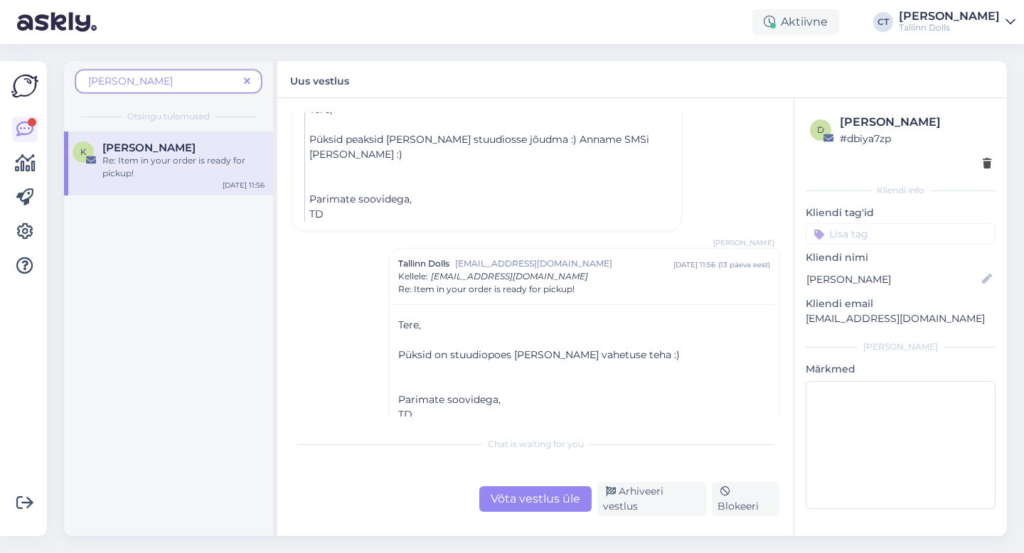
click at [199, 170] on div "Re: Item in your order is ready for pickup!" at bounding box center [183, 167] width 162 height 26
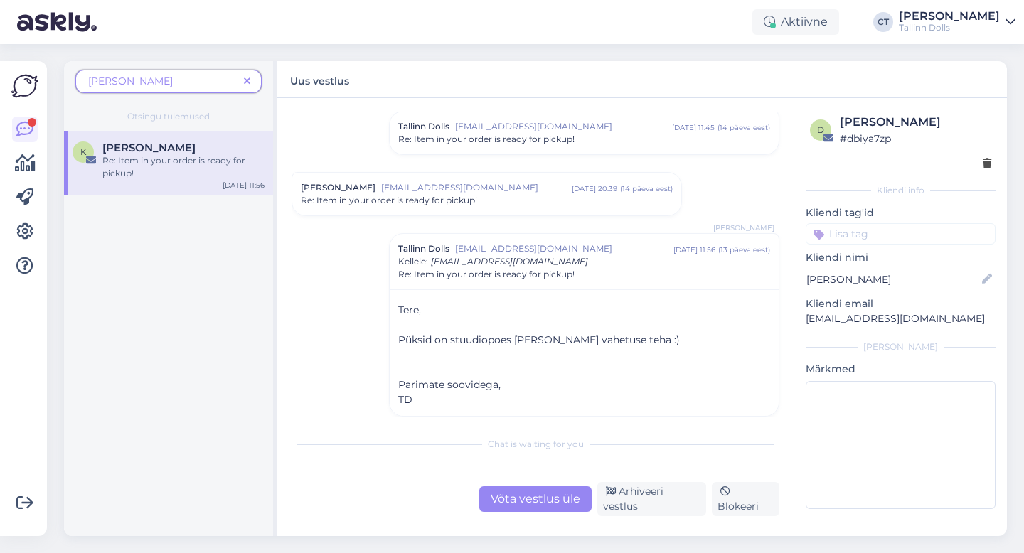
click at [134, 164] on div "Re: Item in your order is ready for pickup!" at bounding box center [183, 167] width 162 height 26
click at [249, 90] on div "[PERSON_NAME]" at bounding box center [168, 81] width 186 height 23
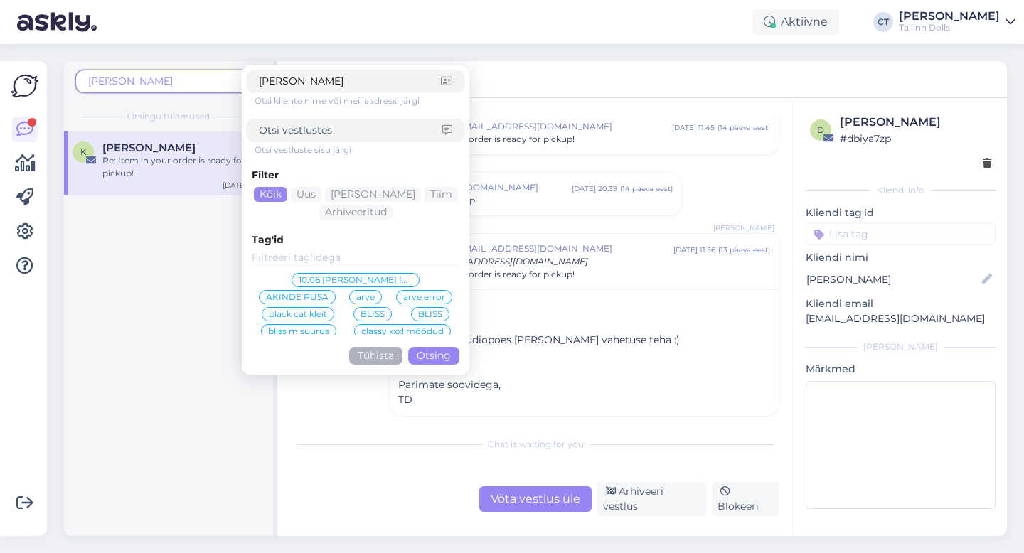
click at [512, 91] on div "Uus vestlus" at bounding box center [642, 79] width 730 height 37
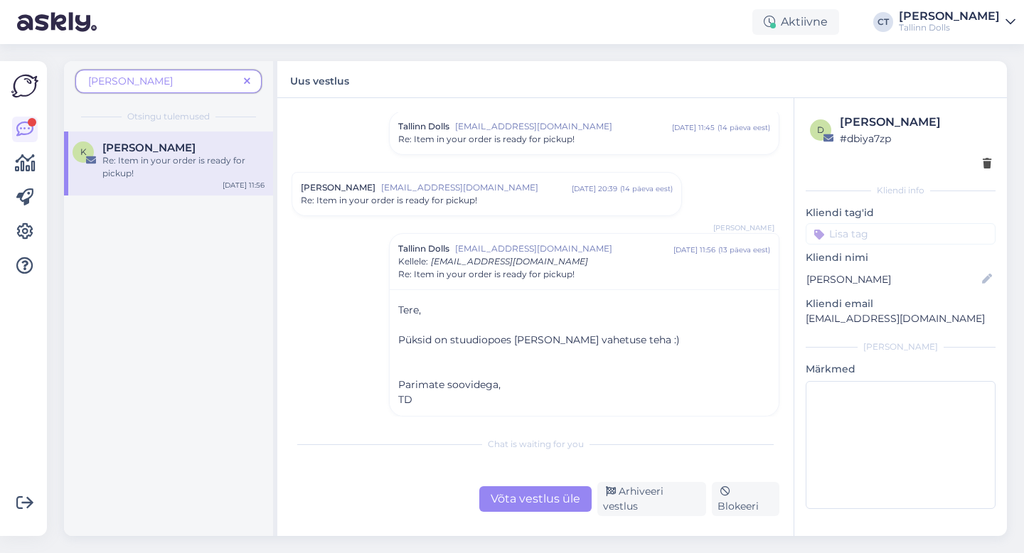
click at [248, 86] on icon at bounding box center [247, 82] width 6 height 10
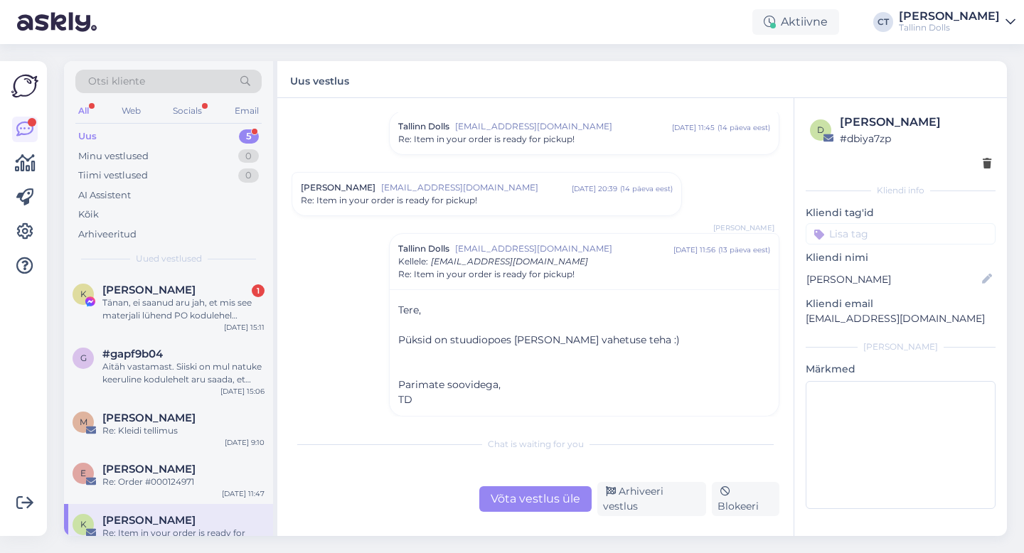
click at [159, 128] on div "Uus 5" at bounding box center [168, 137] width 186 height 20
click at [166, 78] on div "Otsi kliente" at bounding box center [168, 81] width 186 height 23
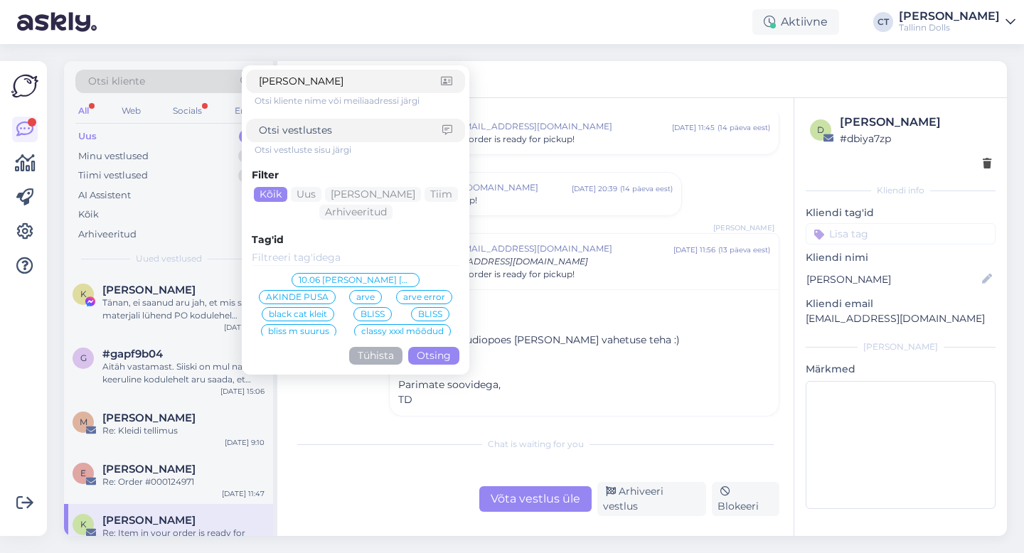
type input "[PERSON_NAME]"
click button "Otsing" at bounding box center [433, 356] width 51 height 18
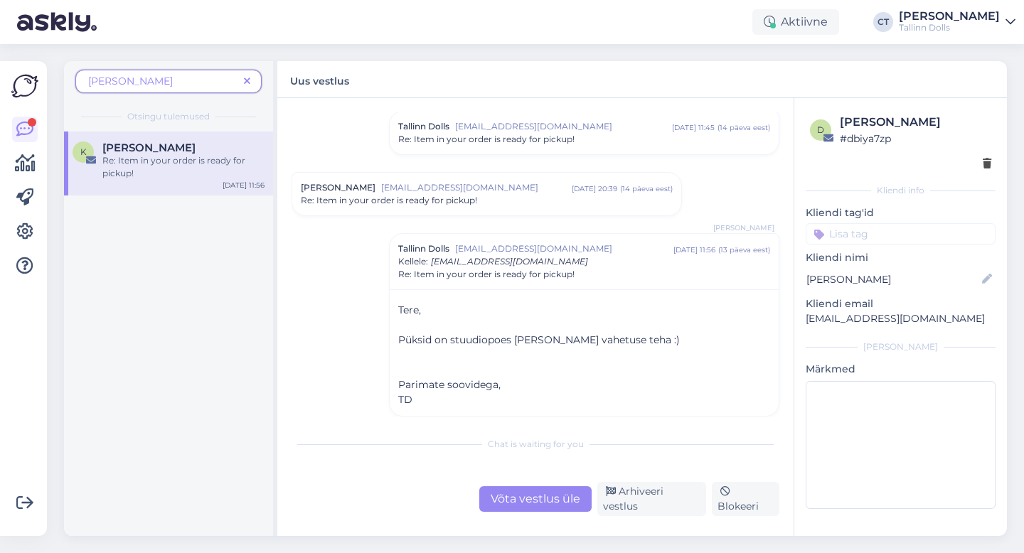
click at [132, 148] on span "[PERSON_NAME]" at bounding box center [148, 148] width 93 height 13
click at [251, 78] on span at bounding box center [247, 81] width 18 height 15
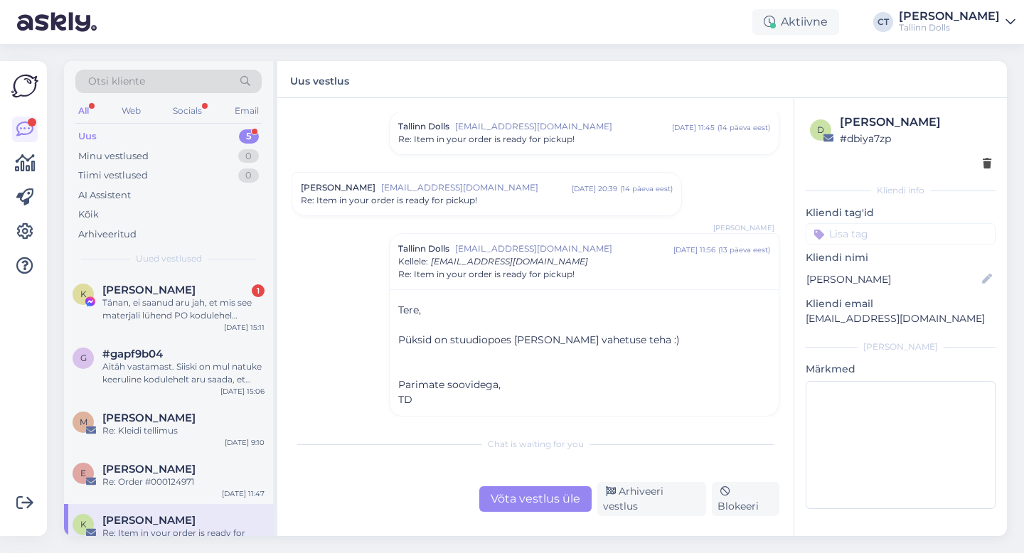
click at [132, 130] on div "Uus 5" at bounding box center [168, 137] width 186 height 20
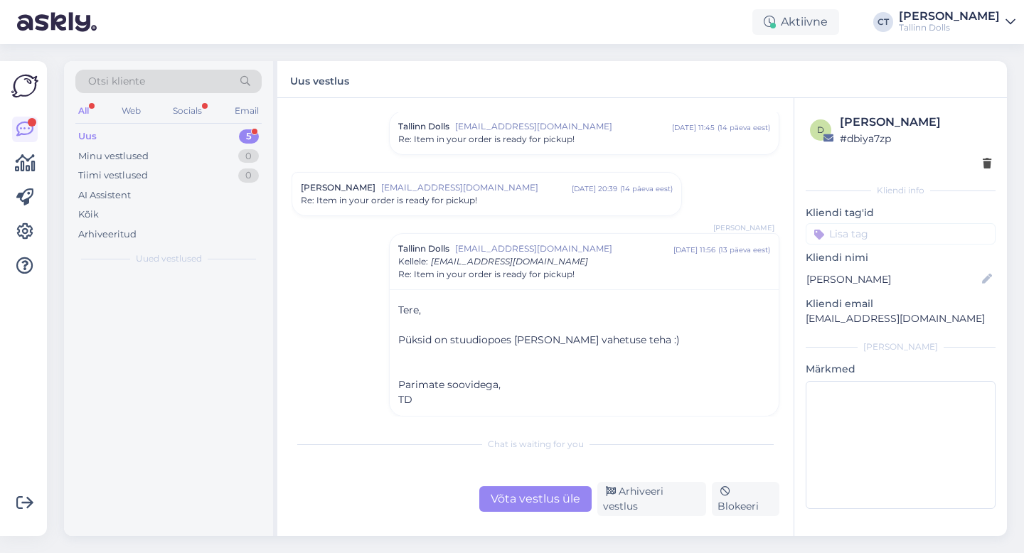
click at [132, 130] on div "Uus 5" at bounding box center [168, 137] width 186 height 20
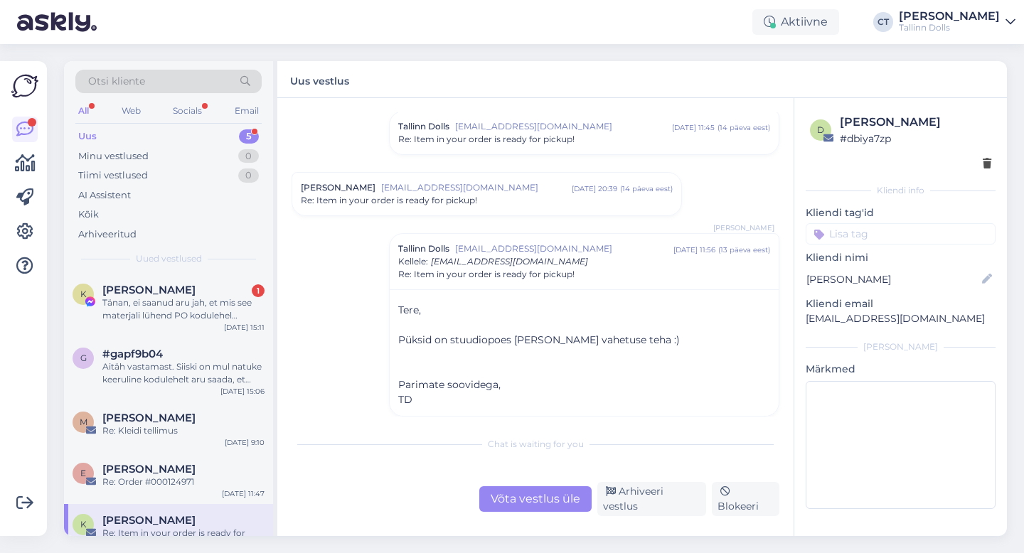
click at [132, 130] on div "Uus 5" at bounding box center [168, 137] width 186 height 20
click at [106, 136] on div "Uus 5" at bounding box center [168, 137] width 186 height 20
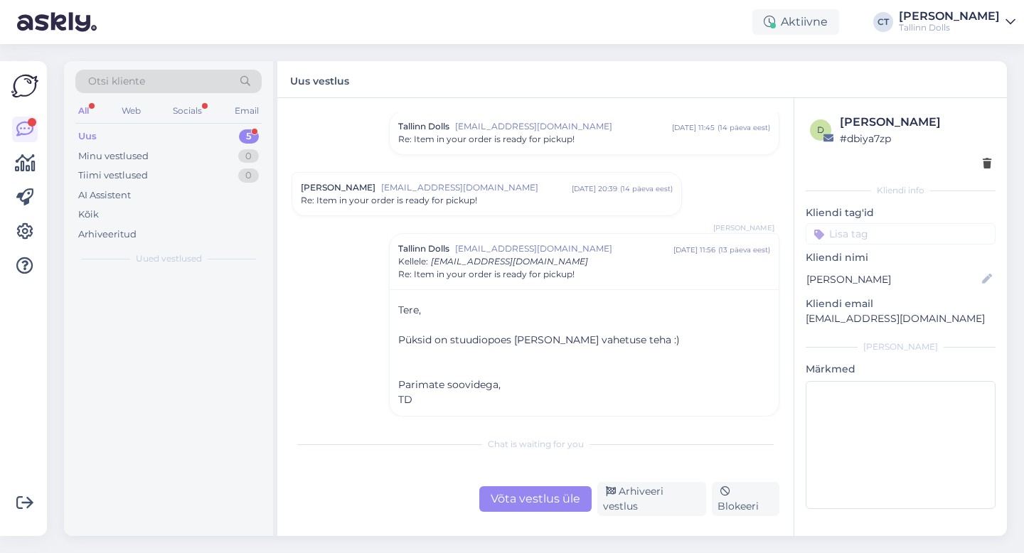
click at [106, 136] on div "Uus 5" at bounding box center [168, 137] width 186 height 20
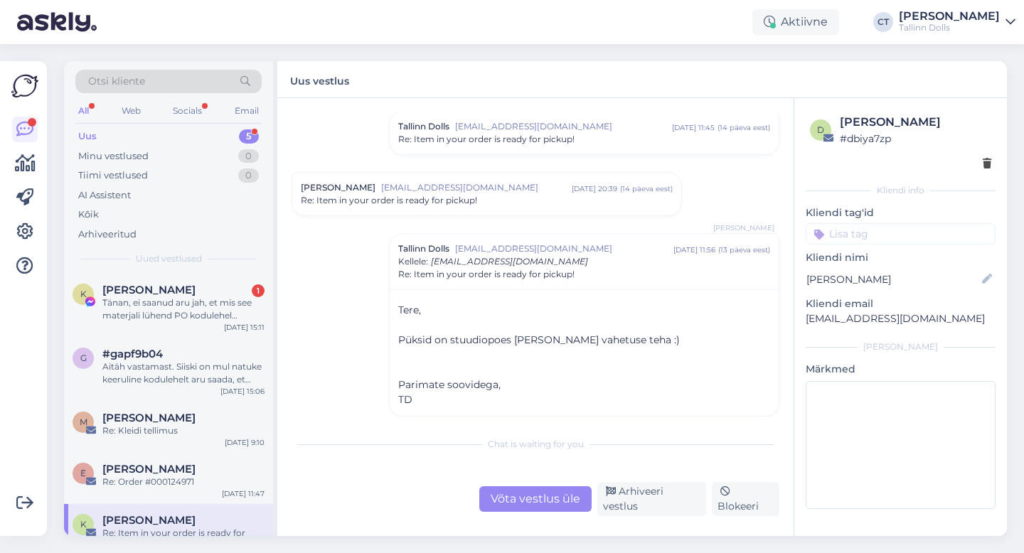
click at [106, 136] on div "Uus 5" at bounding box center [168, 137] width 186 height 20
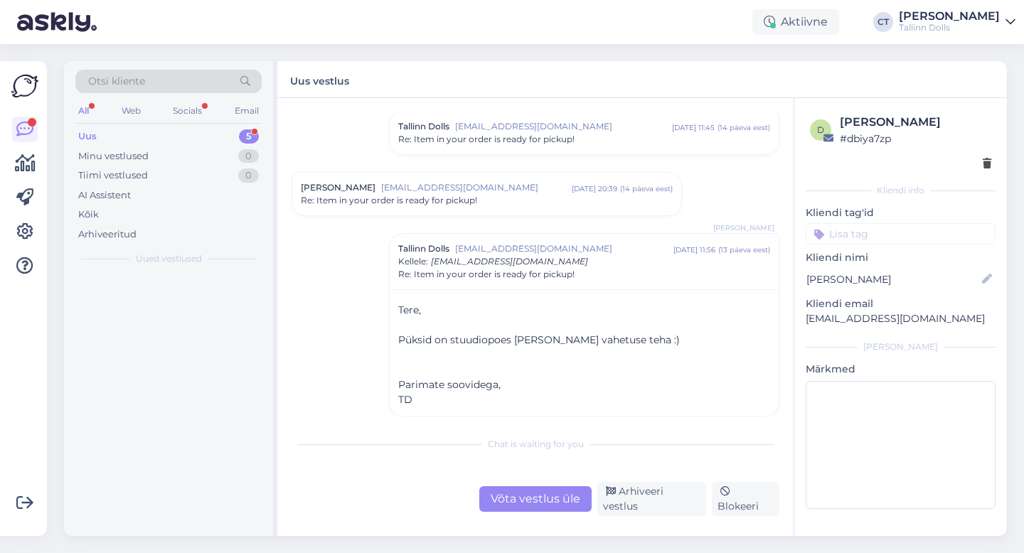
click at [106, 136] on div "Uus 5" at bounding box center [168, 137] width 186 height 20
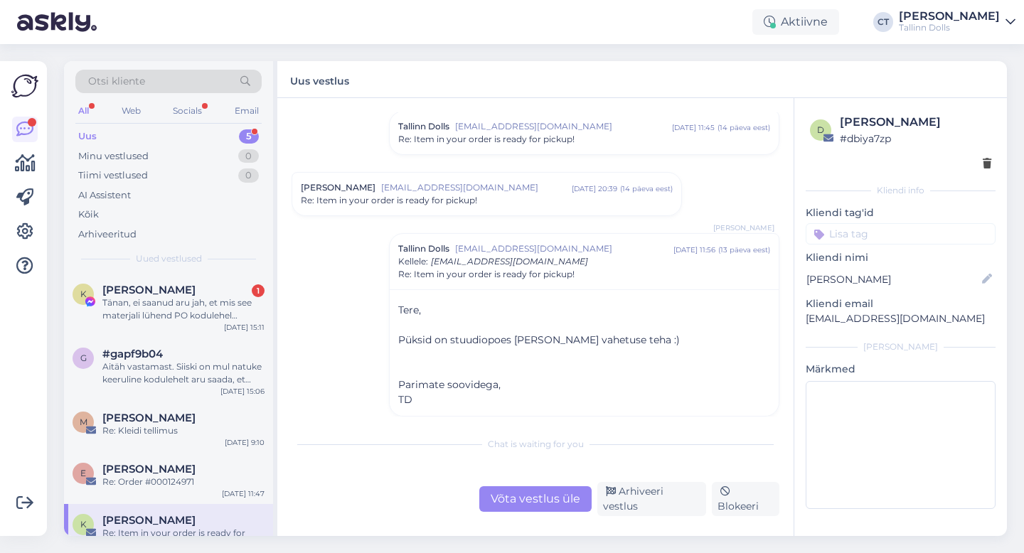
click at [106, 136] on div "Uus 5" at bounding box center [168, 137] width 186 height 20
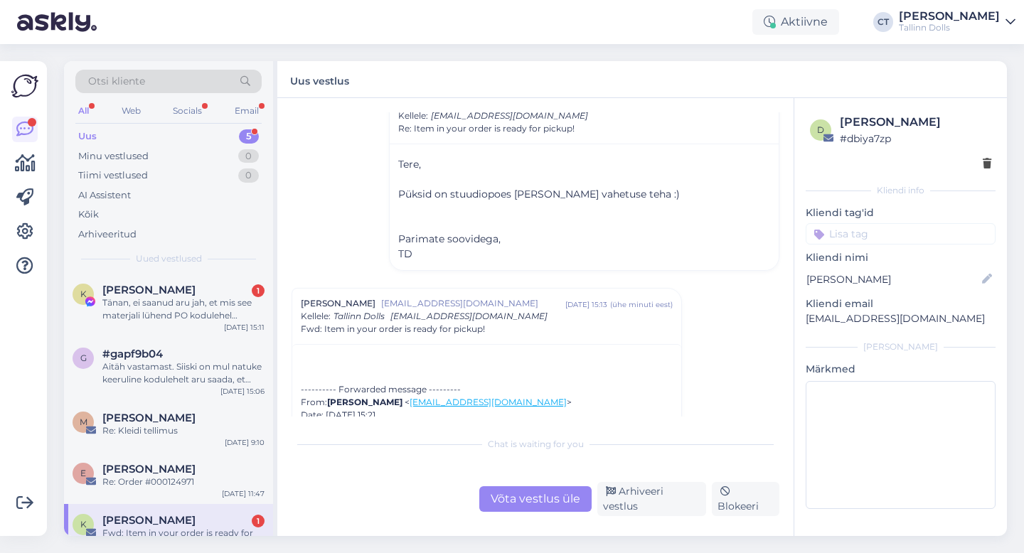
click at [95, 138] on div "Uus" at bounding box center [87, 136] width 18 height 14
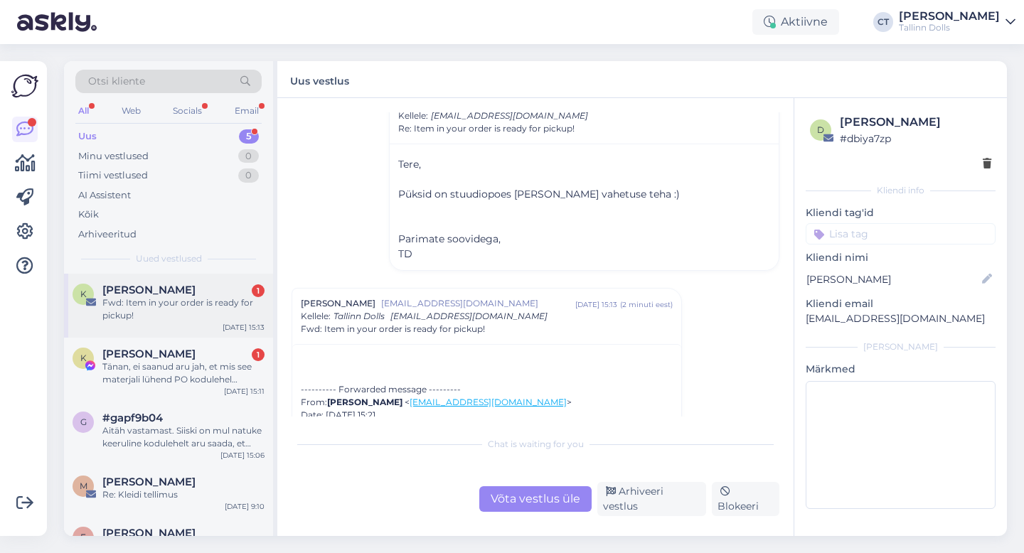
click at [176, 309] on div "Fwd: Item in your order is ready for pickup!" at bounding box center [183, 310] width 162 height 26
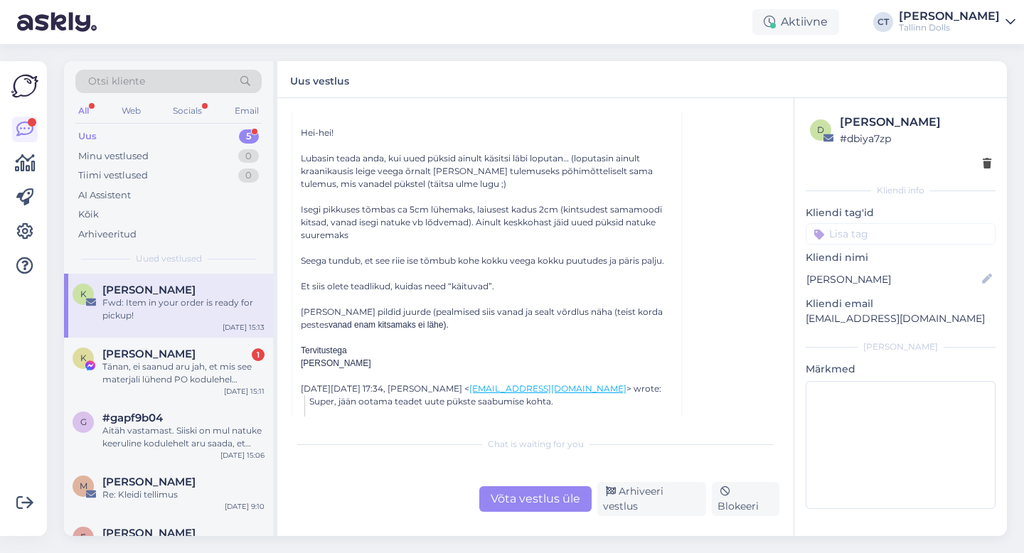
scroll to position [1550, 0]
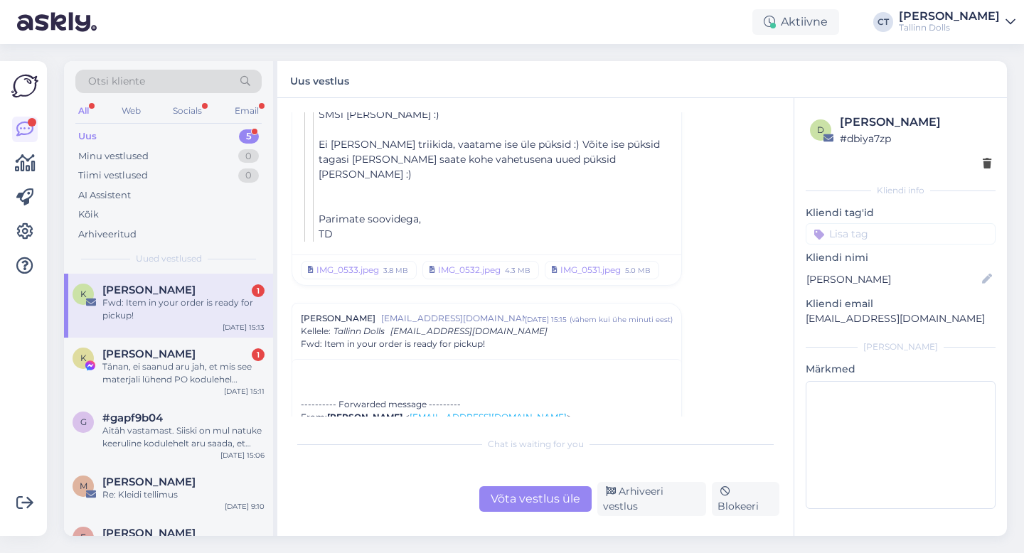
click at [230, 314] on div "Fwd: Item in your order is ready for pickup!" at bounding box center [183, 310] width 162 height 26
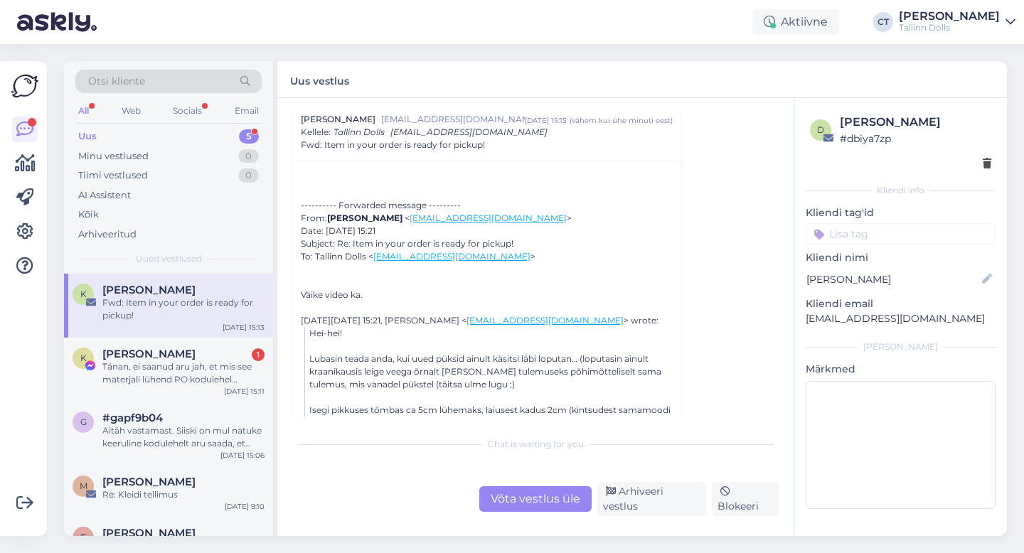
scroll to position [997, 0]
